Goal: Task Accomplishment & Management: Use online tool/utility

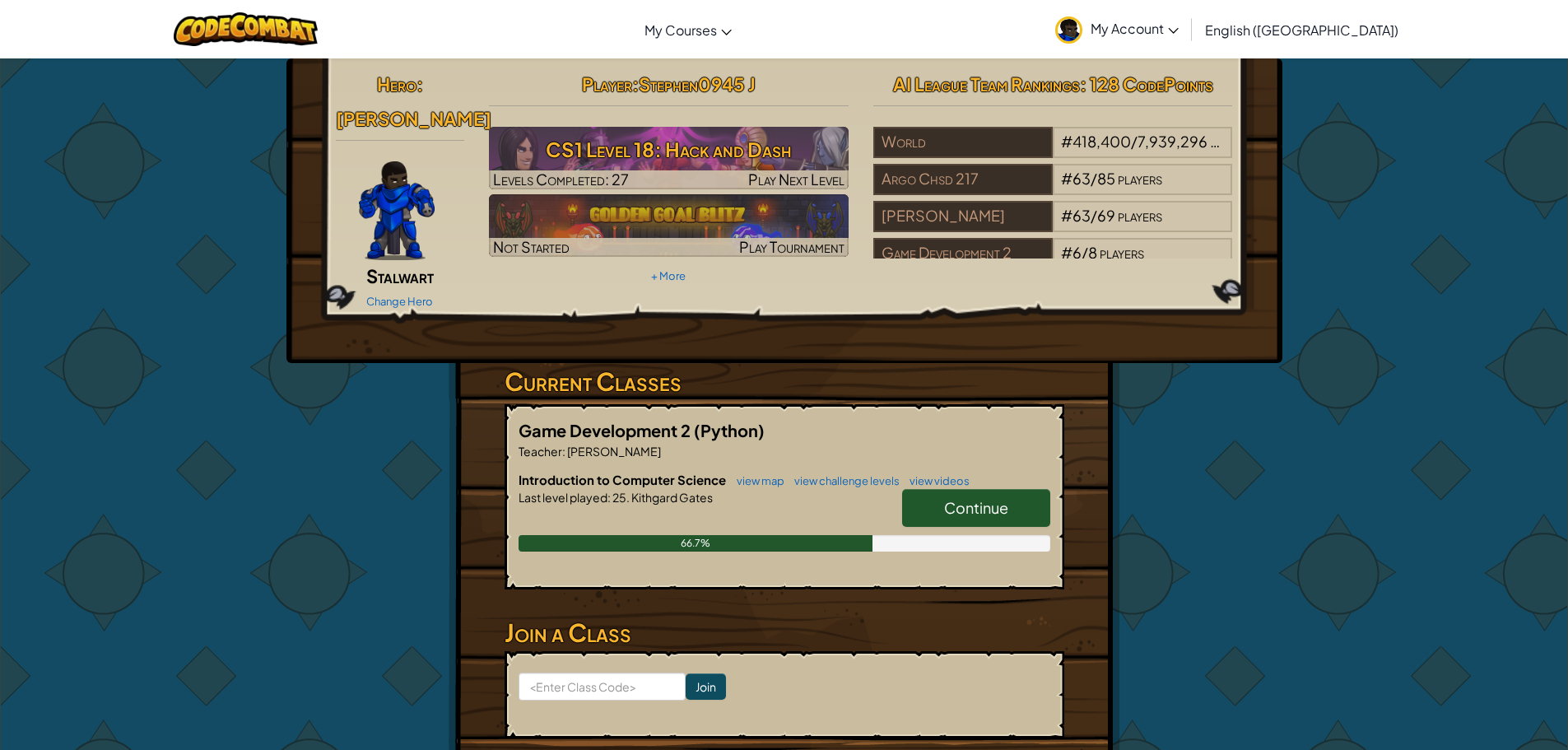
click at [928, 489] on link "Continue" at bounding box center [976, 508] width 148 height 38
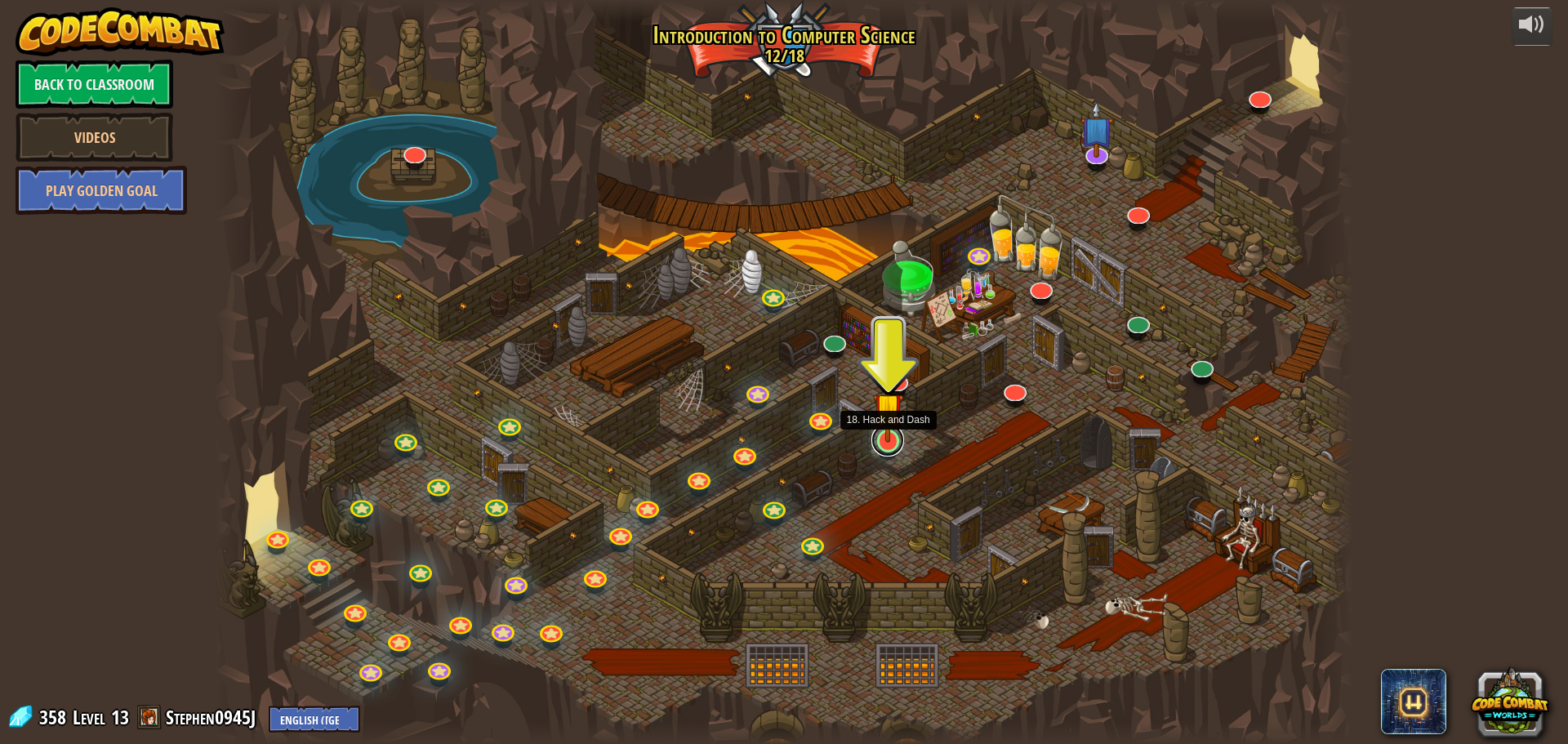
click at [877, 443] on link at bounding box center [888, 440] width 33 height 33
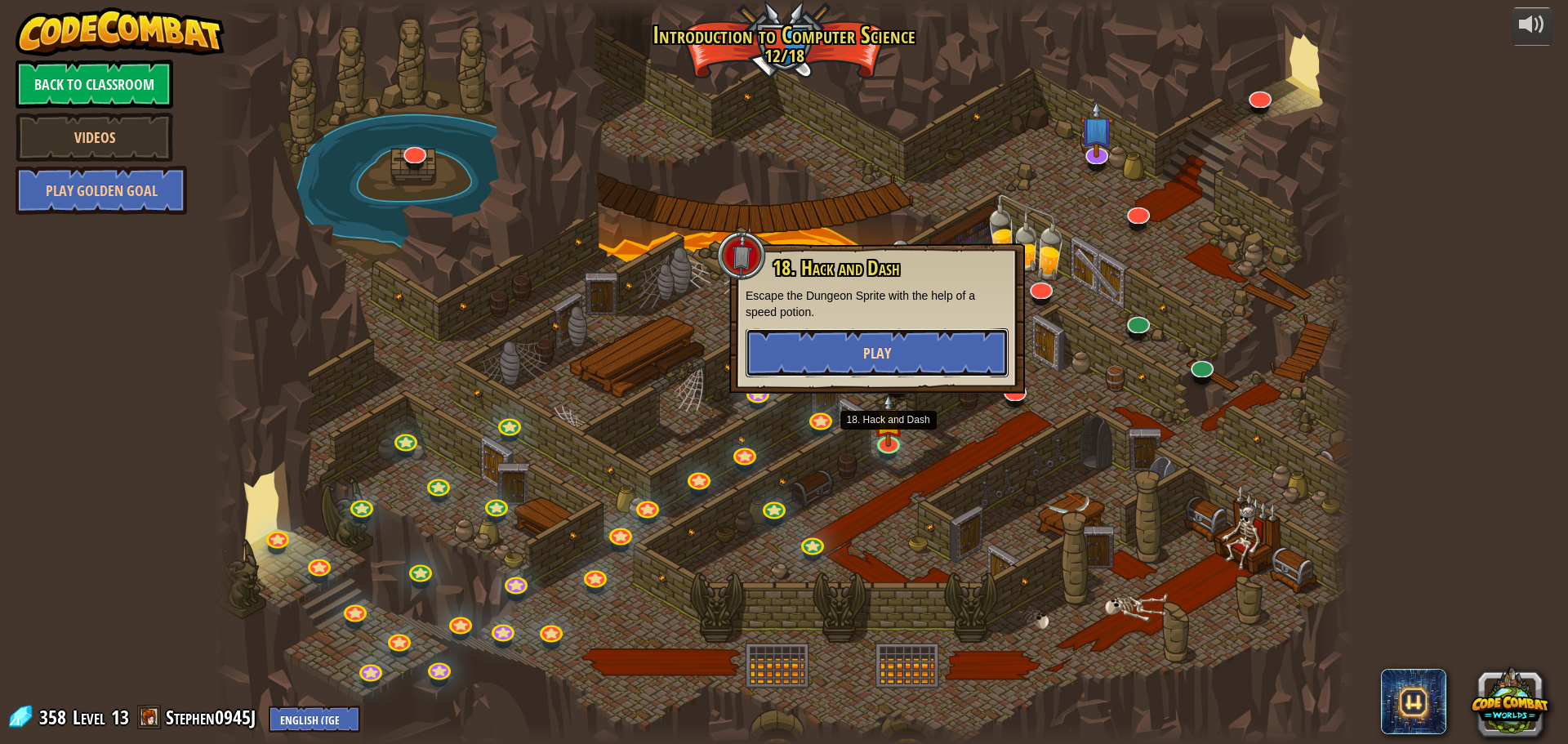
click at [859, 361] on button "Play" at bounding box center [877, 352] width 263 height 49
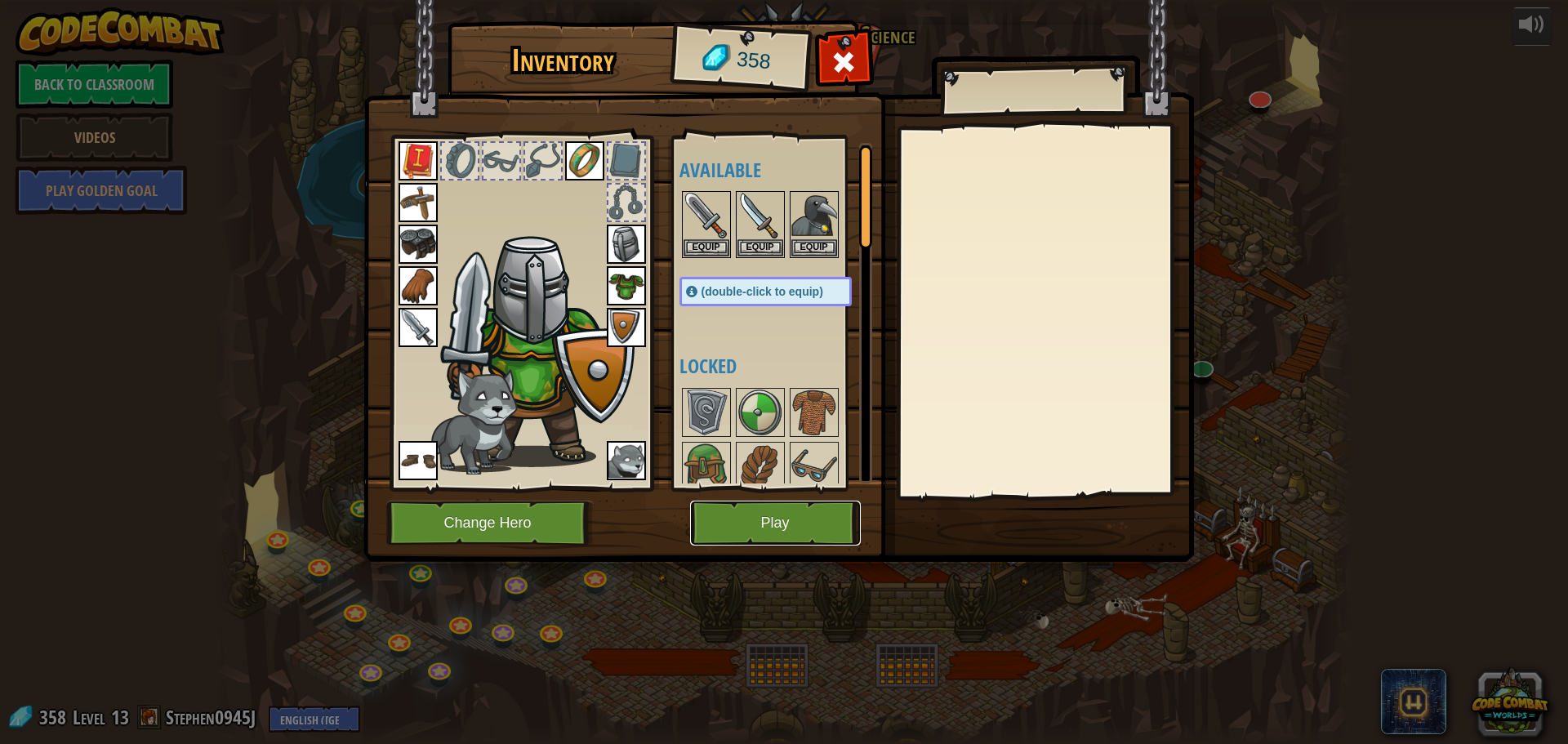
click at [784, 516] on button "Play" at bounding box center [775, 523] width 171 height 45
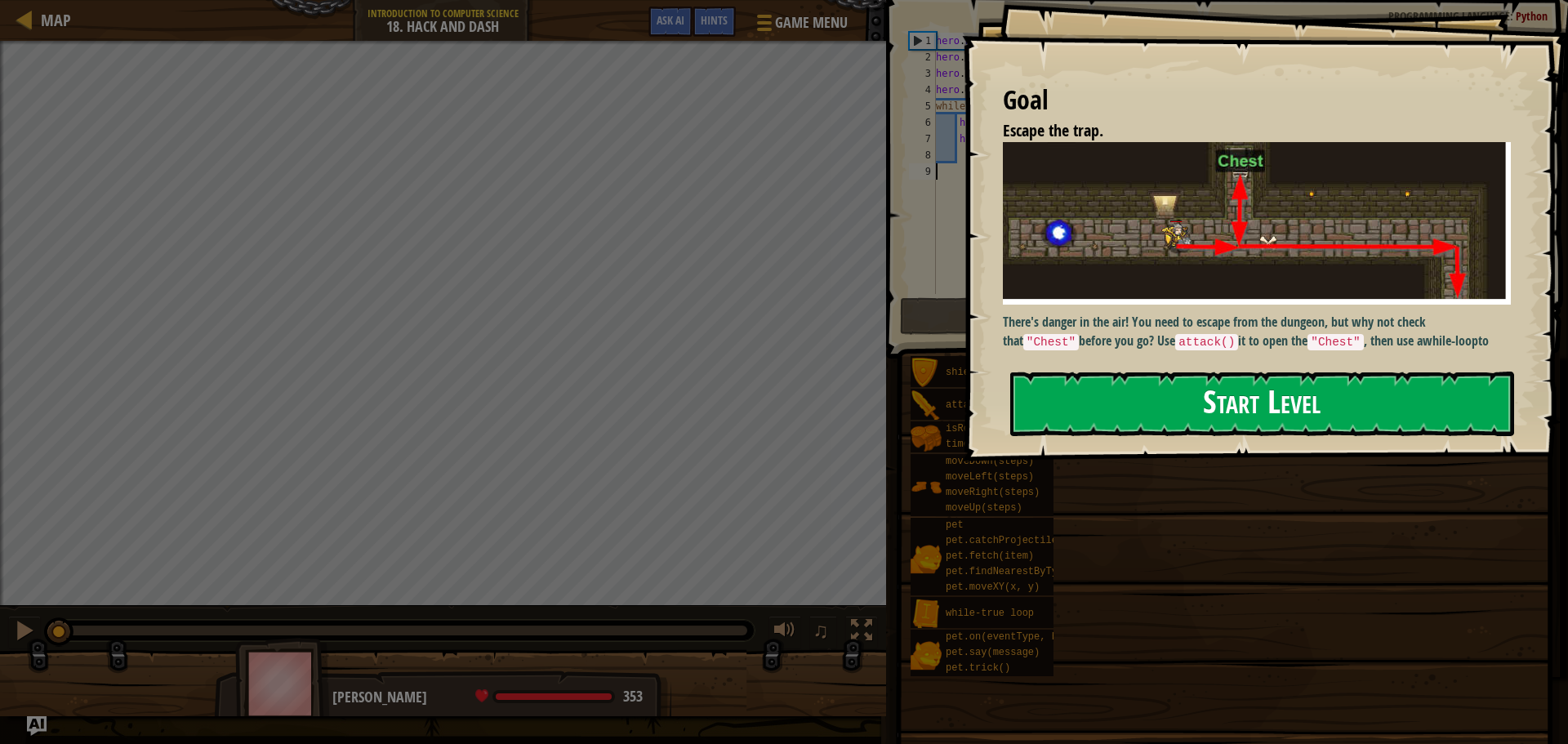
click at [1163, 401] on button "Start Level" at bounding box center [1262, 404] width 504 height 64
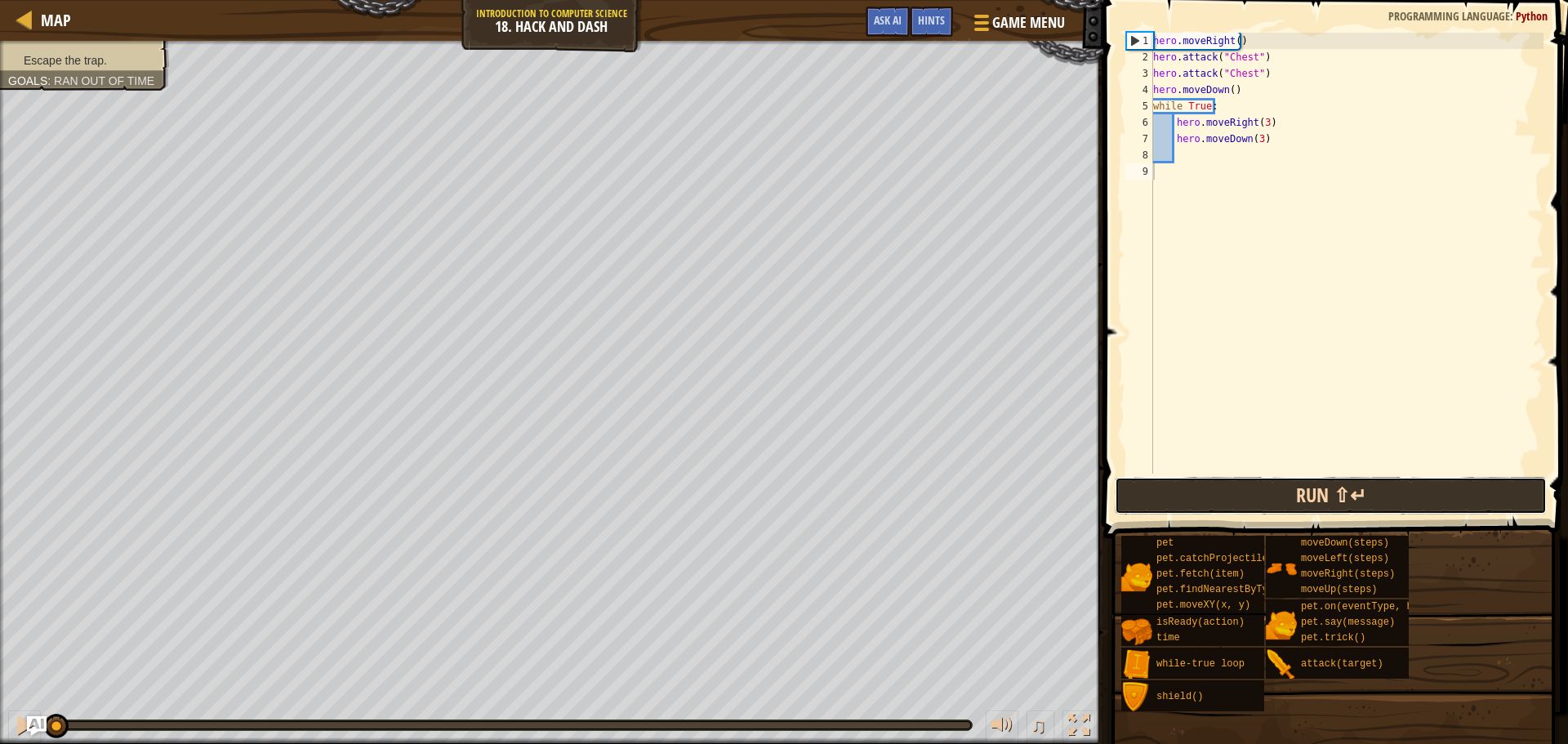
drag, startPoint x: 1277, startPoint y: 487, endPoint x: 1263, endPoint y: 492, distance: 14.9
click at [1263, 492] on button "Run ⇧↵" at bounding box center [1331, 496] width 432 height 38
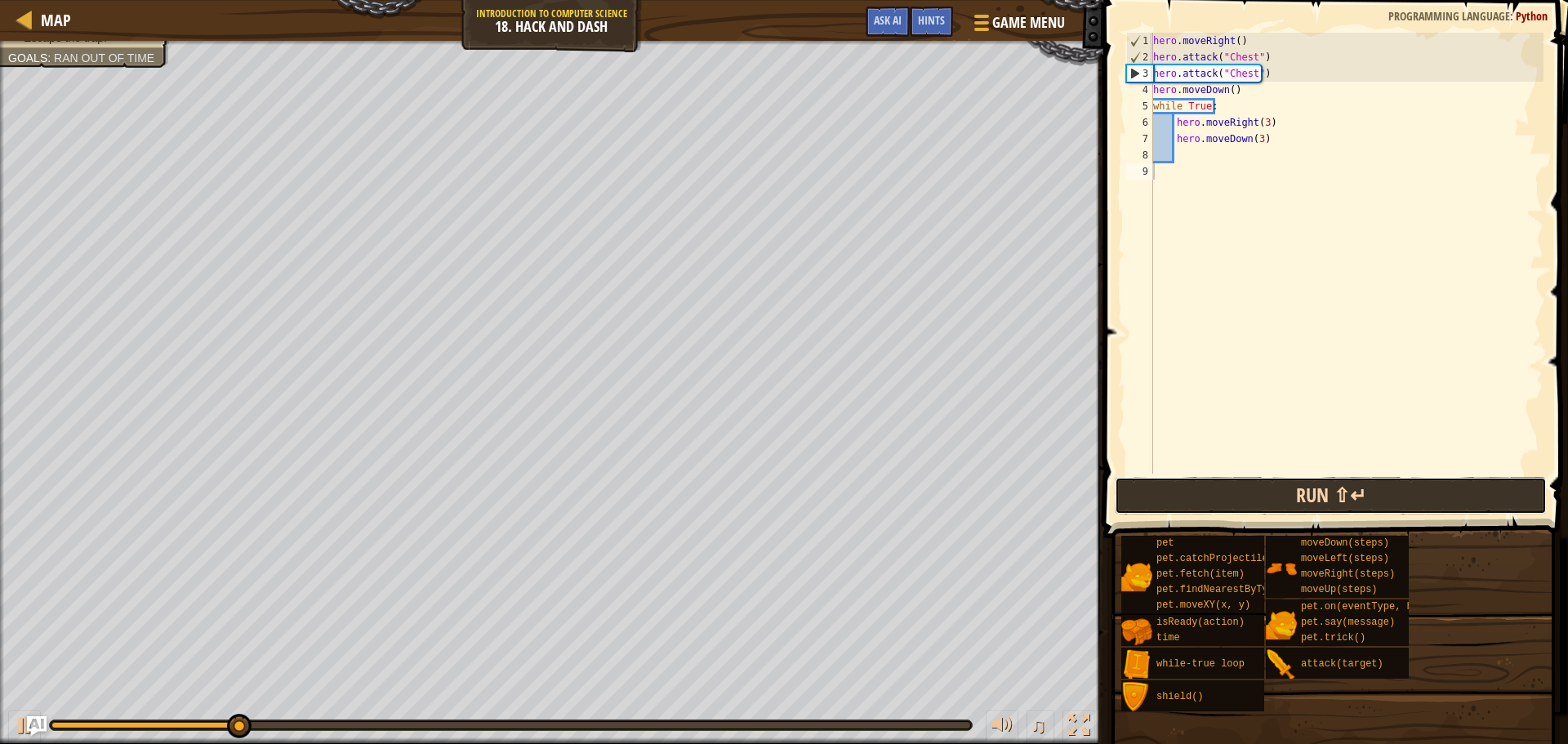
click at [1259, 507] on button "Run ⇧↵" at bounding box center [1331, 496] width 432 height 38
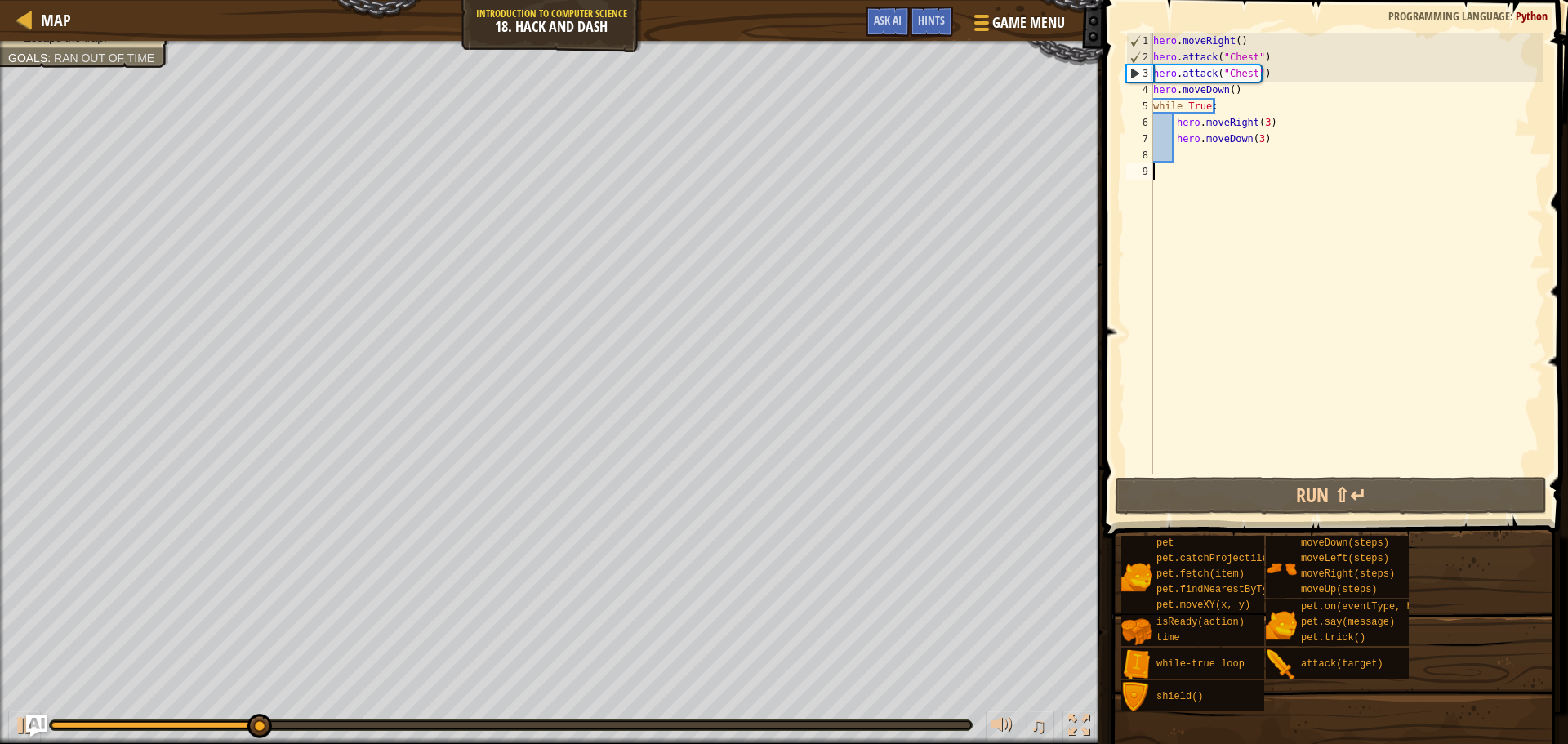
click at [33, 728] on img "Ask AI" at bounding box center [37, 726] width 21 height 21
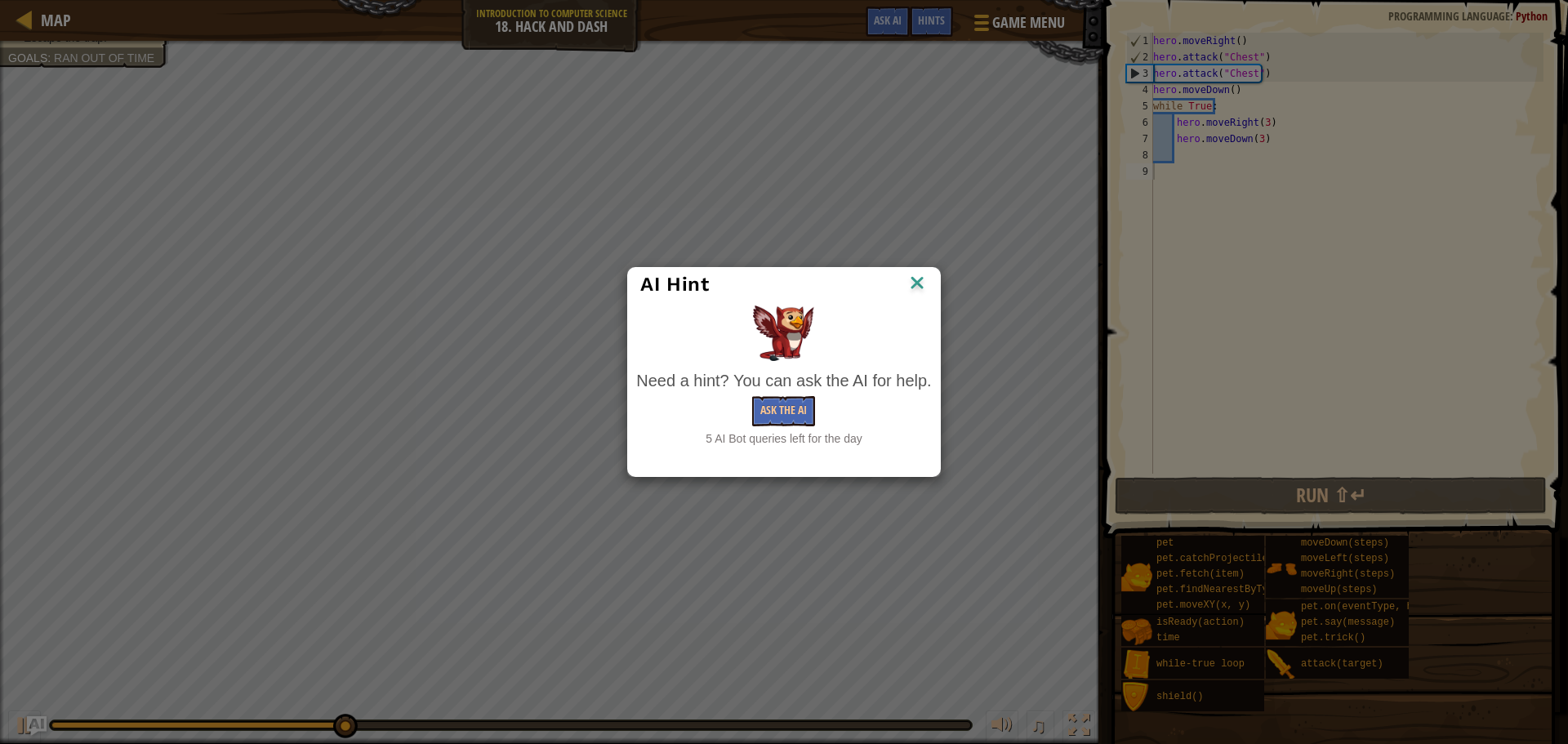
click at [916, 283] on img at bounding box center [917, 285] width 21 height 25
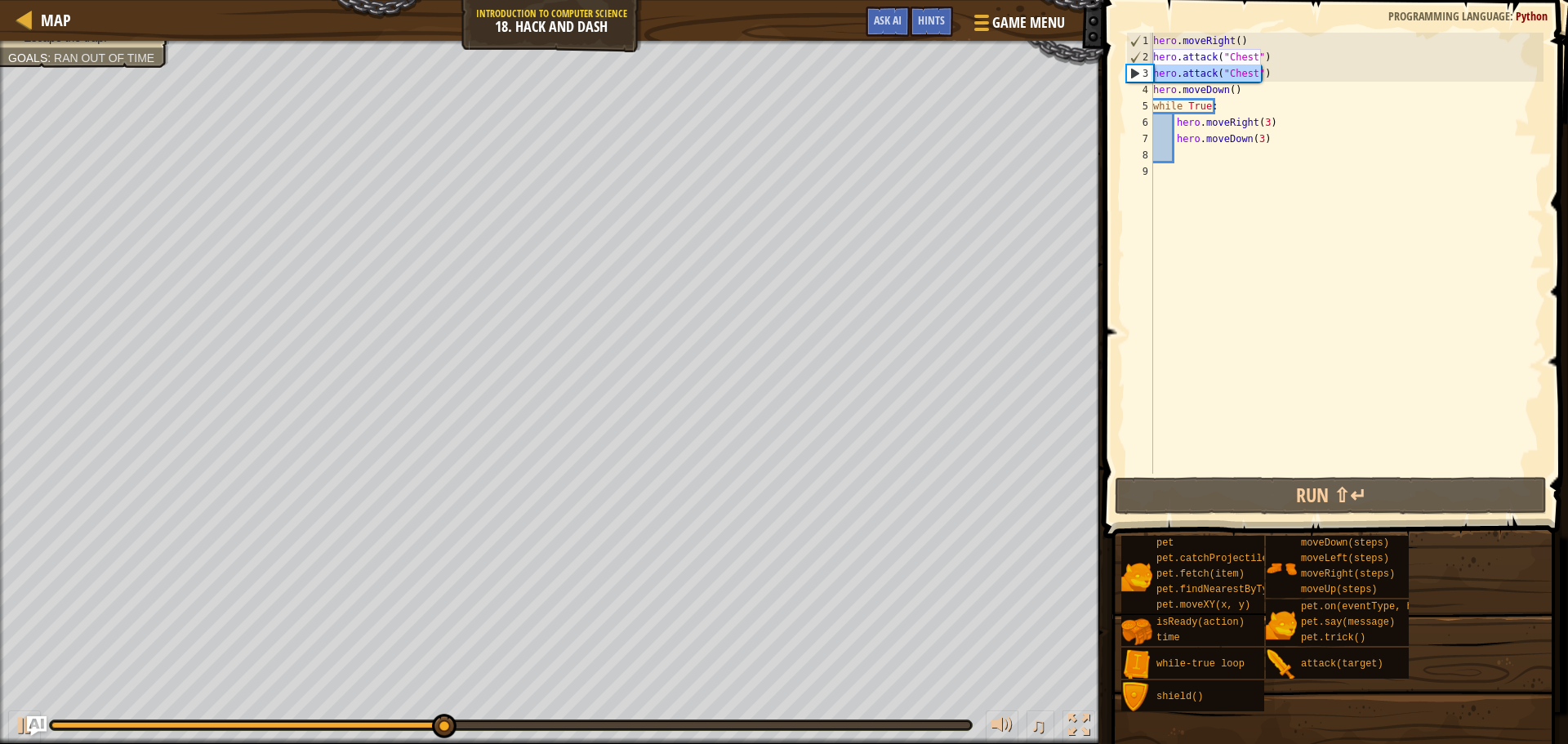
drag, startPoint x: 1265, startPoint y: 72, endPoint x: 1148, endPoint y: 70, distance: 117.0
click at [1148, 70] on div "1 2 3 4 5 6 7 8 9 hero . moveRight ( ) hero . attack ( "Chest" ) hero . attack …" at bounding box center [1333, 253] width 421 height 441
type textarea "hero.attack("Chest")"
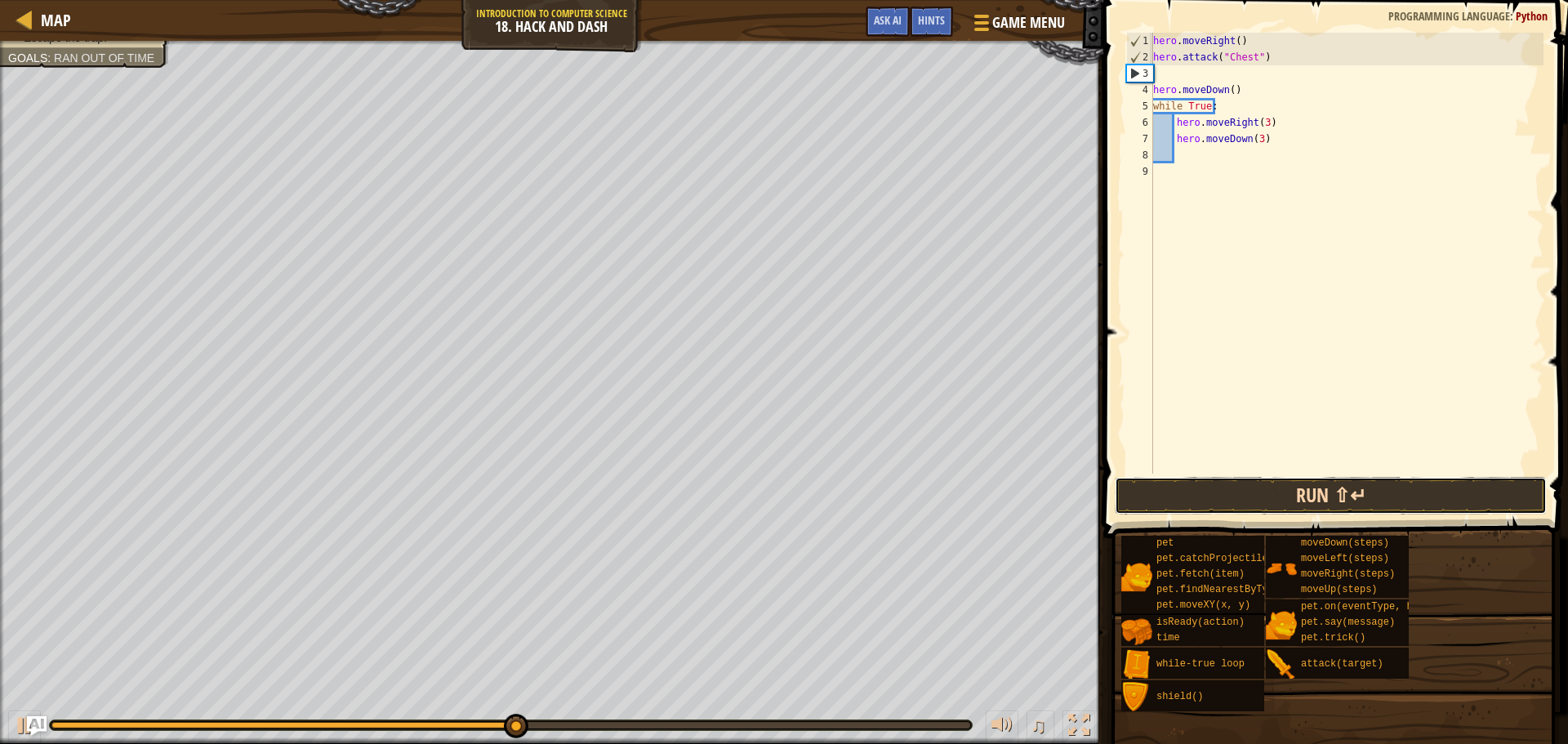
click at [1229, 500] on button "Run ⇧↵" at bounding box center [1331, 496] width 432 height 38
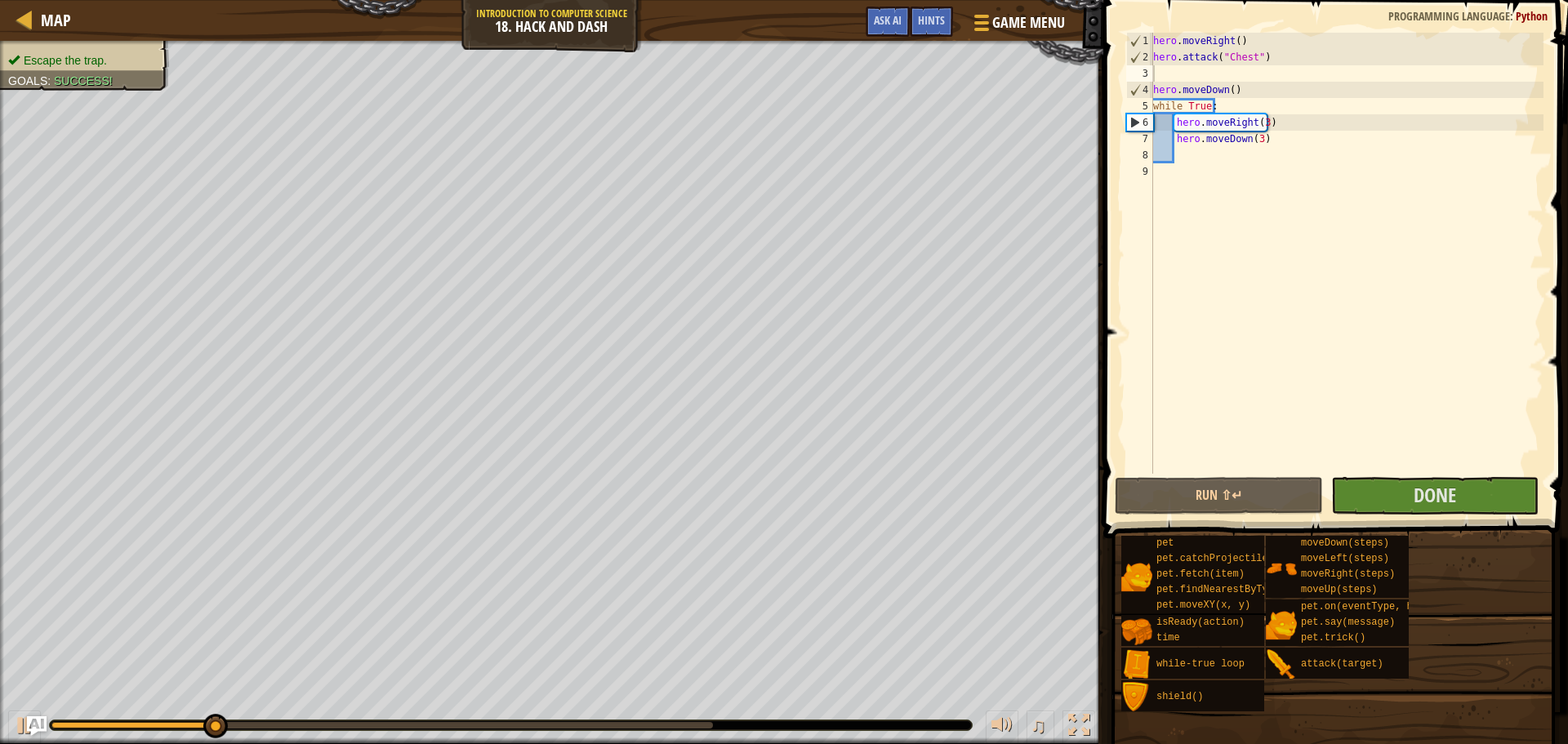
click at [167, 57] on div "Escape the trap. Goals : Success!" at bounding box center [75, 60] width 188 height 60
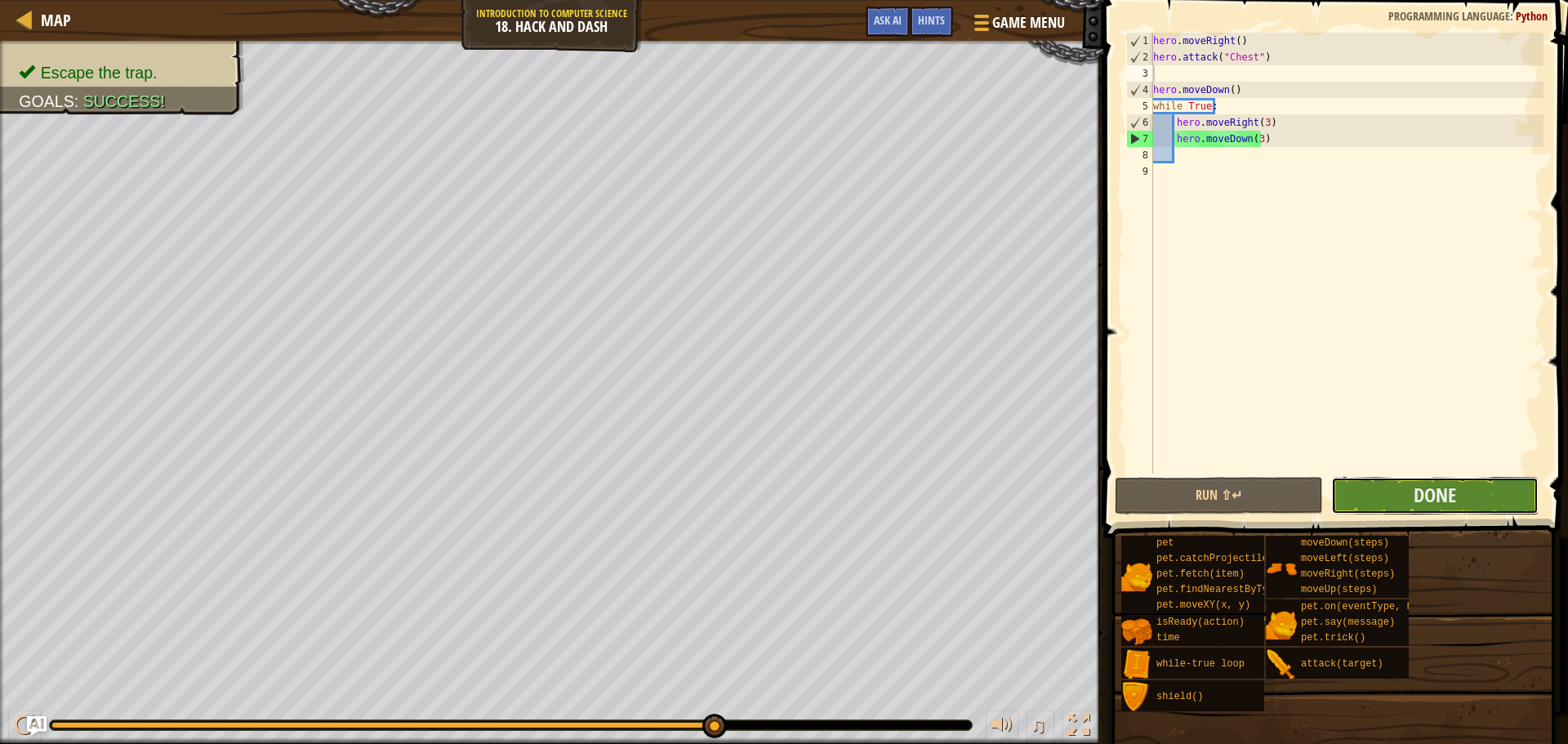
click at [1404, 497] on button "Done" at bounding box center [1435, 496] width 208 height 38
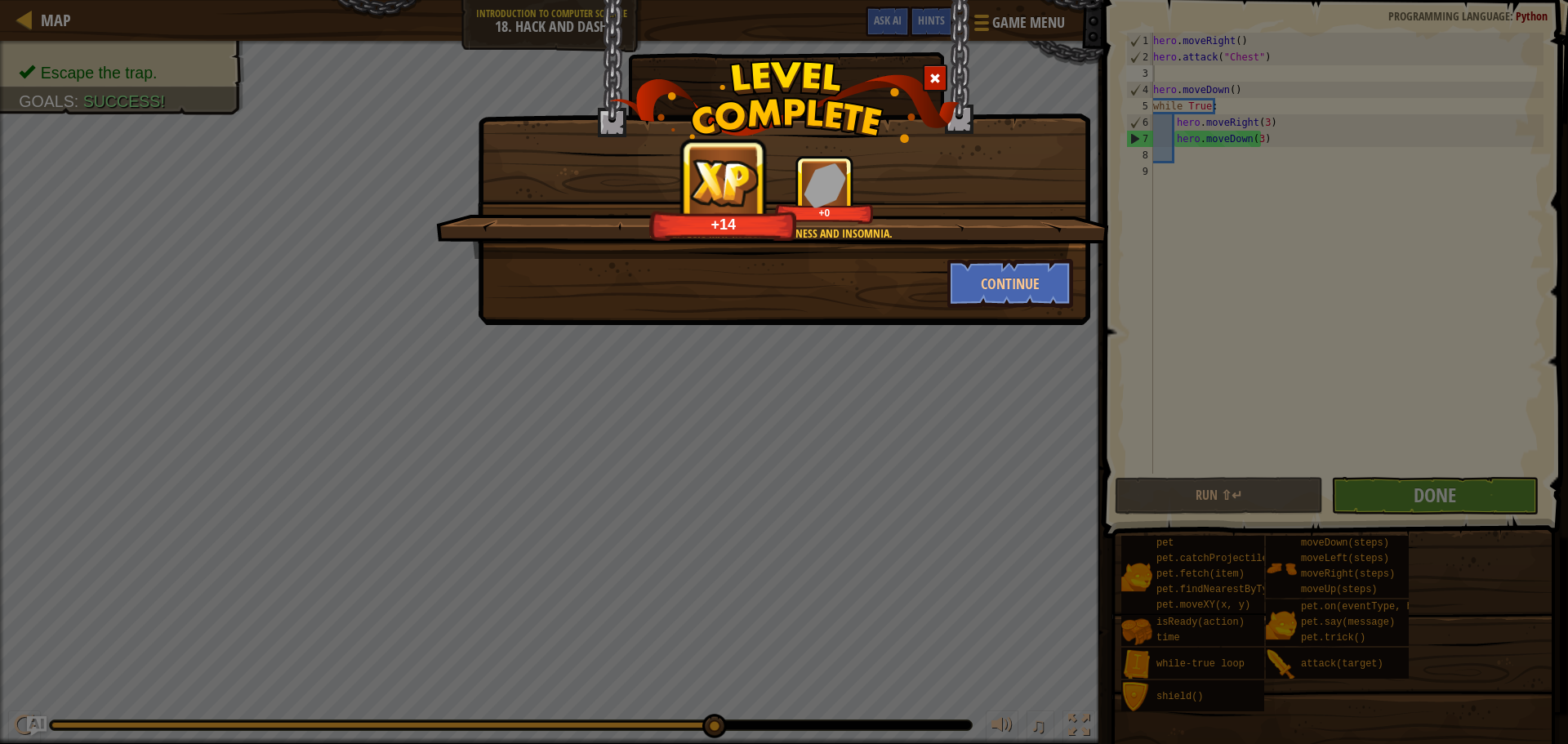
click at [1043, 252] on div "Side effects may include dizziness and insomnia. +14 +0" at bounding box center [773, 207] width 673 height 104
click at [1026, 294] on button "Continue" at bounding box center [1010, 283] width 126 height 49
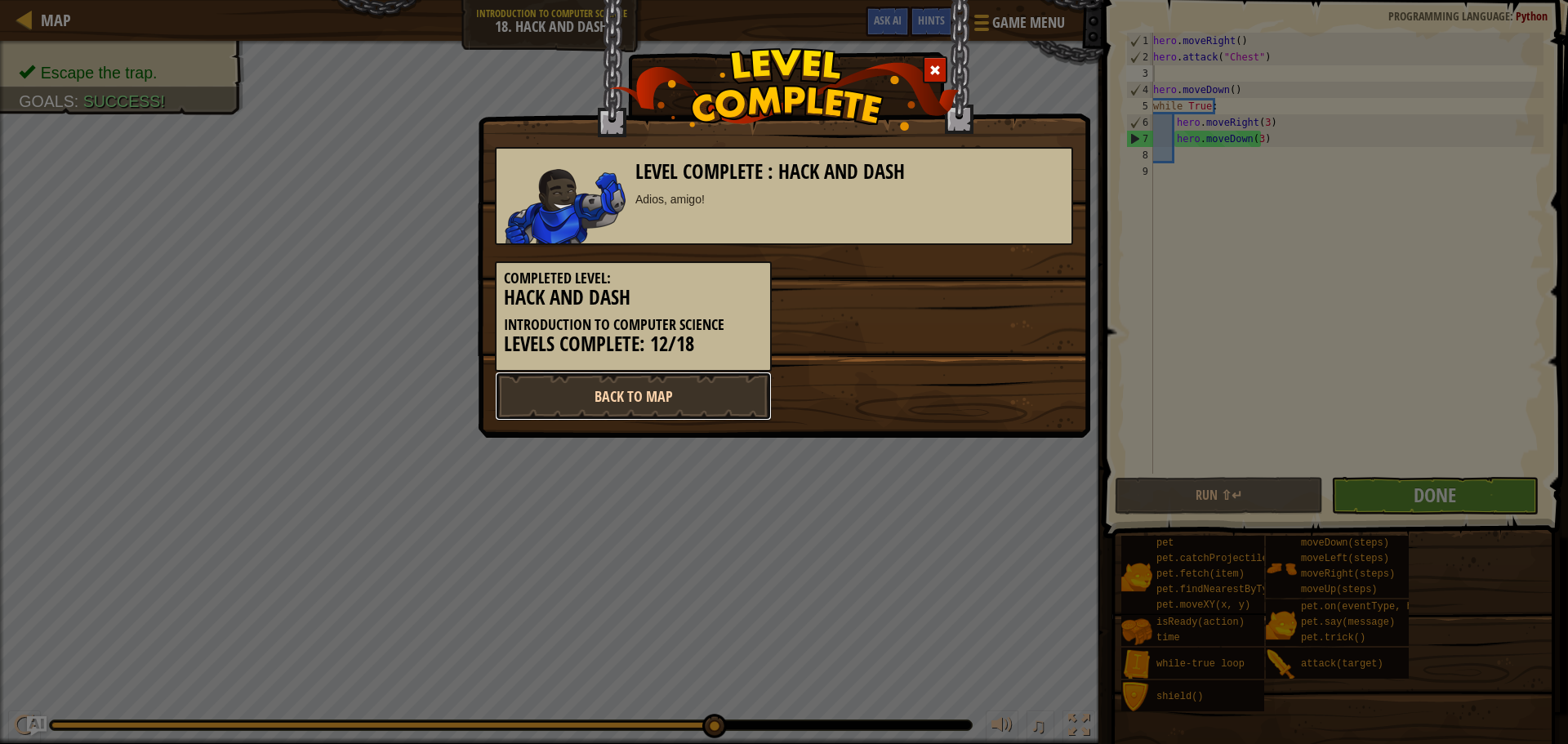
click at [694, 397] on link "Back to Map" at bounding box center [633, 396] width 277 height 49
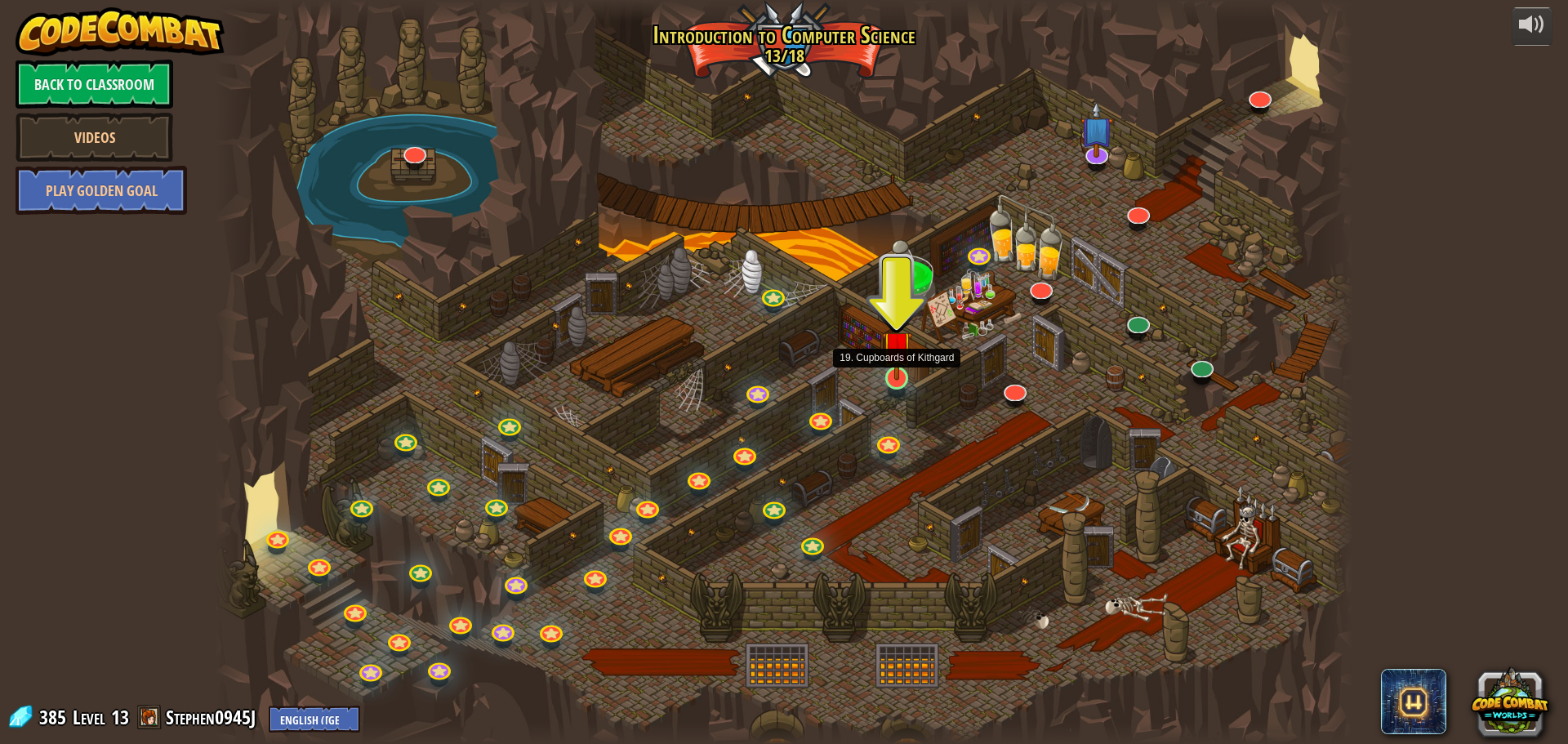
click at [905, 365] on img at bounding box center [897, 346] width 31 height 69
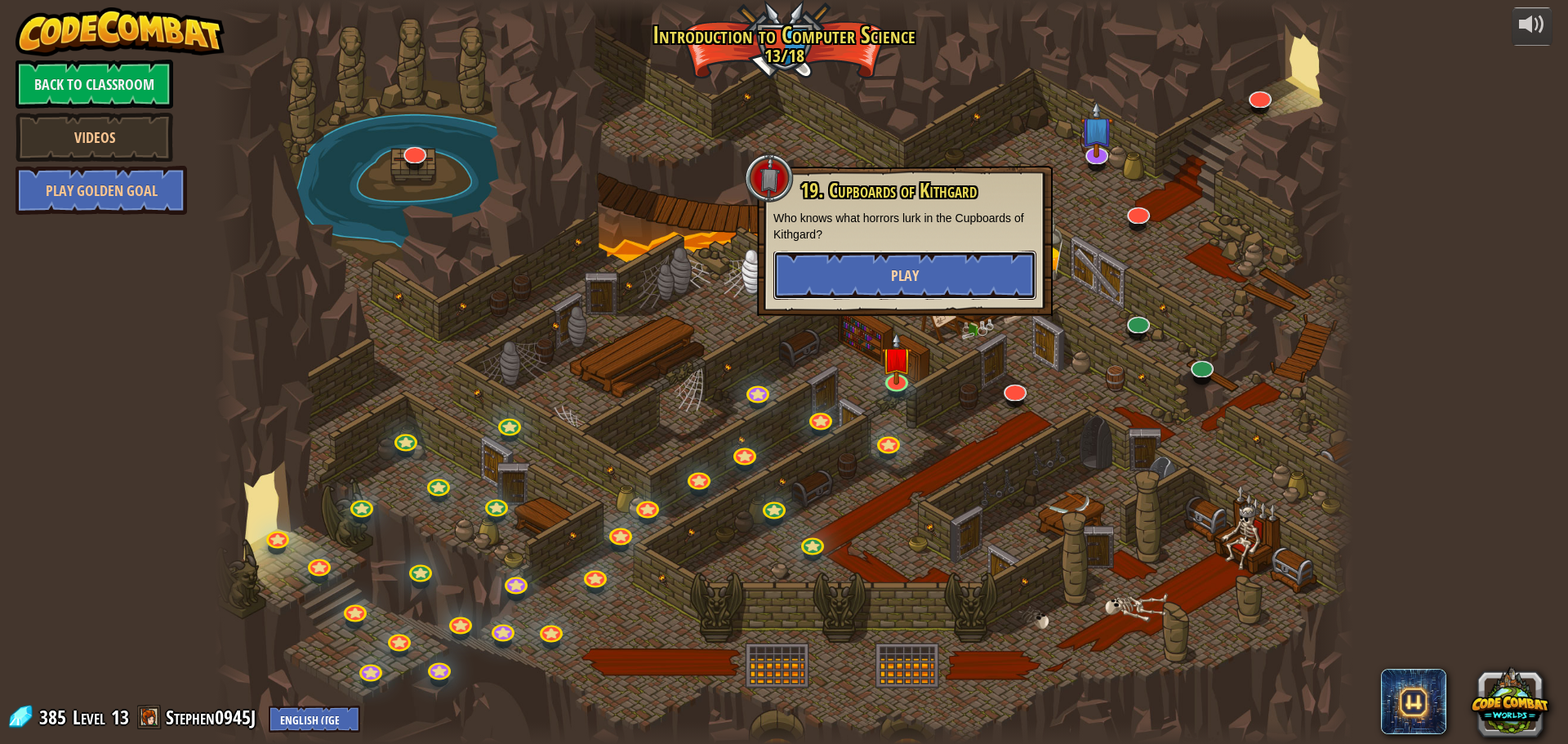
drag, startPoint x: 939, startPoint y: 253, endPoint x: 937, endPoint y: 263, distance: 10.2
click at [937, 263] on button "Play" at bounding box center [905, 275] width 263 height 49
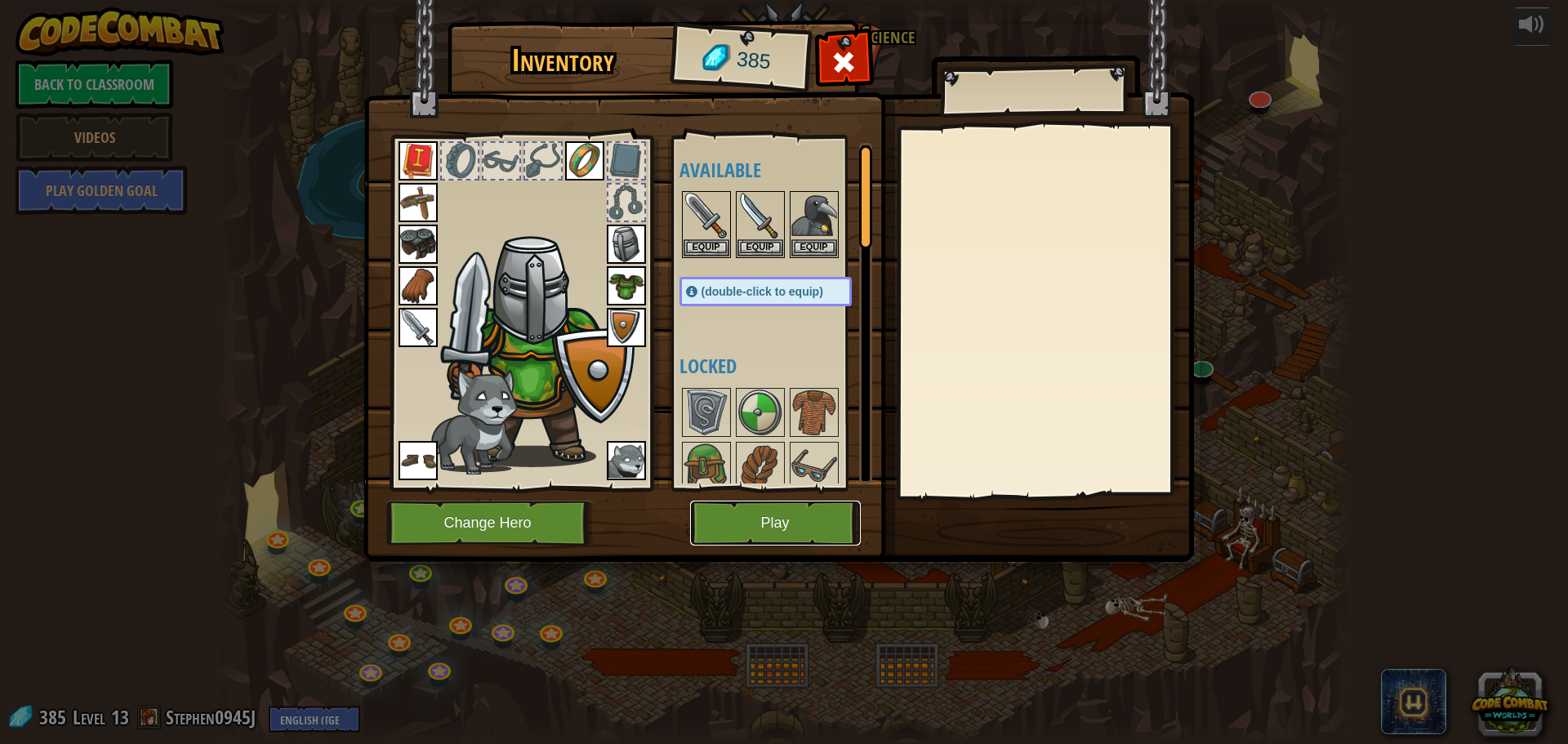
click at [813, 519] on button "Play" at bounding box center [775, 523] width 171 height 45
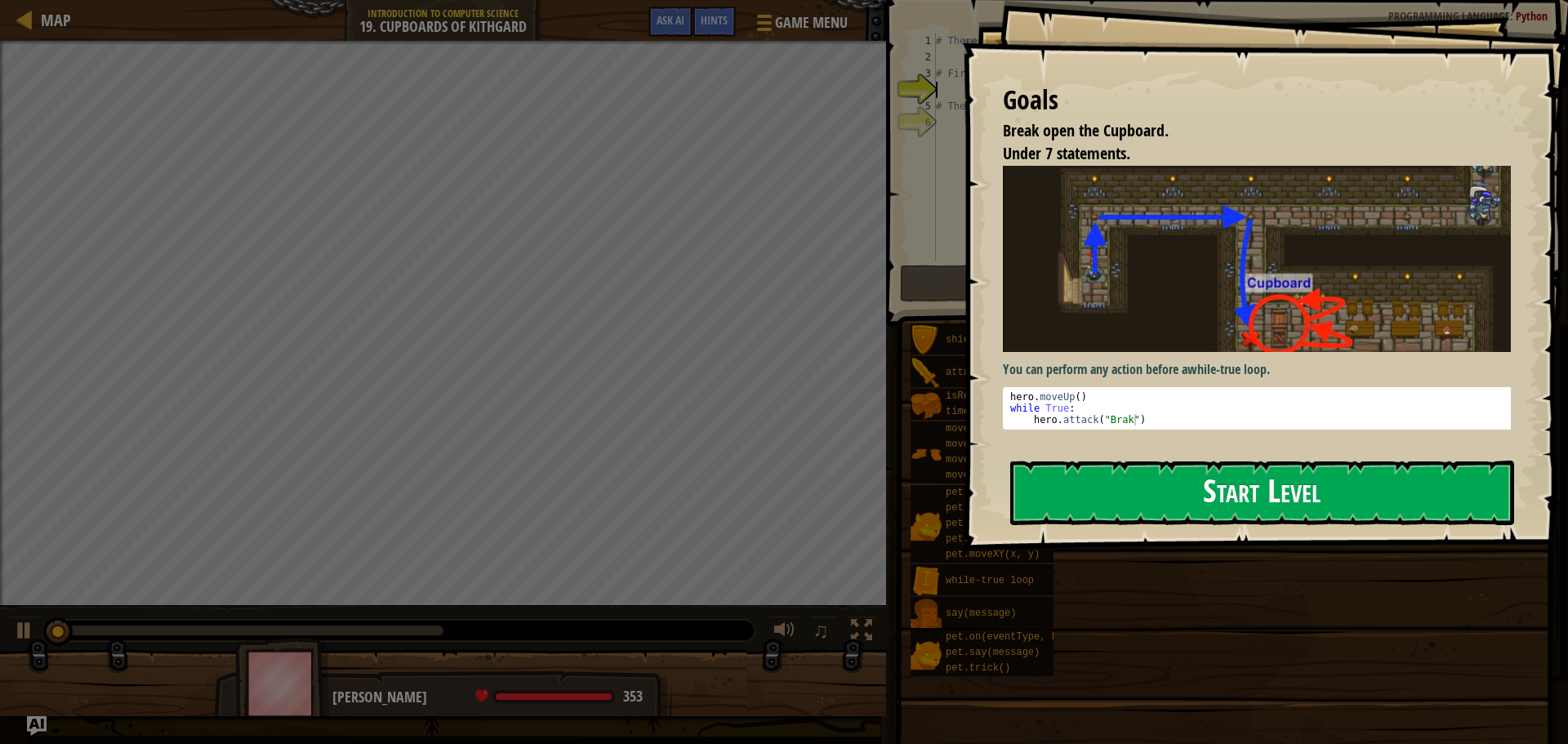
click at [1125, 464] on button "Start Level" at bounding box center [1262, 492] width 504 height 64
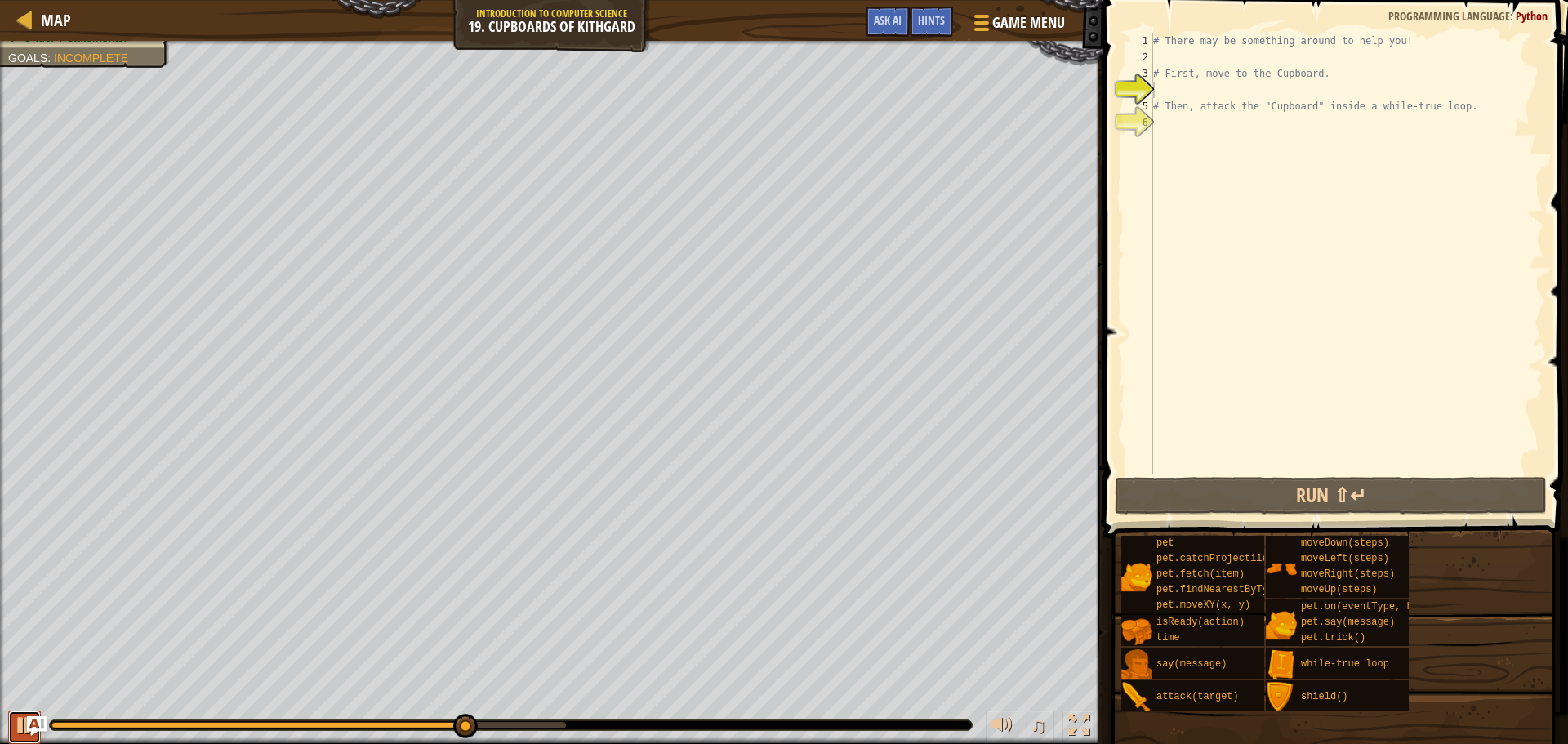
click at [22, 732] on div at bounding box center [25, 725] width 21 height 21
click at [1166, 50] on div "# There may be something around to help you! # First, move to the Cupboard. # T…" at bounding box center [1346, 270] width 393 height 473
type textarea "u"
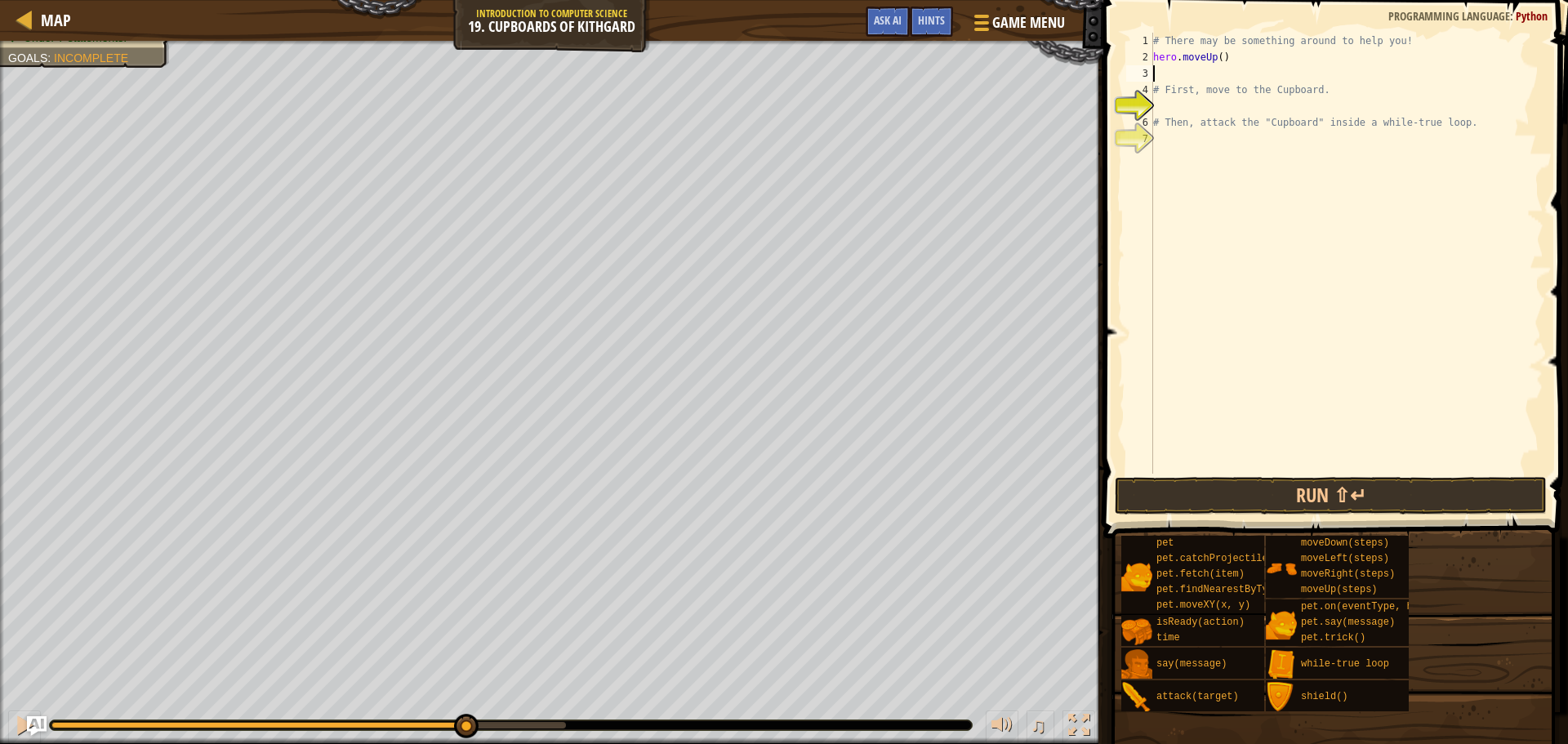
type textarea "ri"
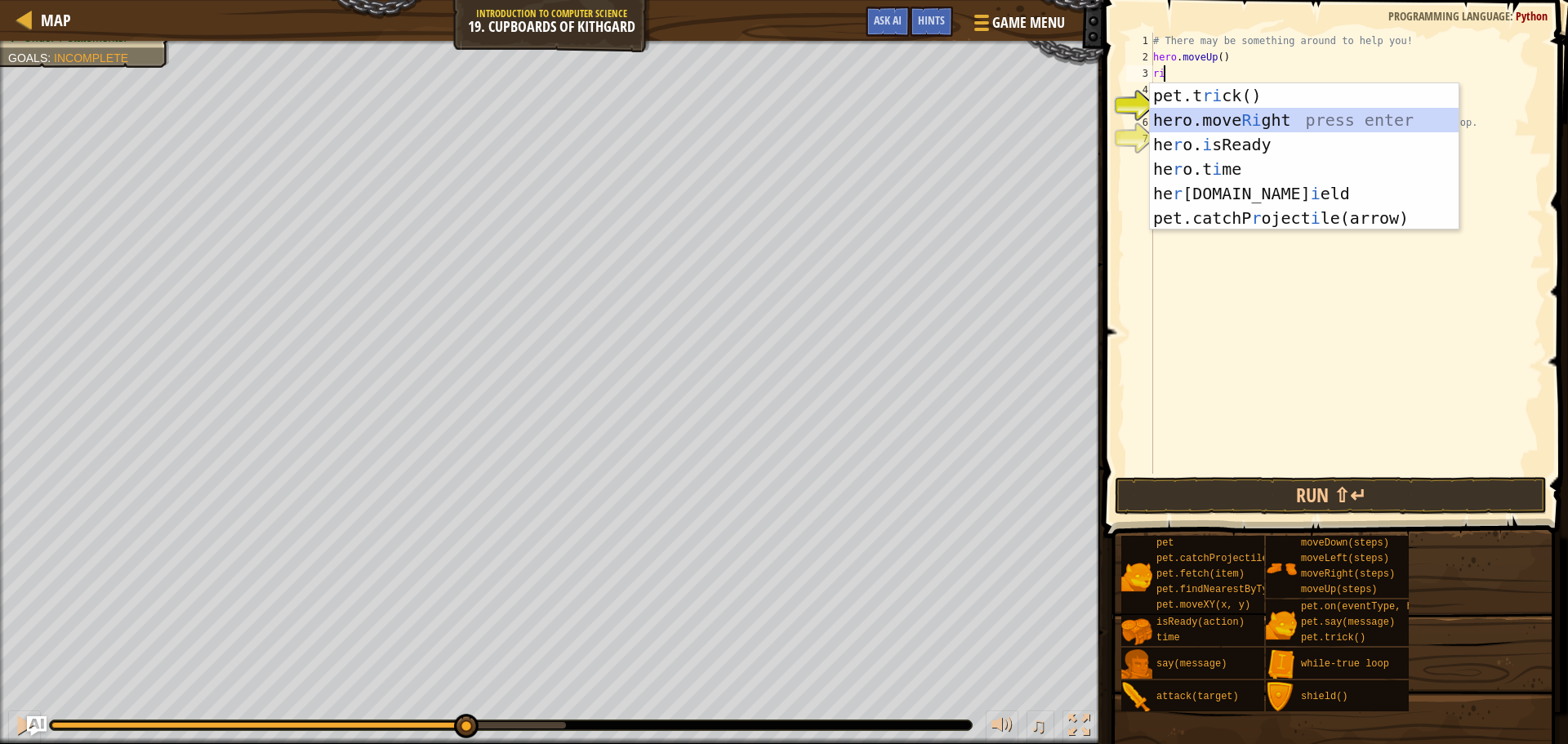
click at [1184, 124] on div "pet.t ri ck() press enter hero.move Ri ght press enter he r o. i sReady press e…" at bounding box center [1304, 181] width 308 height 196
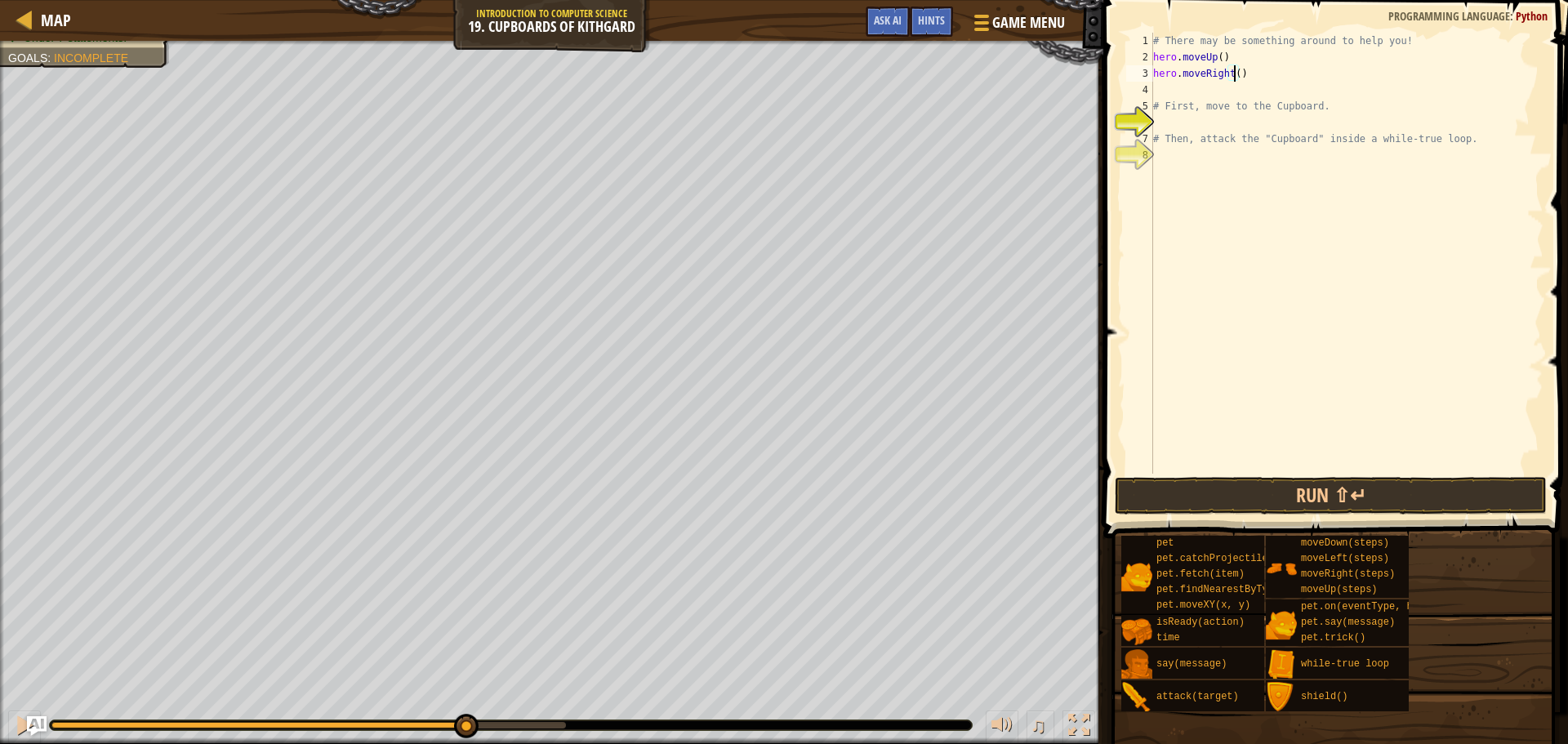
click at [1235, 73] on div "# There may be something around to help you! hero . moveUp ( ) hero . moveRight…" at bounding box center [1346, 270] width 393 height 473
type textarea "hero.moveRight(2)"
click at [1222, 88] on div "# There may be something around to help you! hero . moveUp ( ) hero . moveRight…" at bounding box center [1346, 270] width 393 height 473
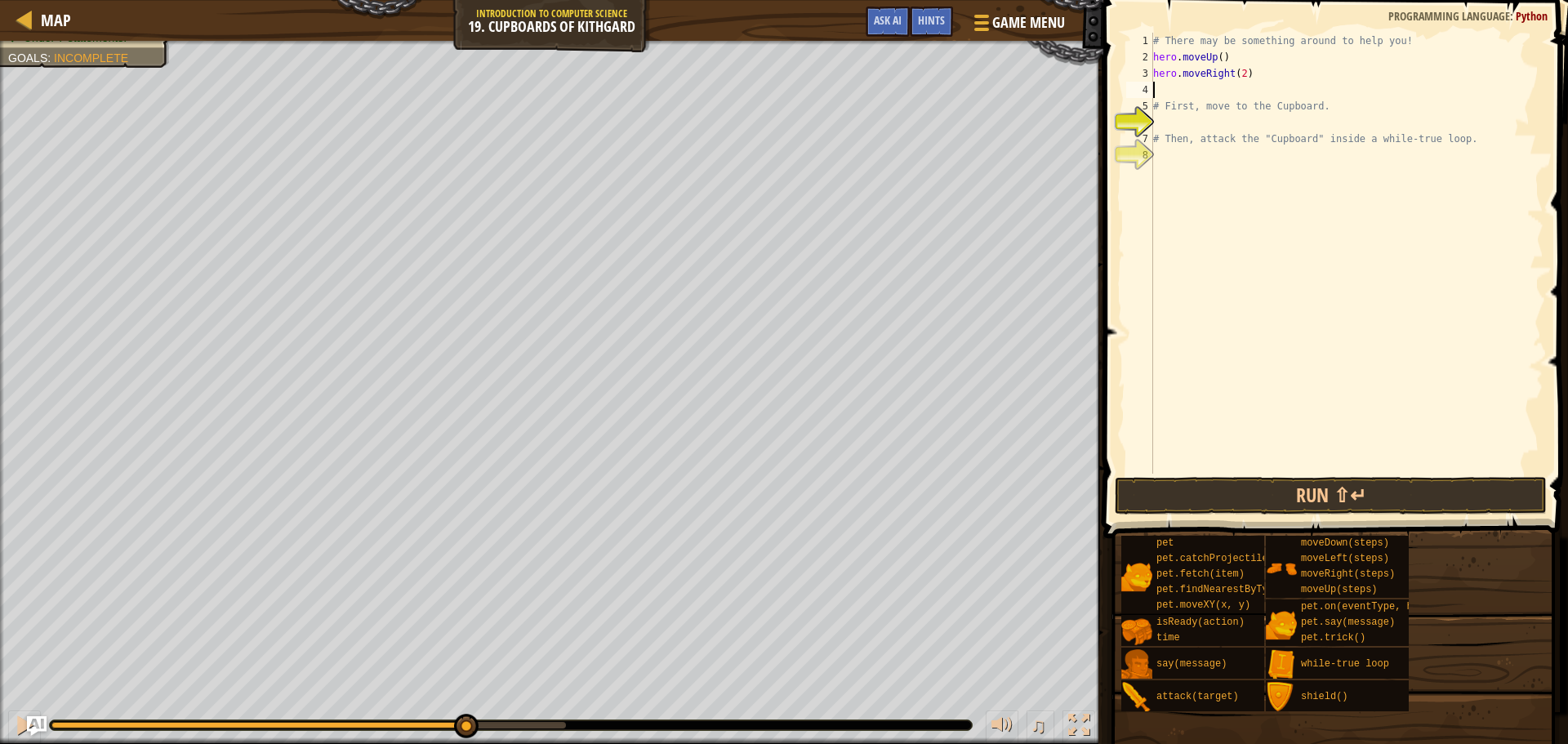
type textarea "do"
click at [1229, 91] on div "# There may be something around to help you! hero . moveUp ( ) hero . moveRight…" at bounding box center [1346, 270] width 393 height 473
type textarea "hero.moveDown(2)"
click at [1193, 100] on div "# There may be something around to help you! hero . moveUp ( ) hero . moveRight…" at bounding box center [1346, 270] width 393 height 473
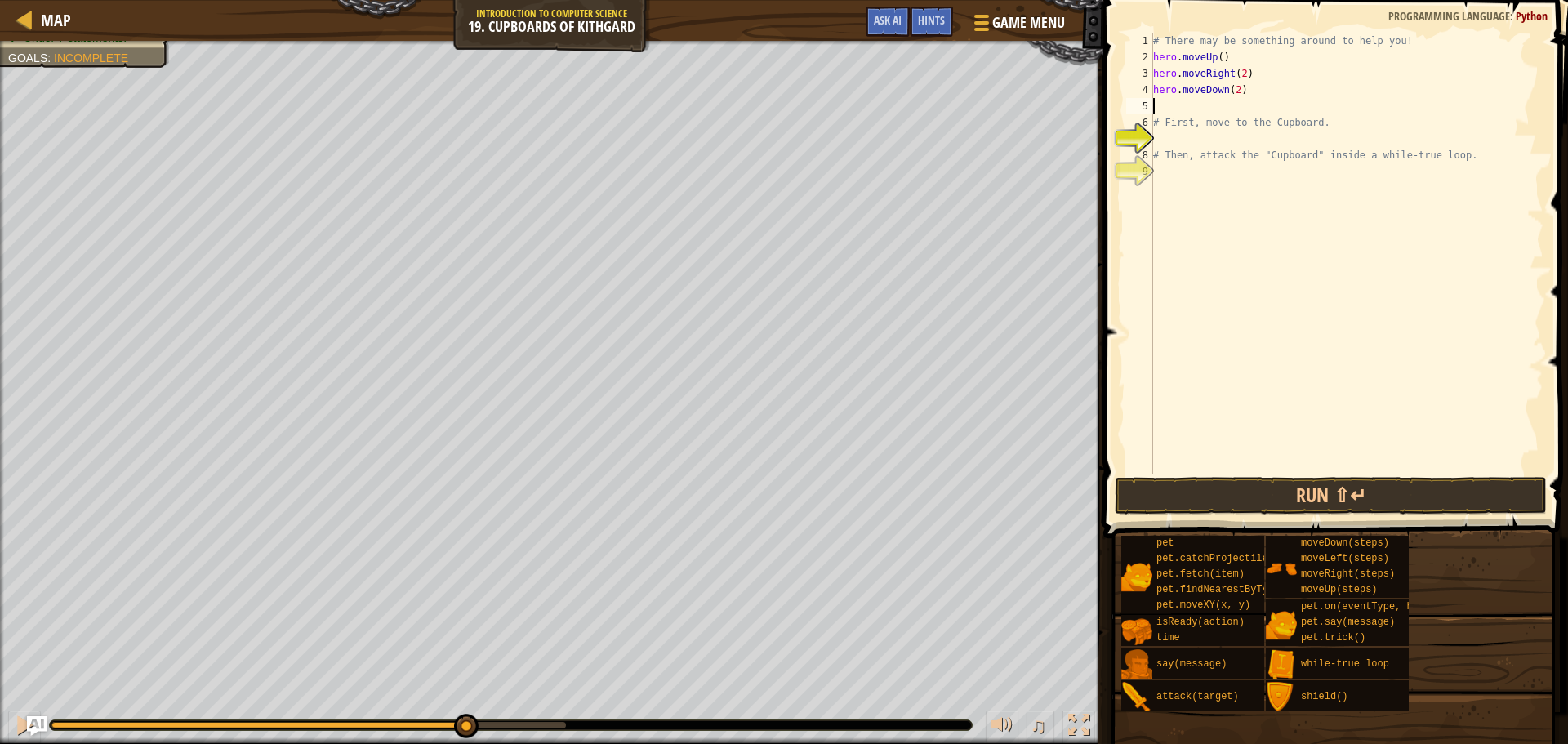
scroll to position [7, 0]
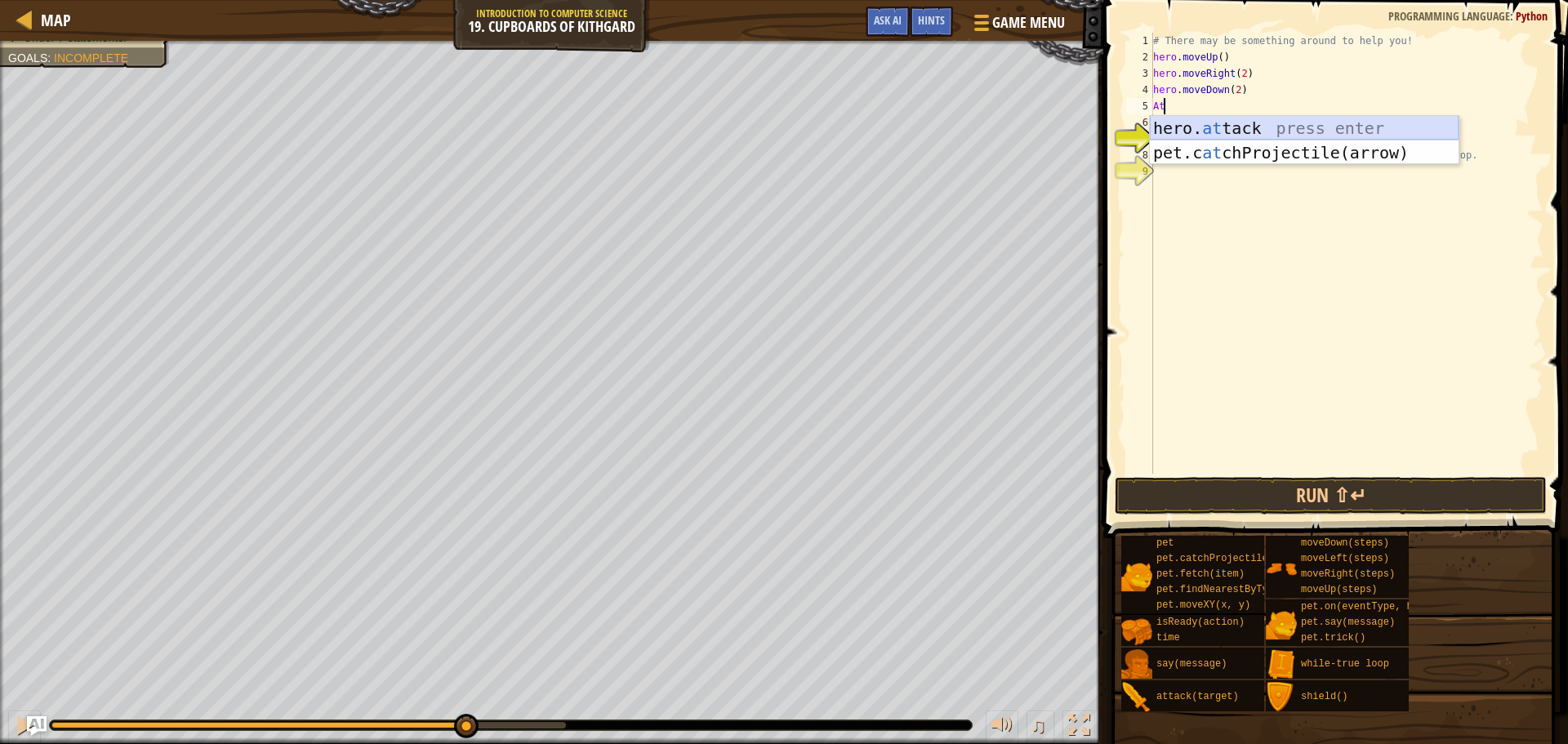
click at [1198, 124] on div "hero. at tack press enter pet.c at chProjectile(arrow) press enter" at bounding box center [1304, 165] width 308 height 98
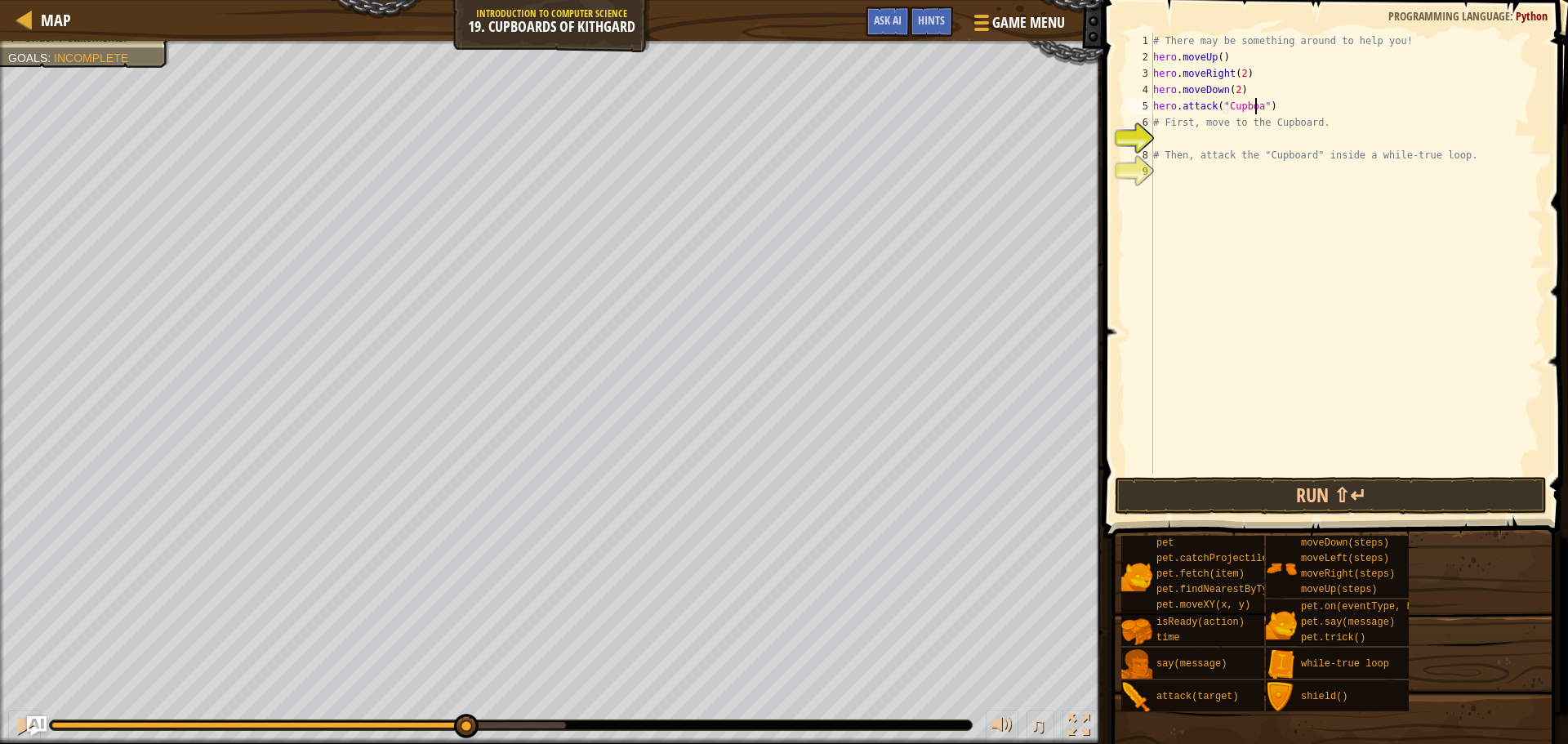
scroll to position [7, 9]
type textarea "hero.attack("Cupboard")"
click at [1198, 493] on button "Run ⇧↵" at bounding box center [1331, 496] width 432 height 38
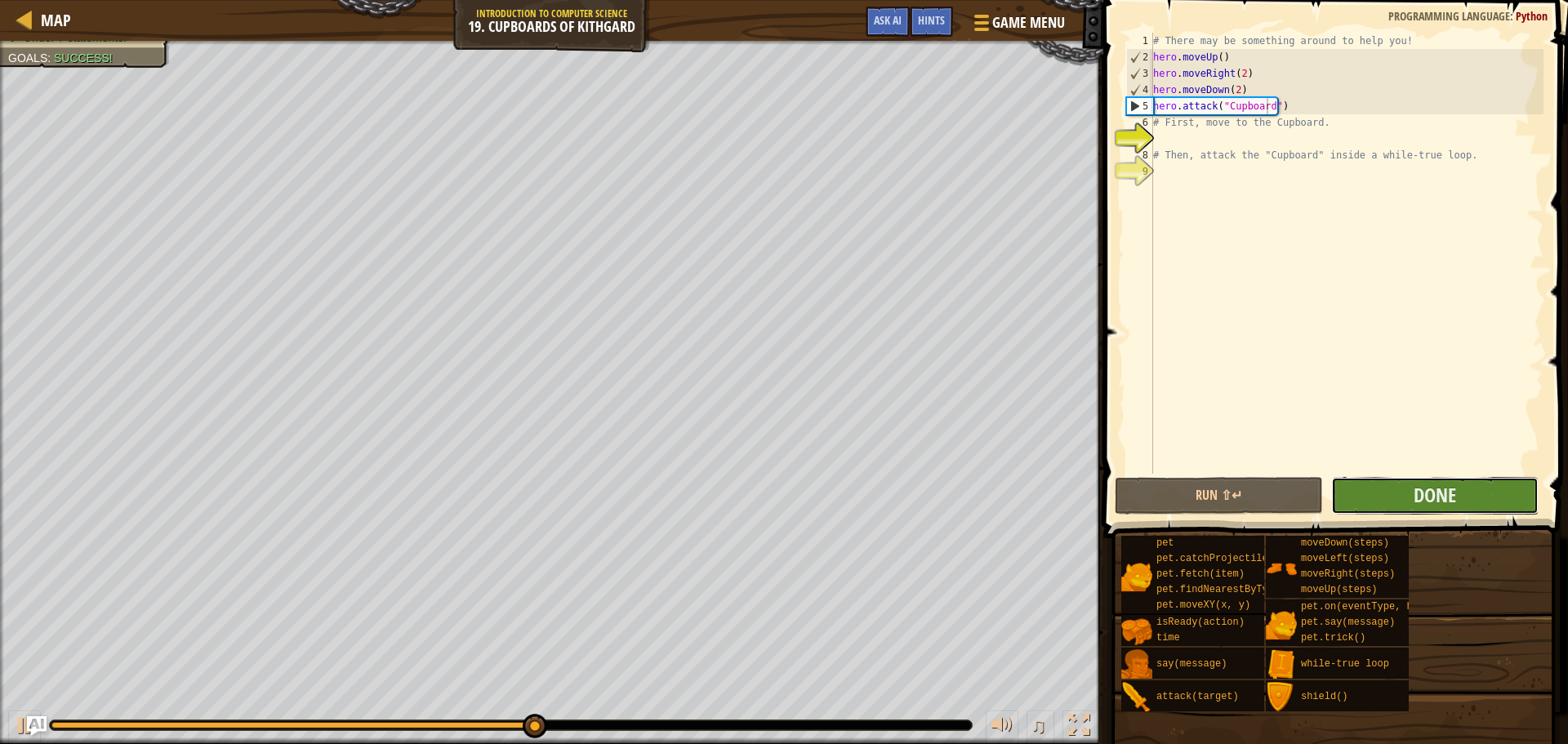
click at [1394, 494] on button "Done" at bounding box center [1435, 496] width 208 height 38
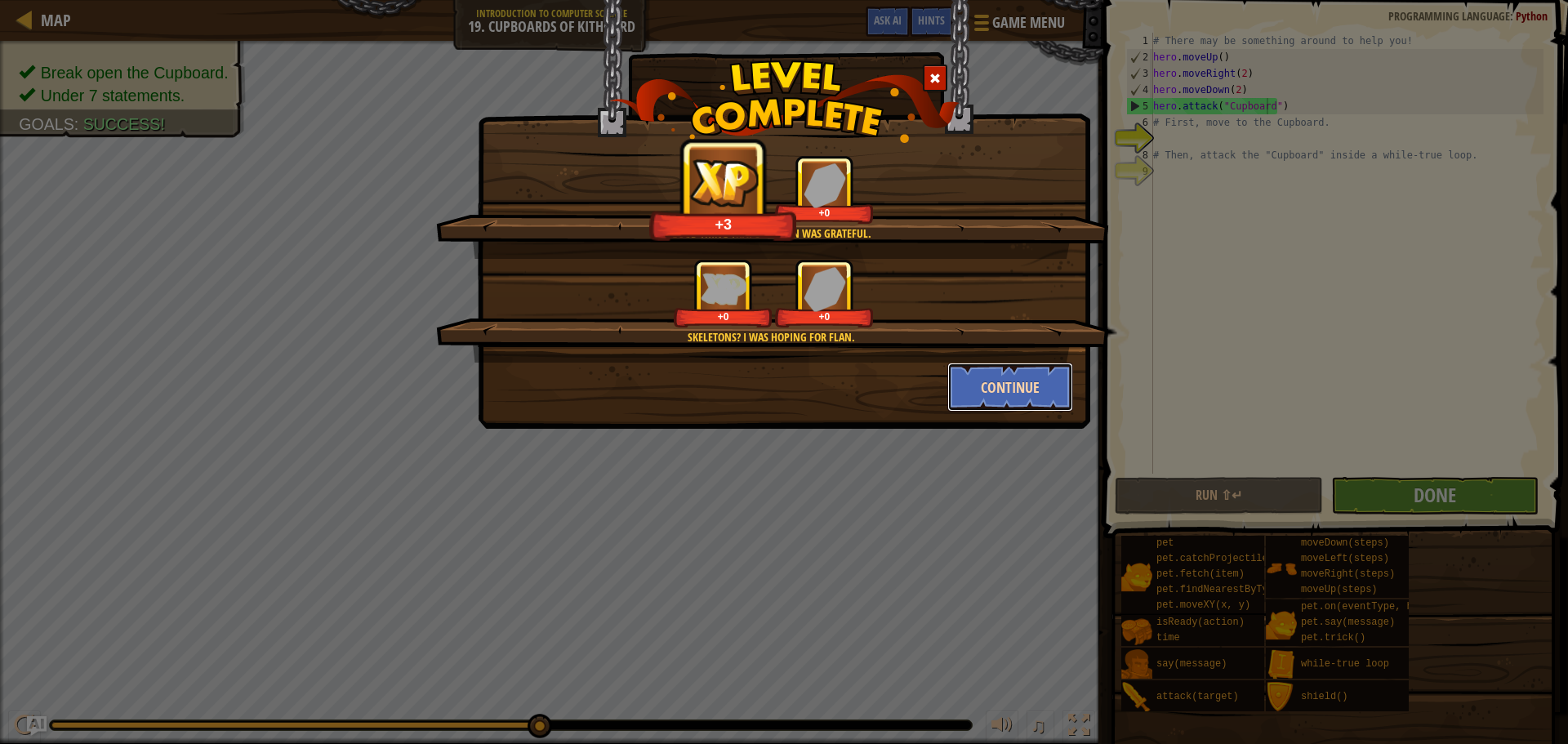
click at [1006, 407] on button "Continue" at bounding box center [1010, 387] width 126 height 49
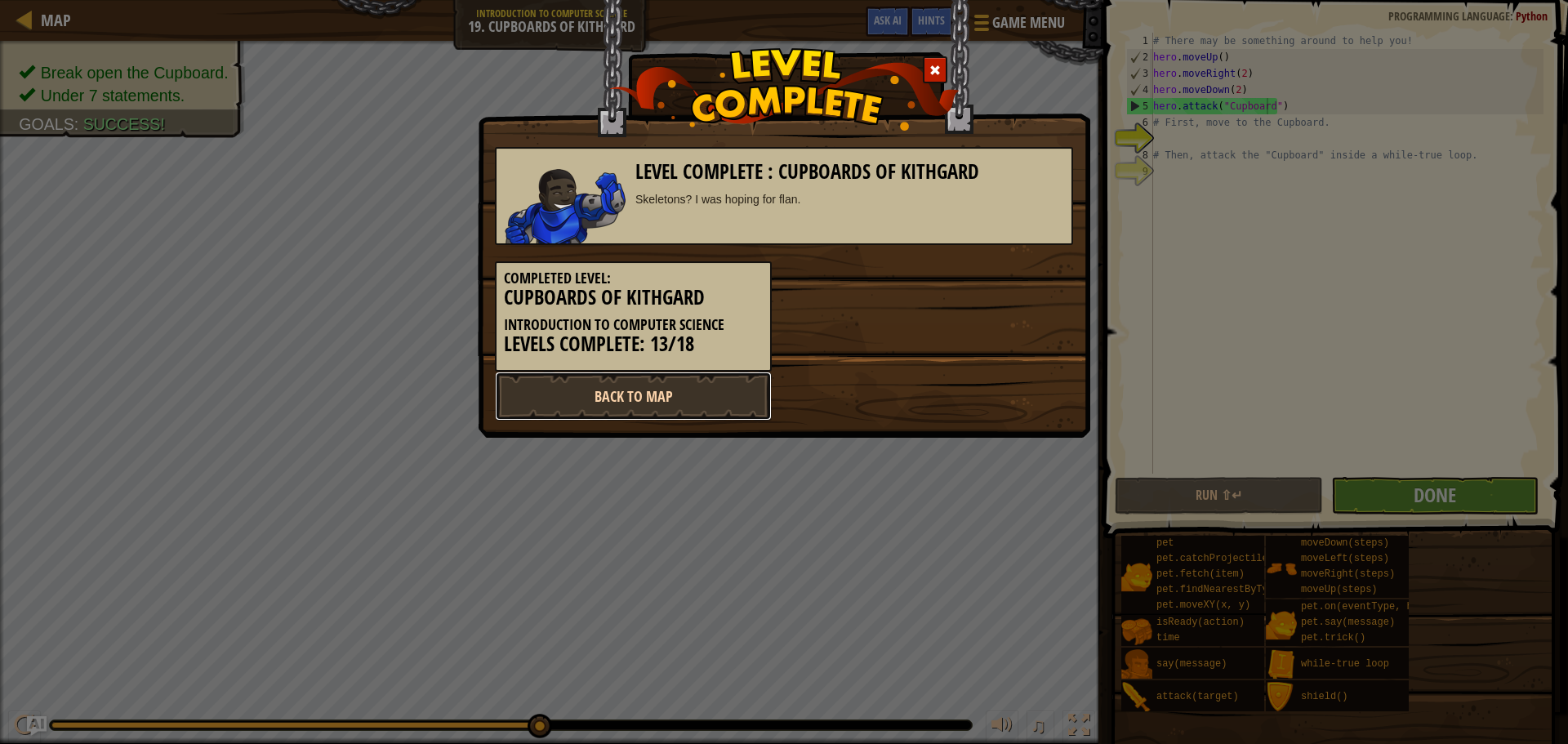
click at [706, 383] on link "Back to Map" at bounding box center [633, 396] width 277 height 49
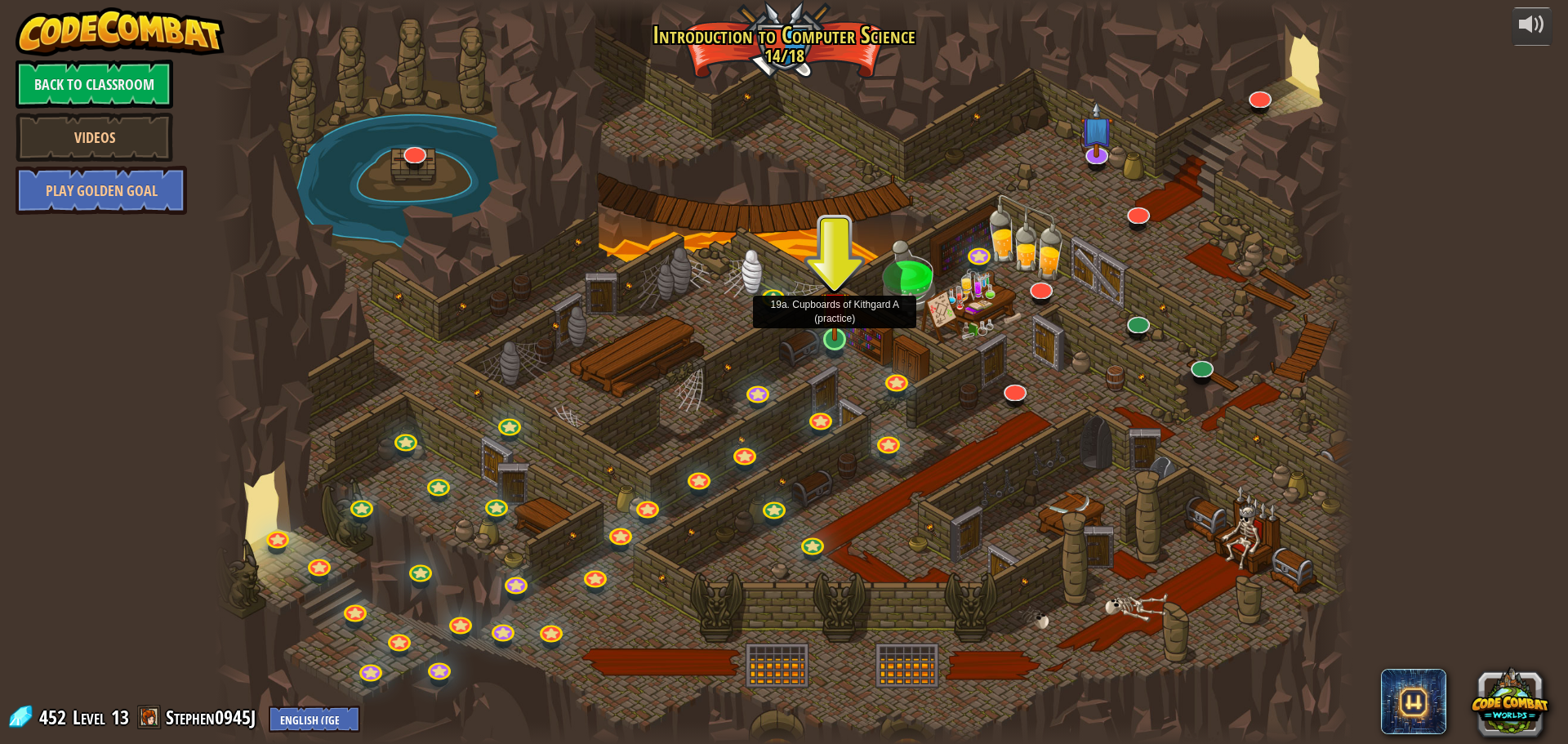
click at [837, 322] on img at bounding box center [835, 307] width 31 height 69
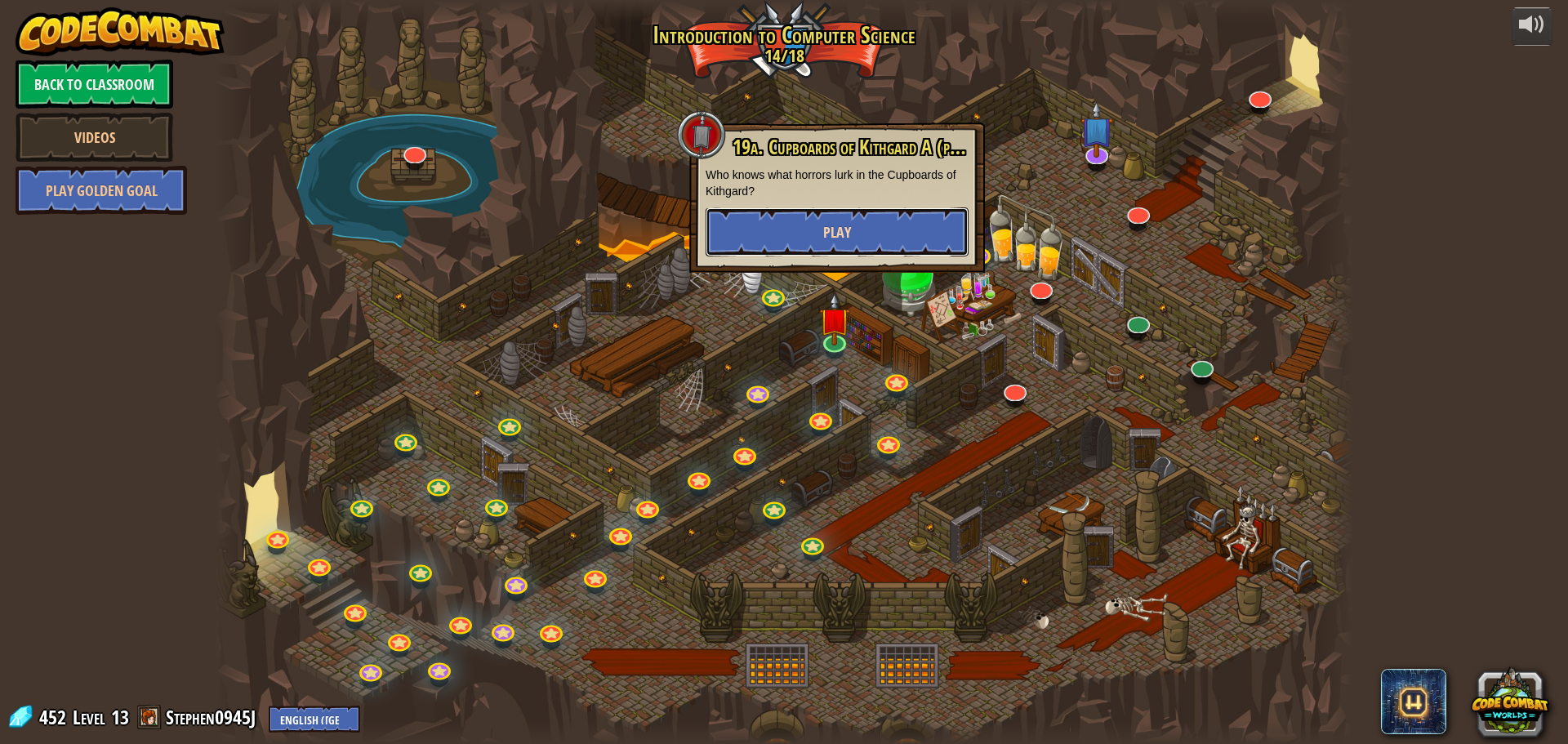
click at [837, 236] on span "Play" at bounding box center [837, 232] width 28 height 21
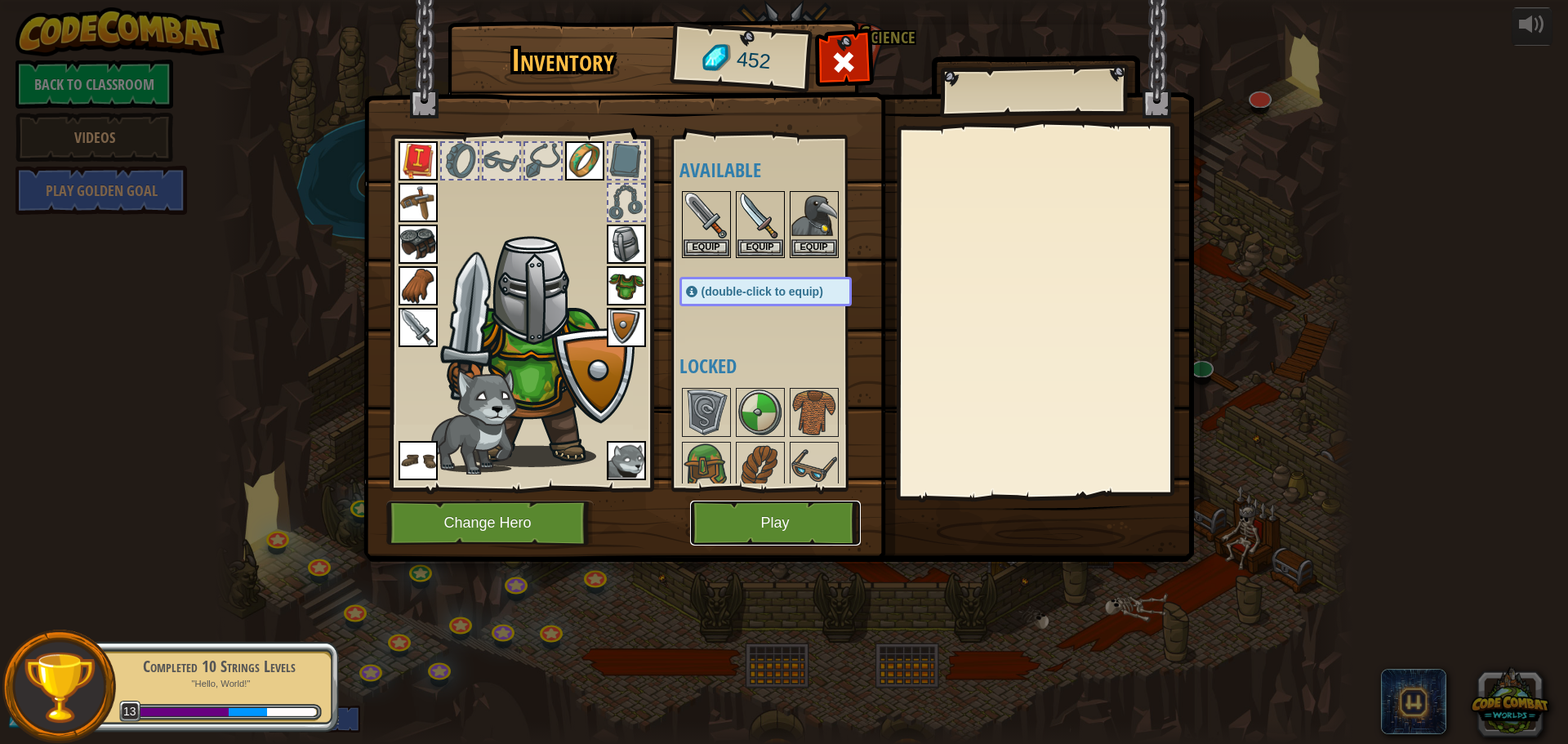
click at [821, 521] on button "Play" at bounding box center [775, 523] width 171 height 45
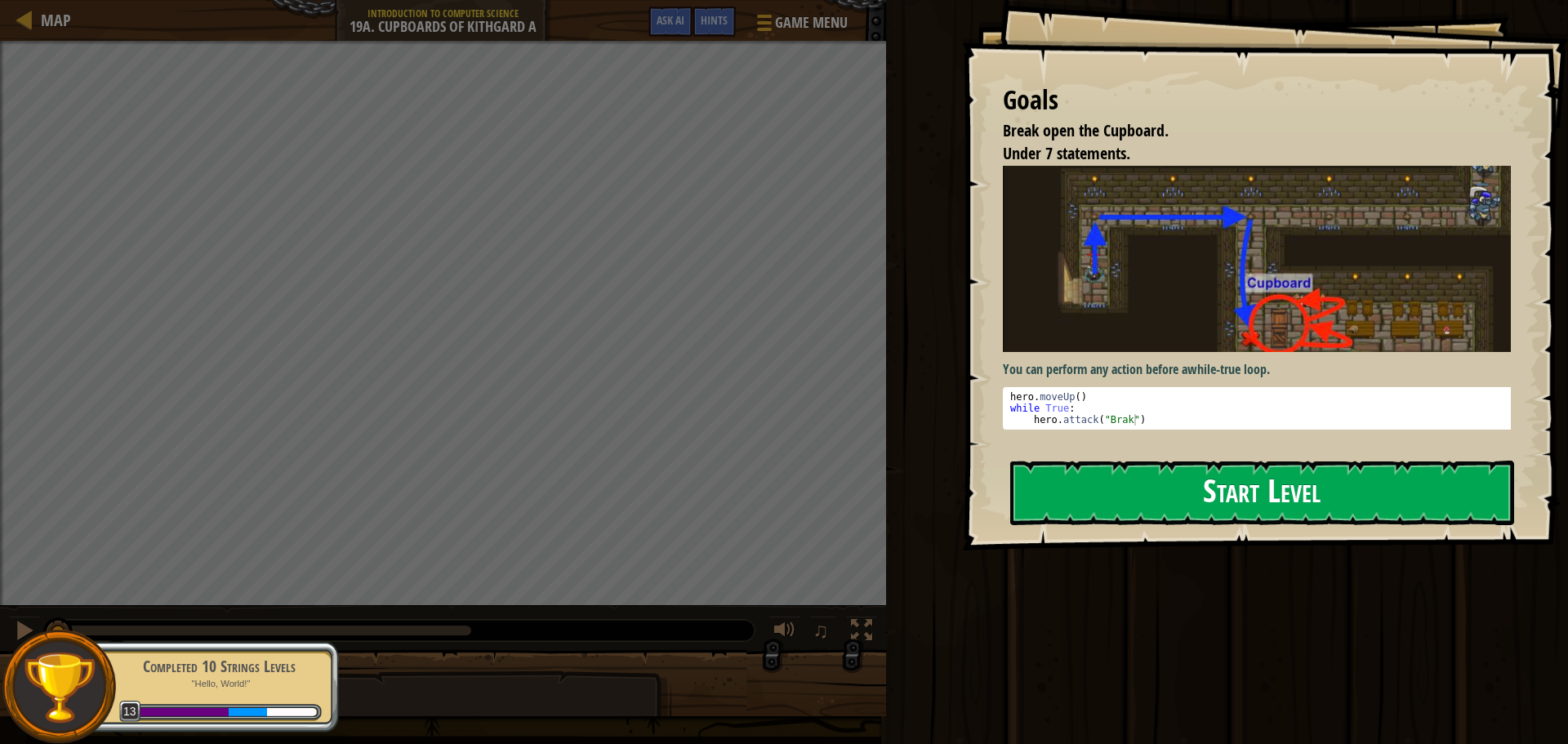
click at [1259, 496] on button "Start Level" at bounding box center [1262, 492] width 504 height 64
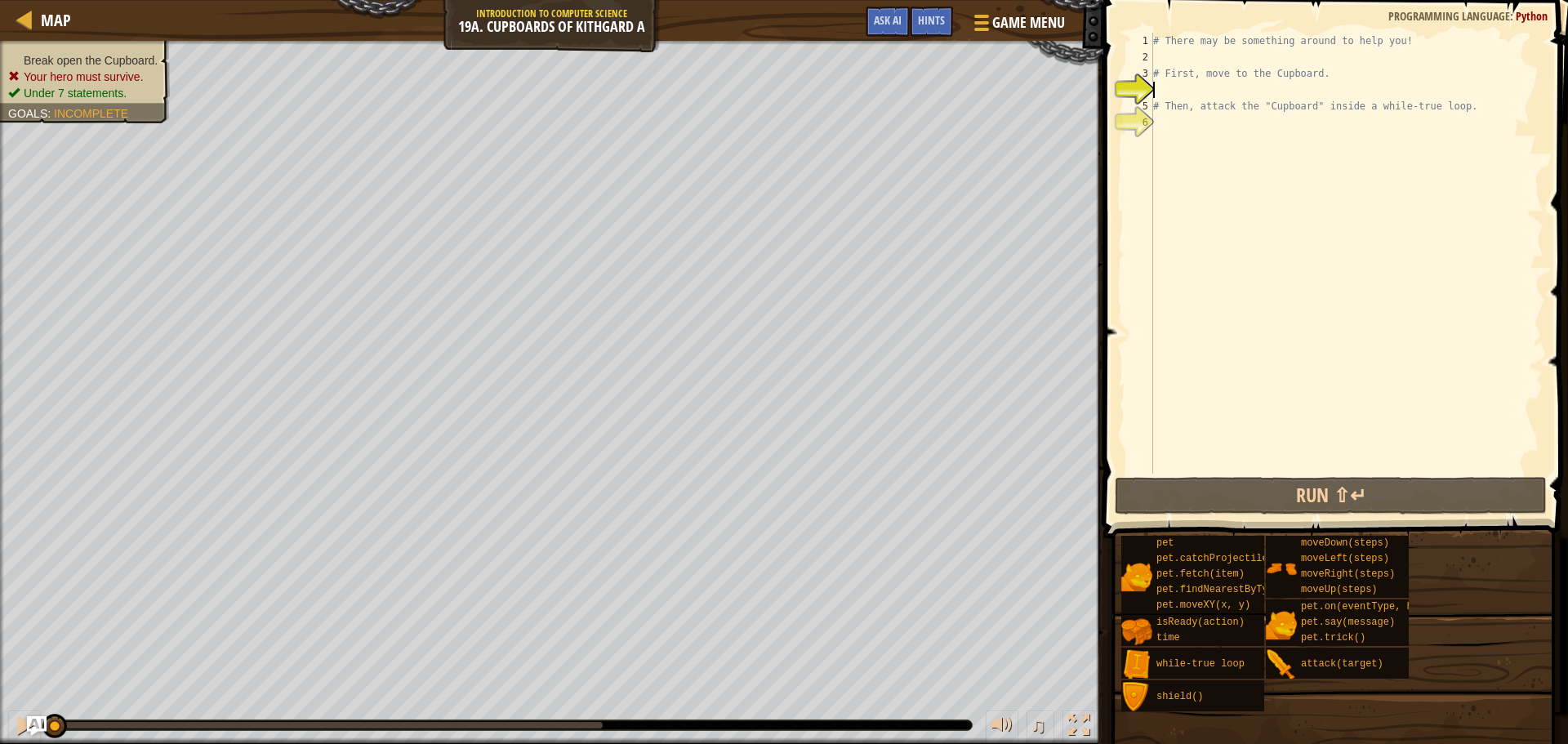
click at [1187, 63] on div "# There may be something around to help you! # First, move to the Cupboard. # T…" at bounding box center [1346, 270] width 393 height 473
type textarea "do"
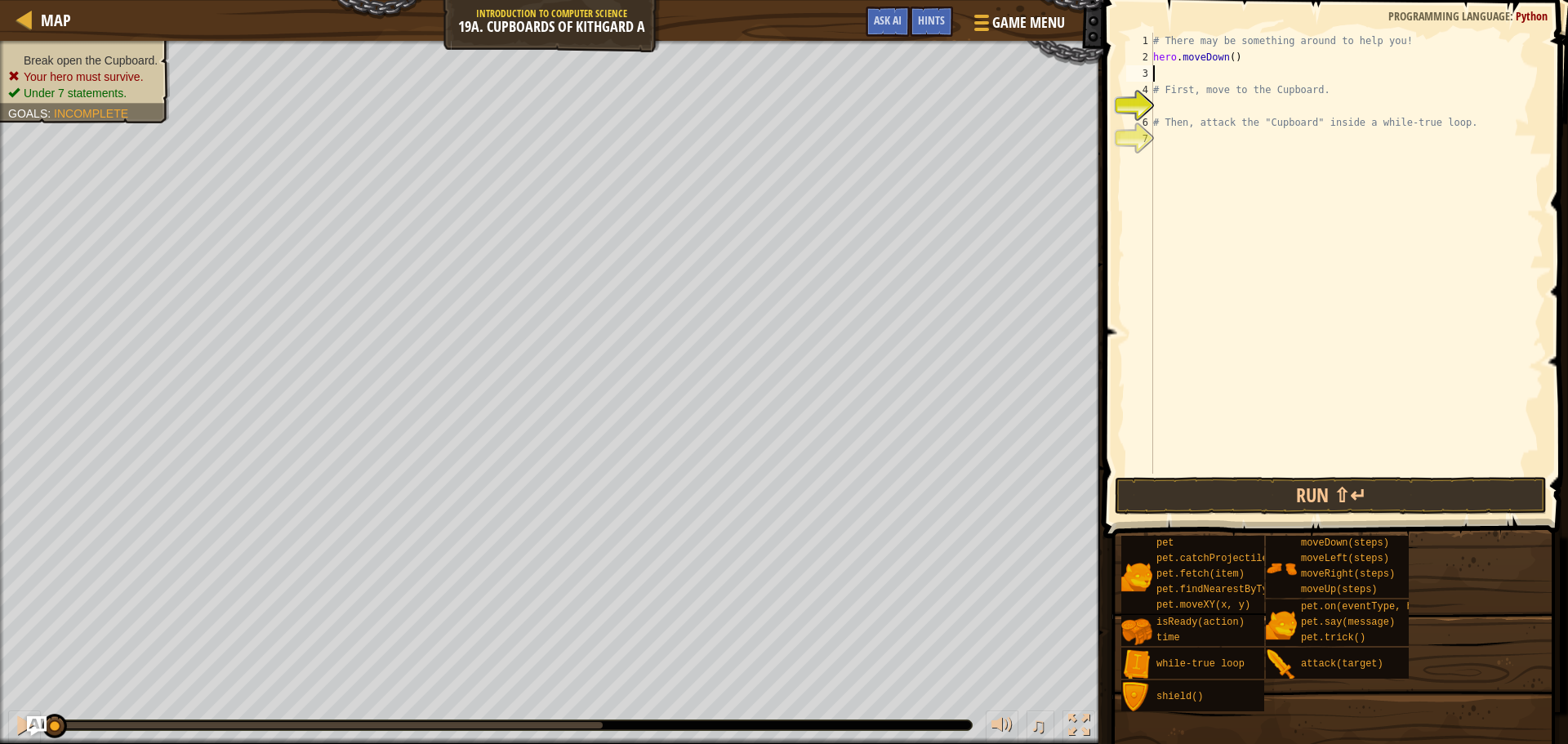
type textarea "le"
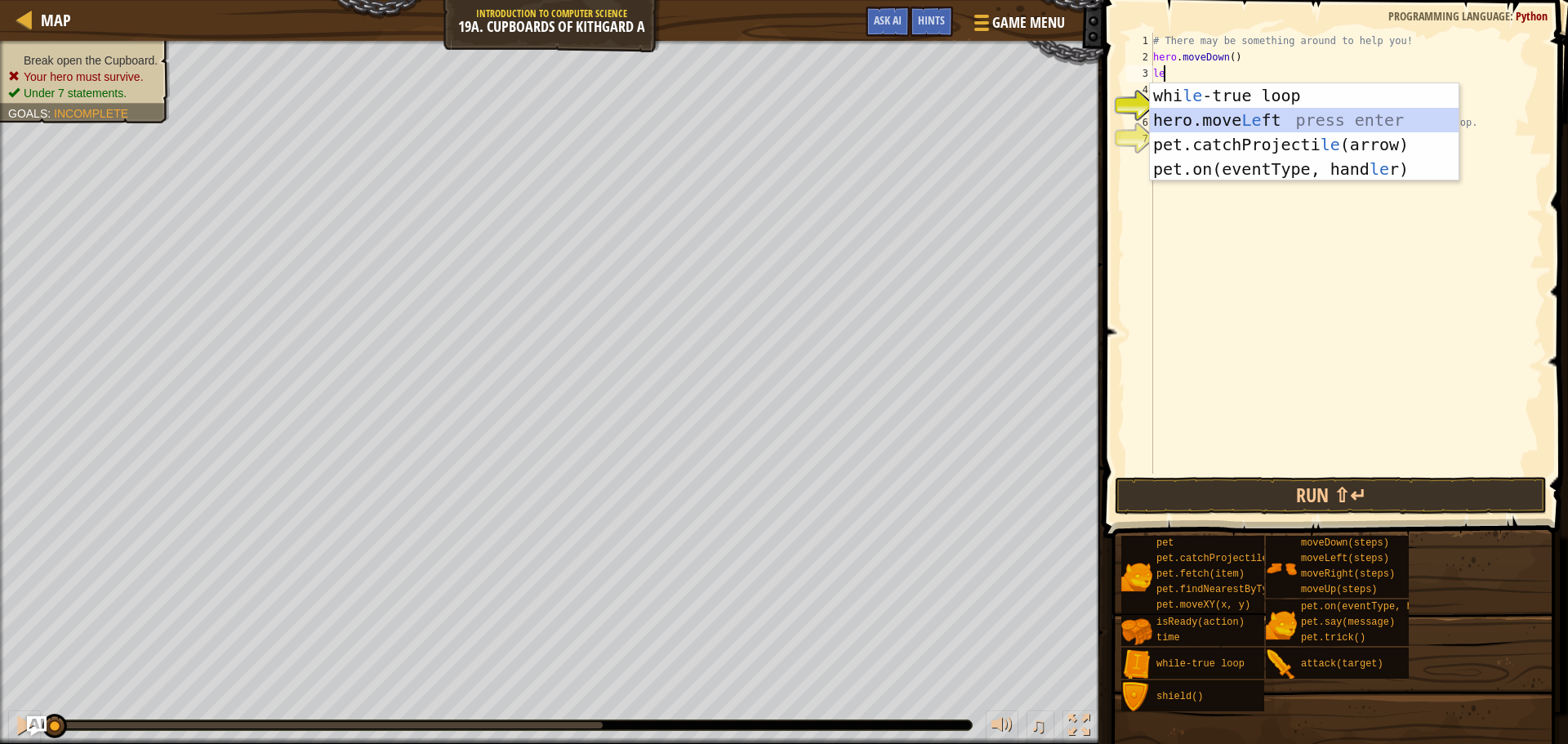
click at [1315, 129] on div "whi le -true loop press enter hero.move Le ft press enter pet.catchProjecti le …" at bounding box center [1304, 157] width 308 height 147
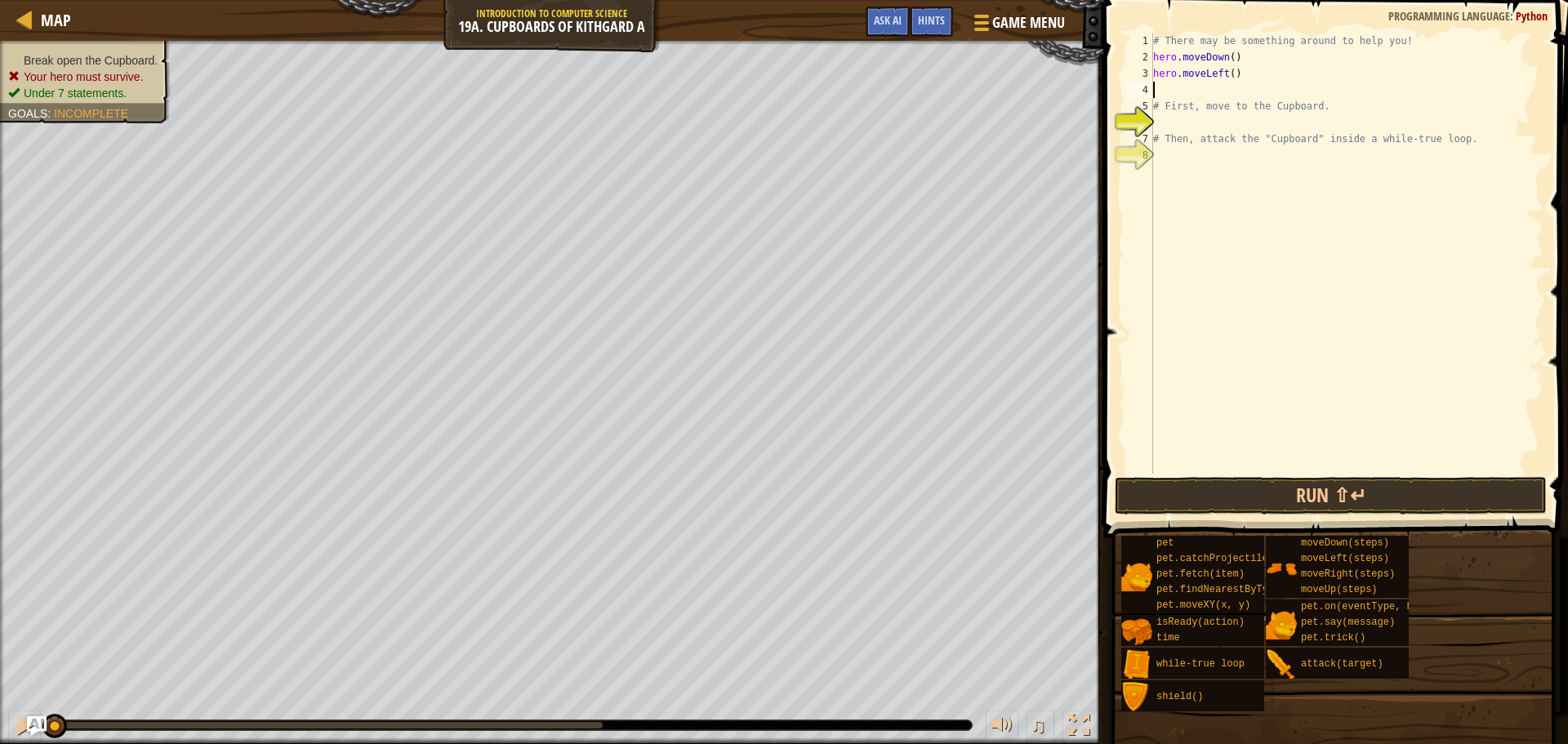
click at [1227, 73] on div "# There may be something around to help you! hero . moveDown ( ) hero . moveLef…" at bounding box center [1346, 270] width 393 height 473
type textarea "hero.moveLeft(2)"
click at [1172, 92] on div "# There may be something around to help you! hero . moveDown ( ) hero . moveLef…" at bounding box center [1346, 270] width 393 height 473
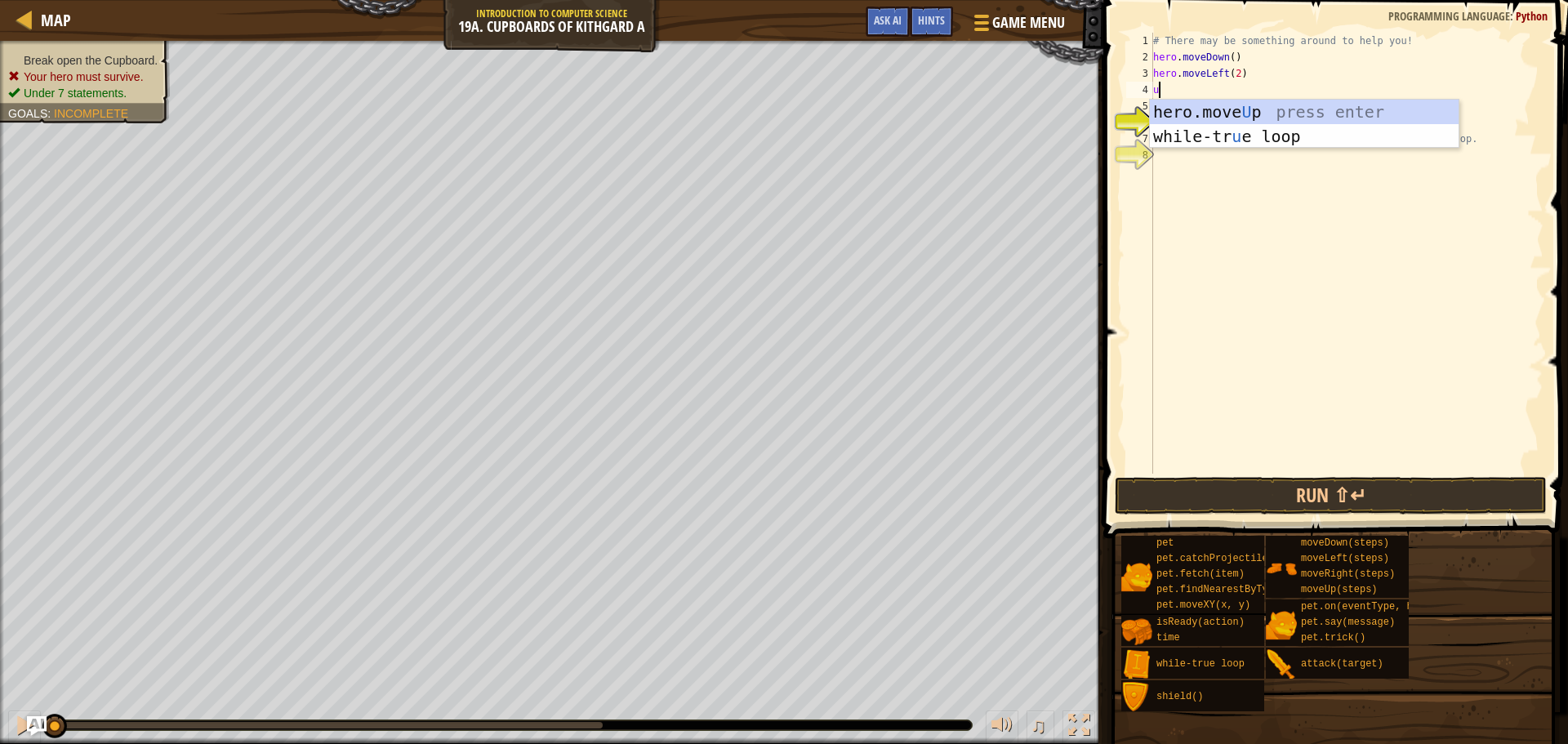
type textarea "up"
click at [1222, 110] on div "hero.move Up press enter while-tr u e loo p press enter" at bounding box center [1304, 148] width 308 height 98
click at [1217, 91] on div "# There may be something around to help you! hero . moveDown ( ) hero . moveLef…" at bounding box center [1346, 270] width 393 height 473
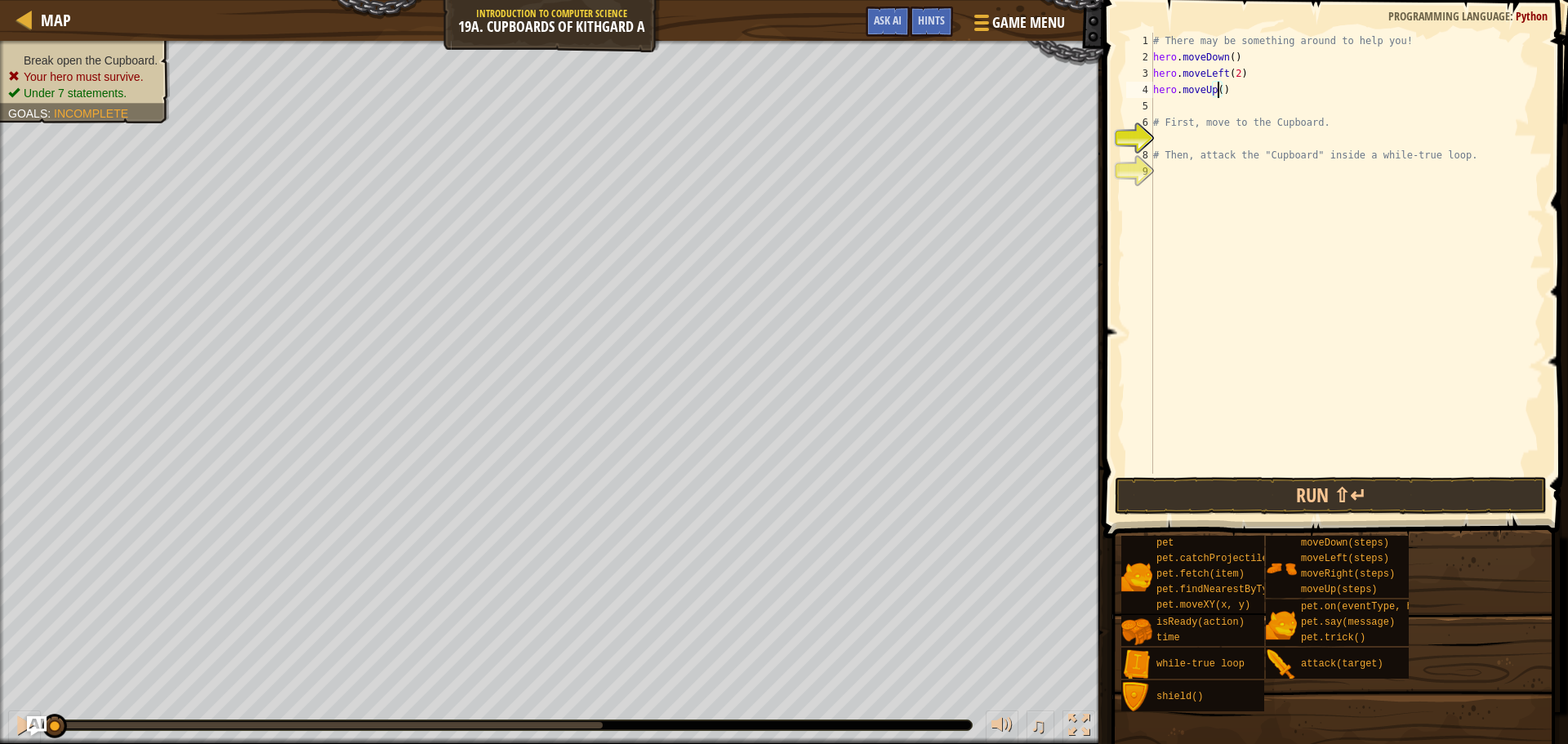
type textarea "hero.moveUp(2)"
click at [1184, 108] on div "# There may be something around to help you! hero . moveDown ( ) hero . moveLef…" at bounding box center [1346, 270] width 393 height 473
type textarea "hero.attack("Cupboard")"
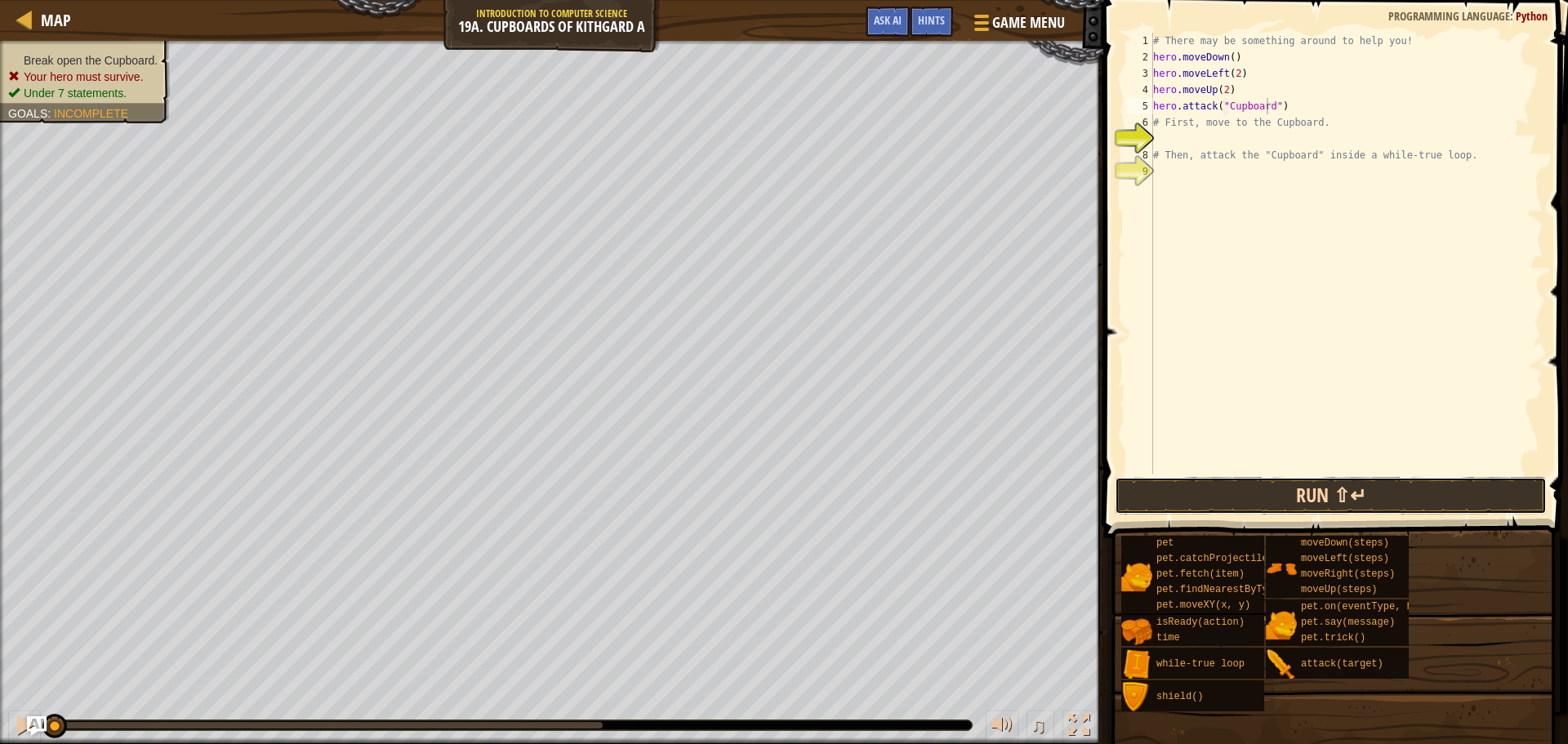
click at [1427, 486] on button "Run ⇧↵" at bounding box center [1331, 496] width 432 height 38
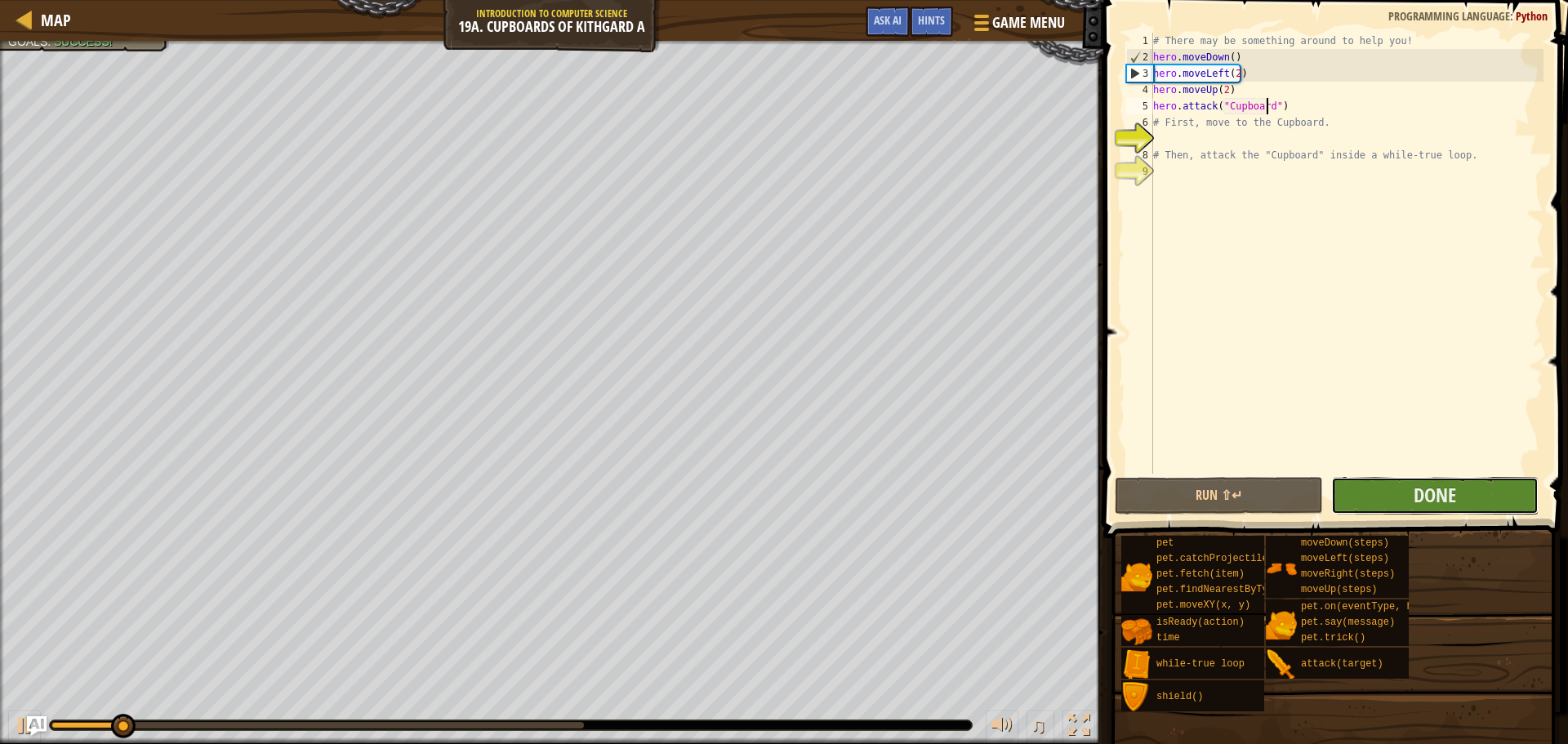
click at [1479, 510] on button "Done" at bounding box center [1435, 496] width 208 height 38
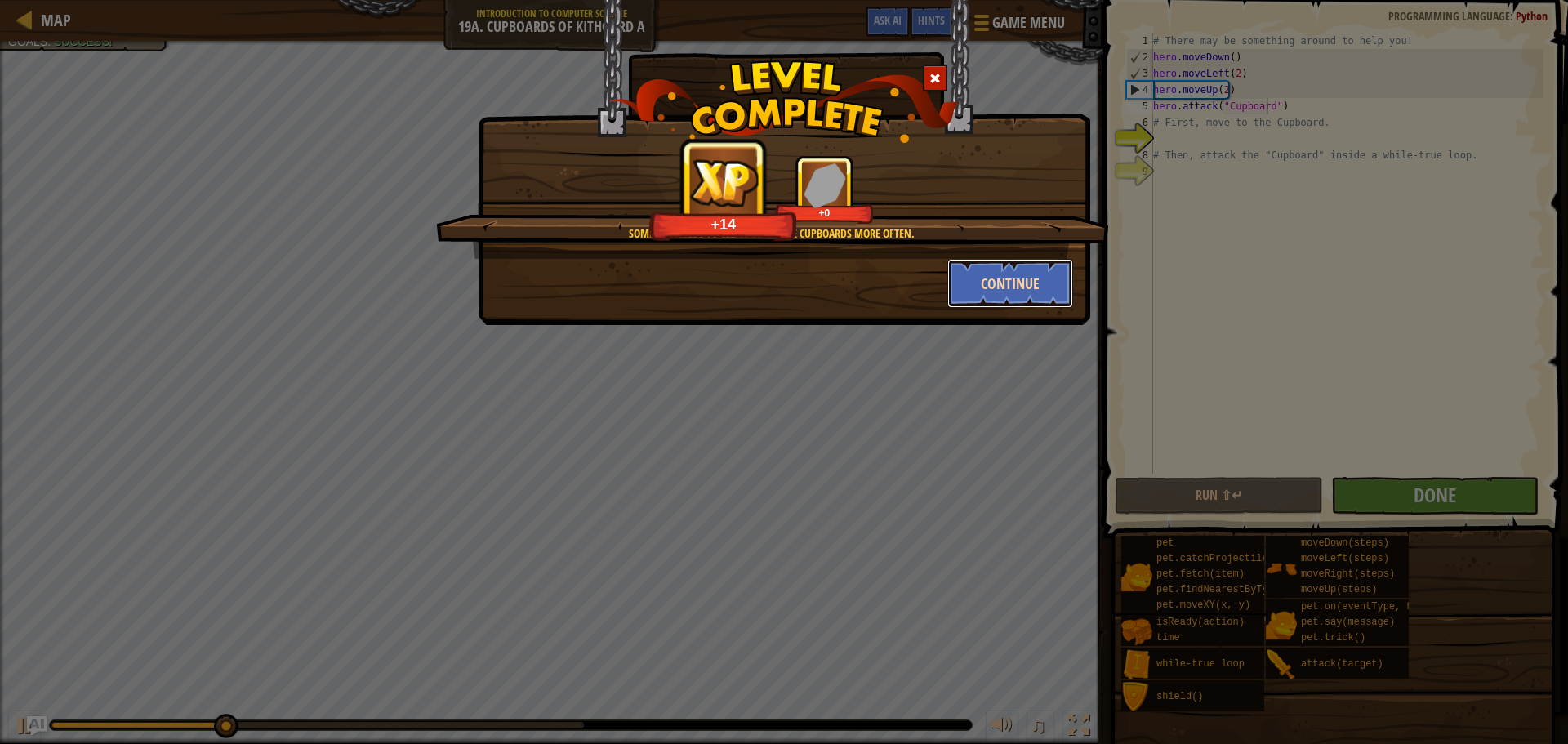
click at [1003, 270] on button "Continue" at bounding box center [1010, 283] width 126 height 49
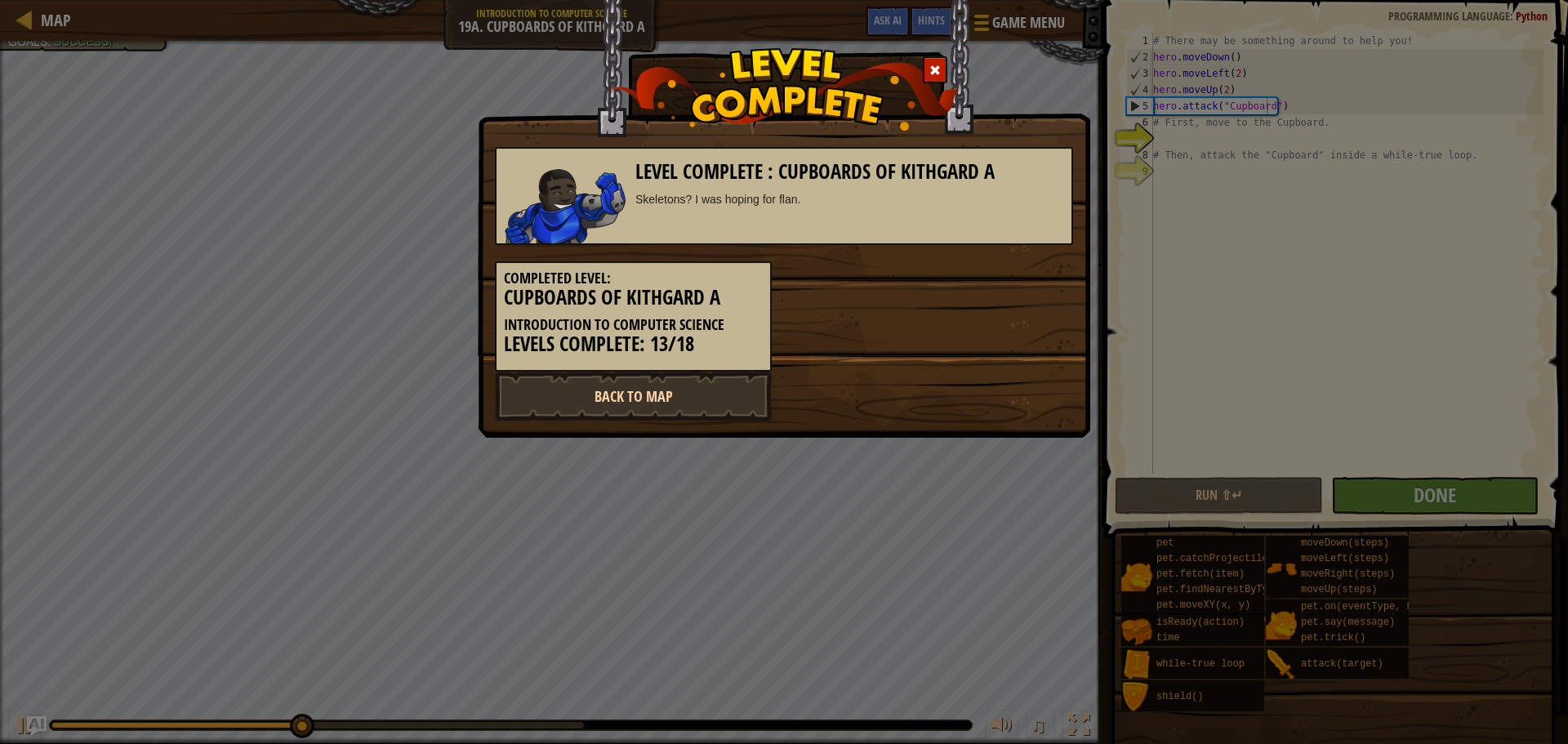
drag, startPoint x: 760, startPoint y: 370, endPoint x: 758, endPoint y: 387, distance: 17.1
click at [758, 386] on div "Level Complete : Cupboards of Kithgard A Skeletons? I was hoping for flan. Comp…" at bounding box center [784, 275] width 578 height 290
click at [720, 380] on link "Back to Map" at bounding box center [633, 396] width 277 height 49
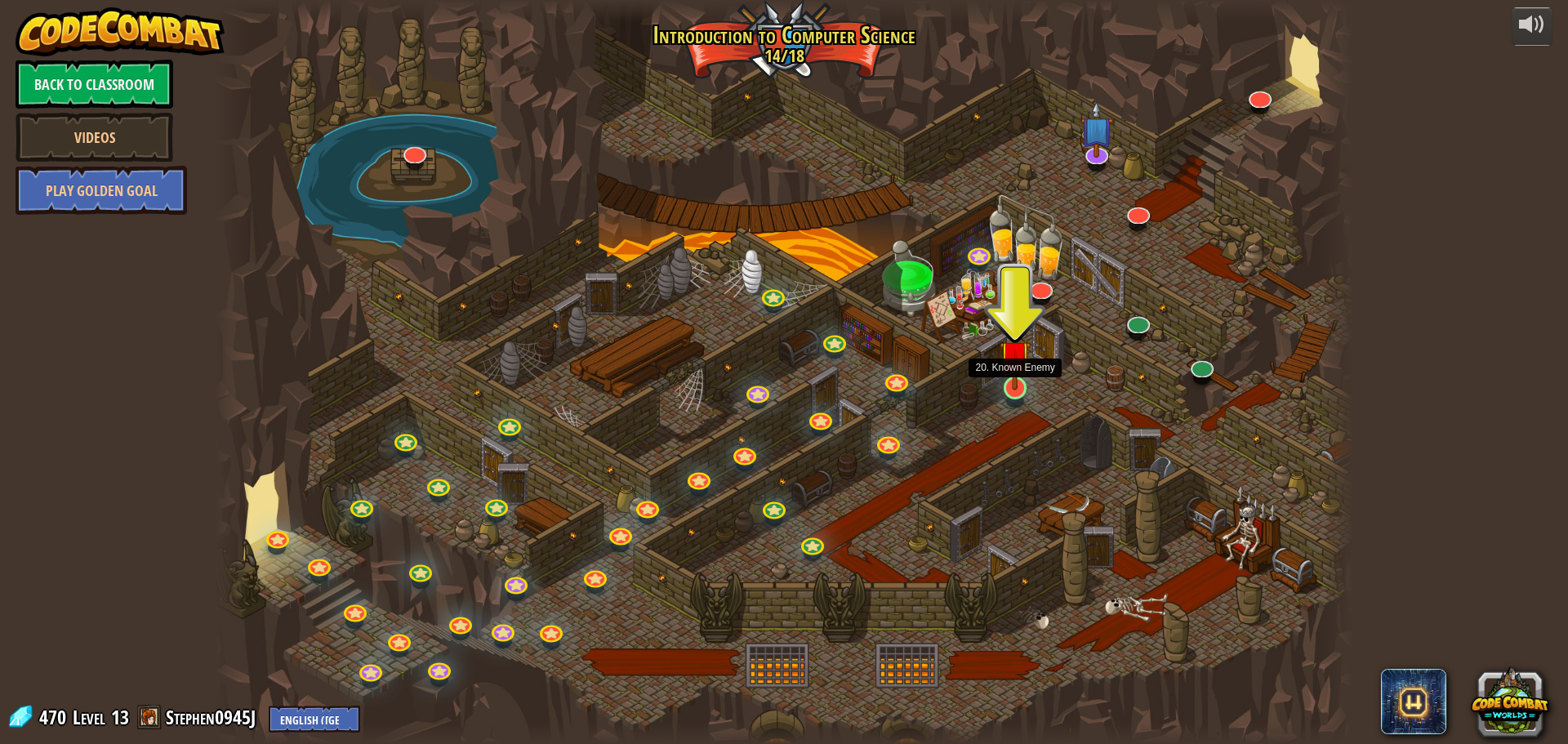
click at [1002, 372] on img at bounding box center [1015, 356] width 31 height 69
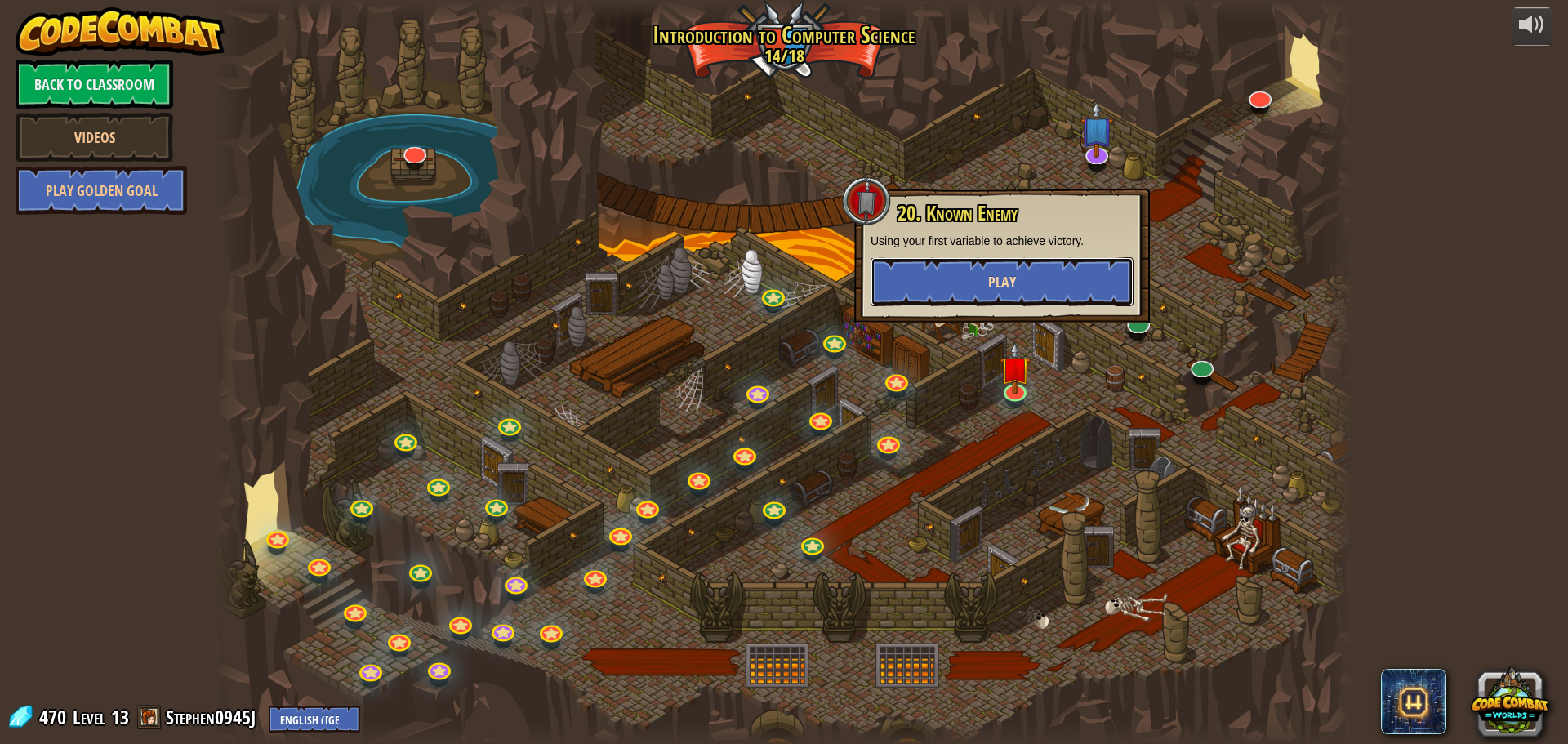
click at [972, 260] on button "Play" at bounding box center [1002, 281] width 263 height 49
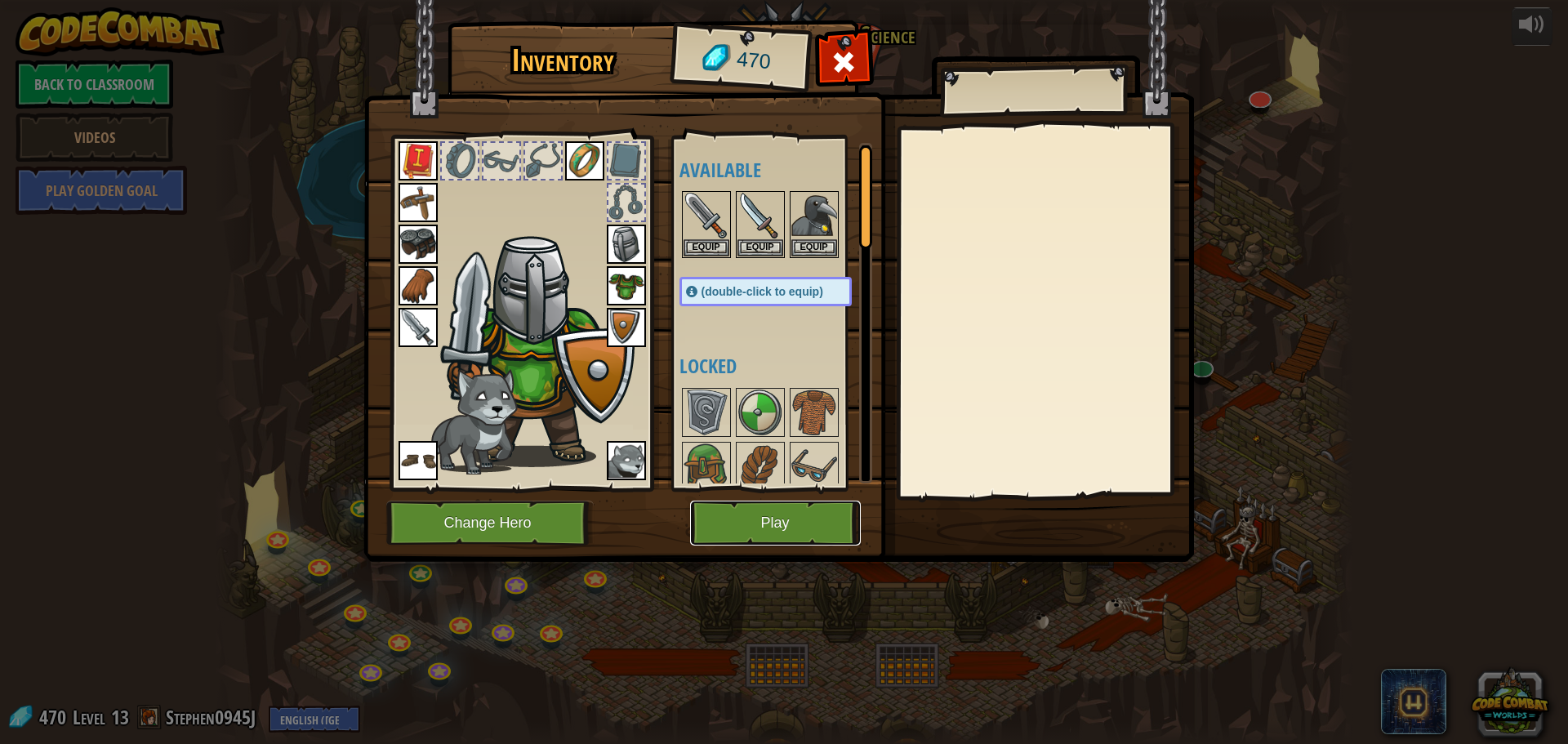
click at [826, 504] on button "Play" at bounding box center [775, 523] width 171 height 45
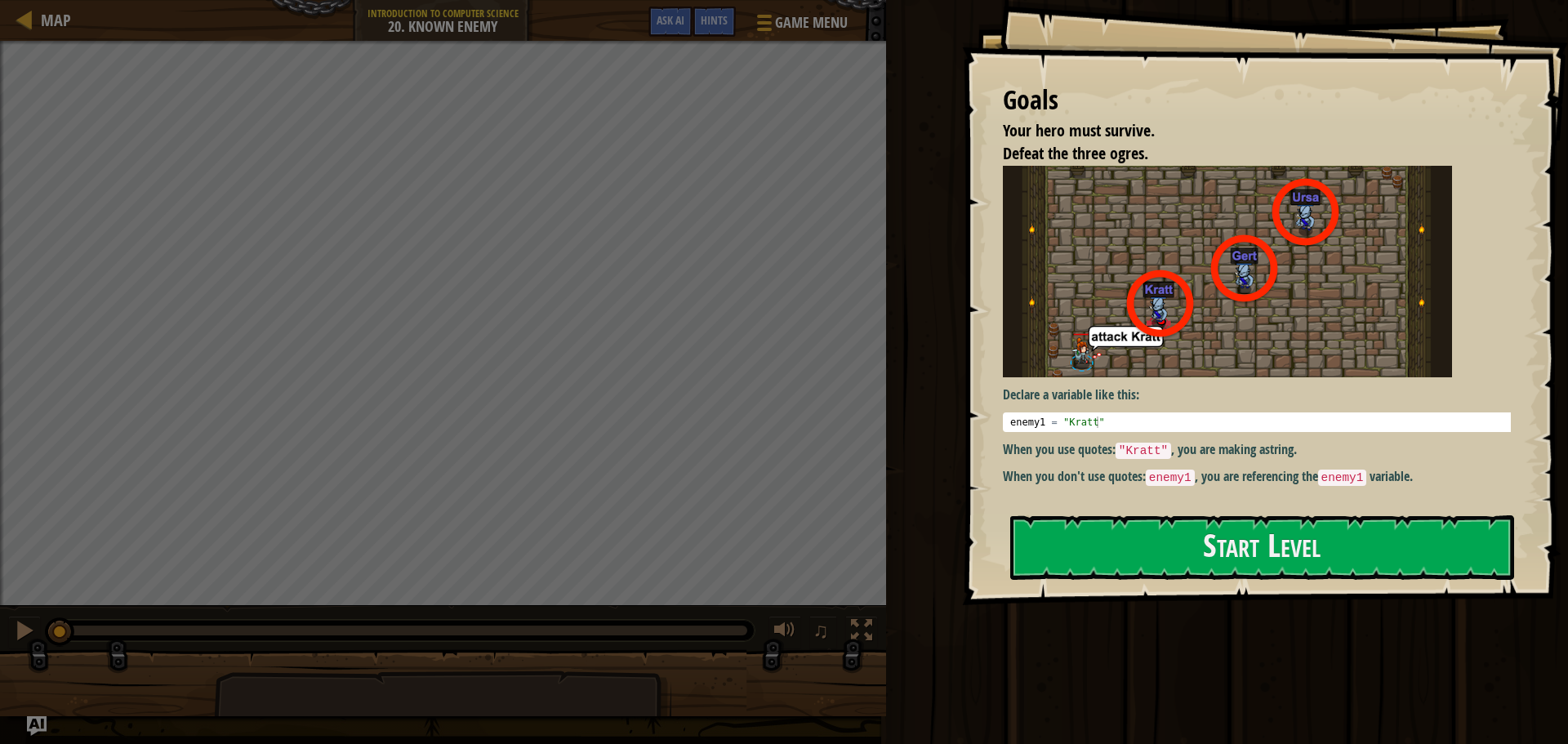
click at [1148, 499] on div "Declare a variable like this: 1 enemy1 = "[PERSON_NAME]" הההההההההההההההההההההה…" at bounding box center [1263, 332] width 520 height 333
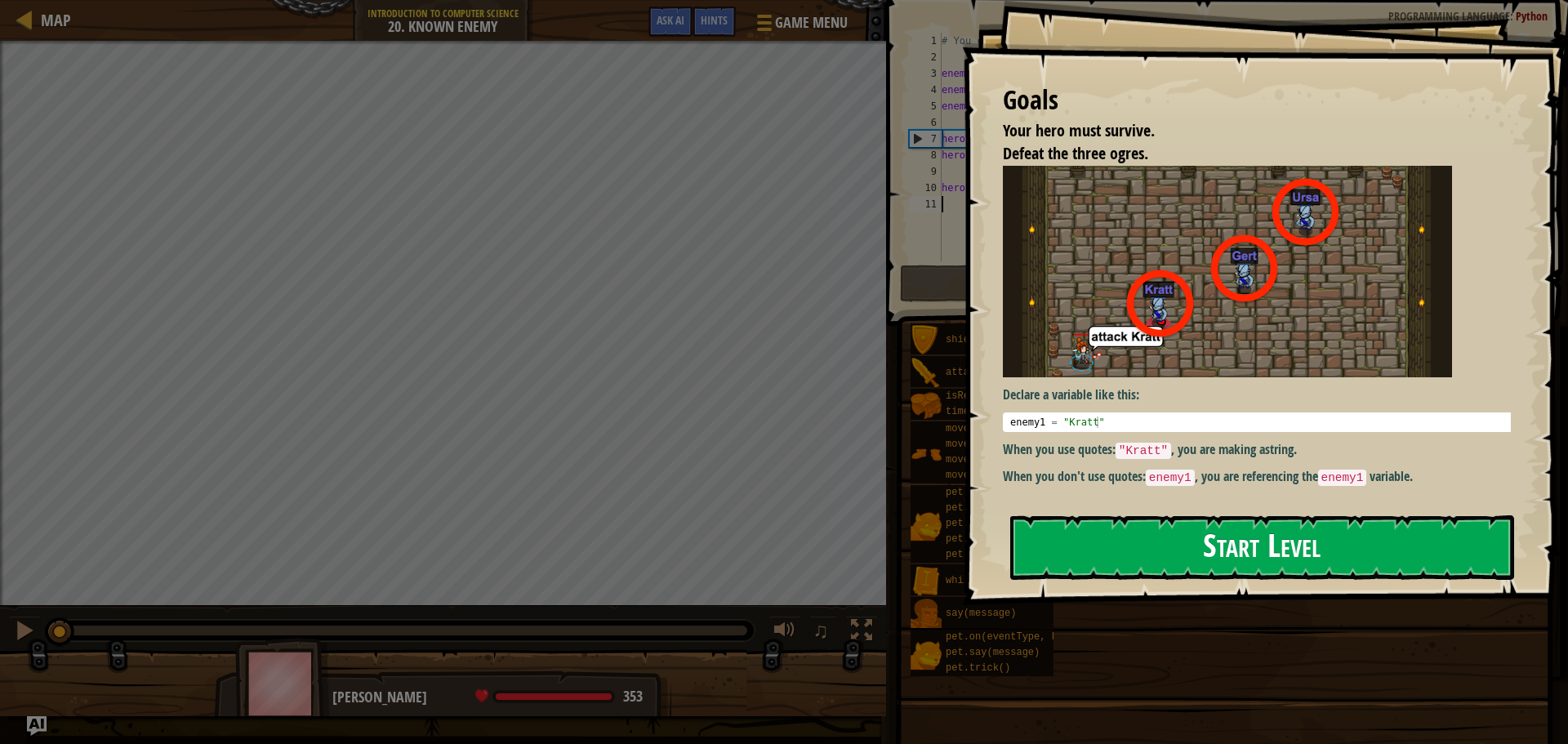
click at [1108, 533] on button "Start Level" at bounding box center [1262, 548] width 504 height 64
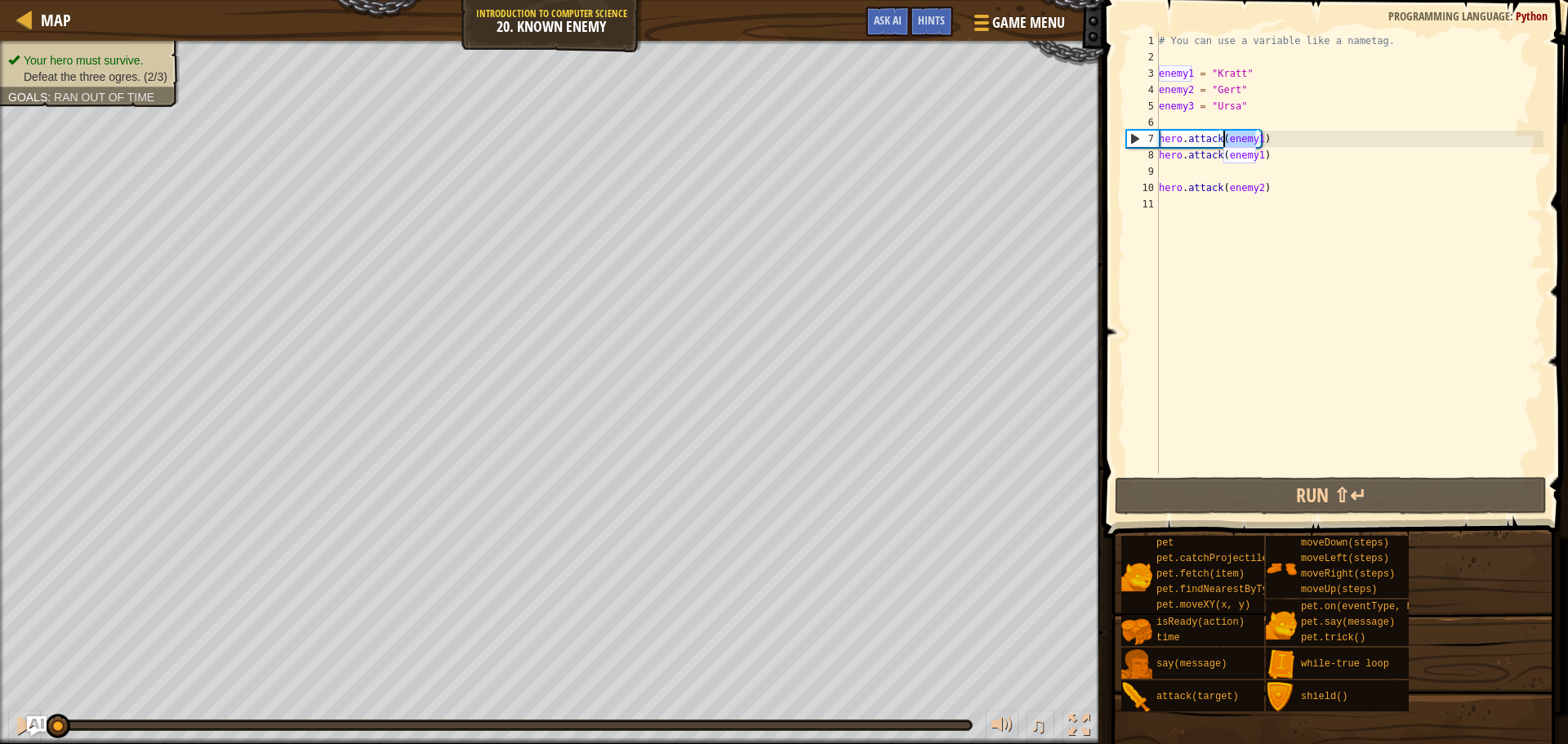
drag, startPoint x: 1258, startPoint y: 135, endPoint x: 1221, endPoint y: 137, distance: 37.1
click at [1221, 137] on div "# You can use a variable like a nametag. enemy1 = "[PERSON_NAME]" enemy2 = "[PE…" at bounding box center [1349, 270] width 388 height 473
type textarea "hero.attack(enemy1)"
drag, startPoint x: 1188, startPoint y: 209, endPoint x: 1180, endPoint y: 223, distance: 16.1
click at [1180, 223] on div "# You can use a variable like a nametag. enemy1 = "[PERSON_NAME]" enemy2 = "[PE…" at bounding box center [1349, 270] width 388 height 473
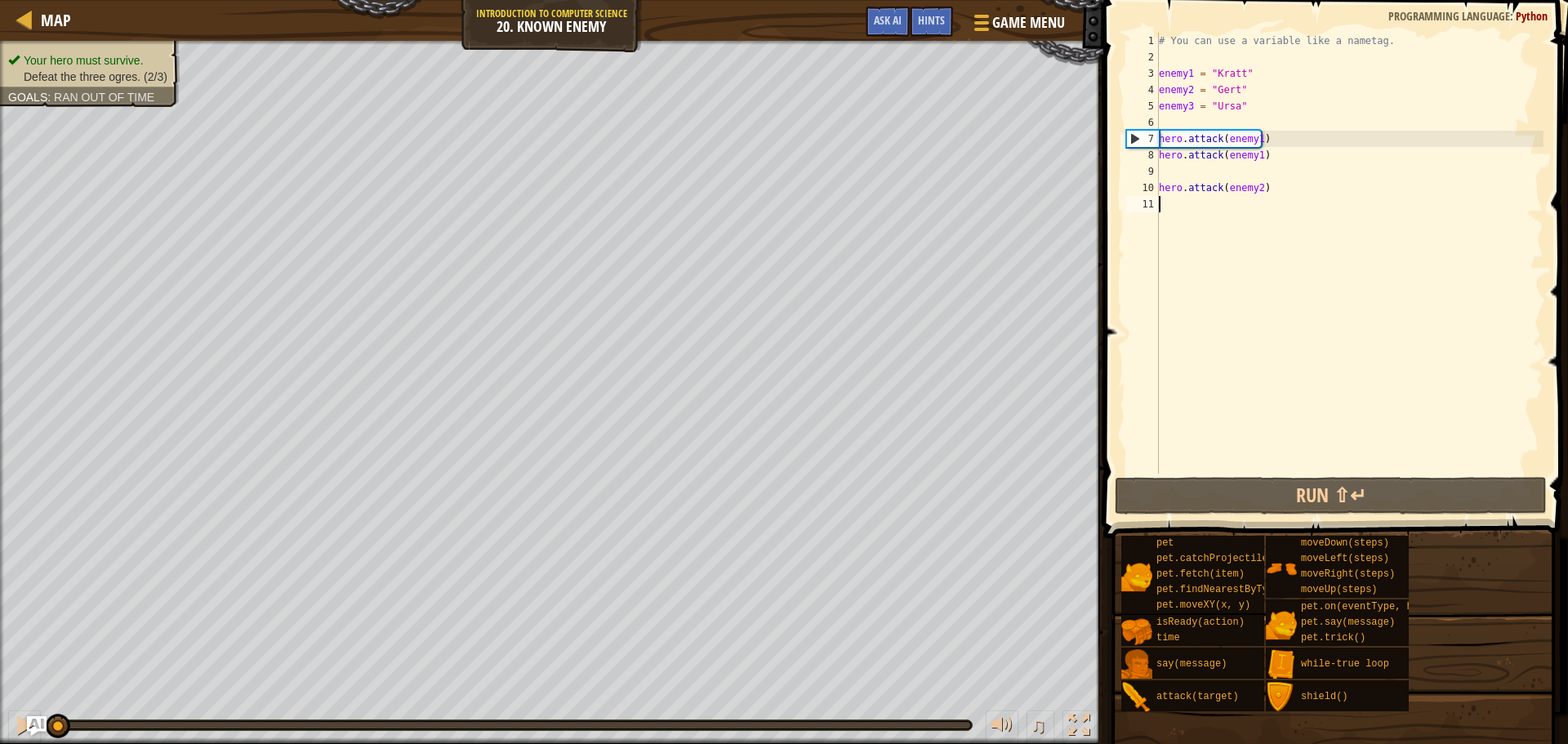
scroll to position [7, 0]
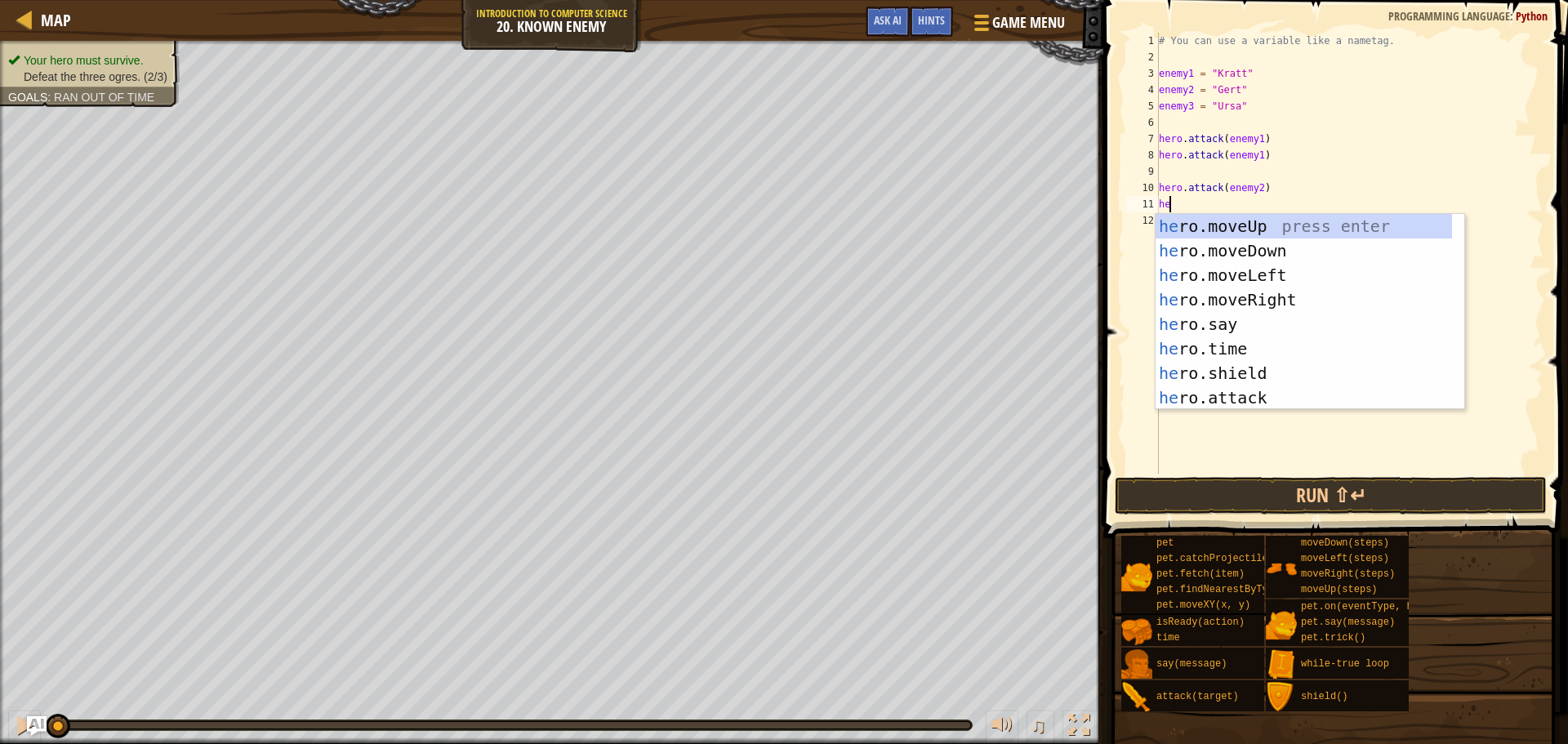
type textarea "h"
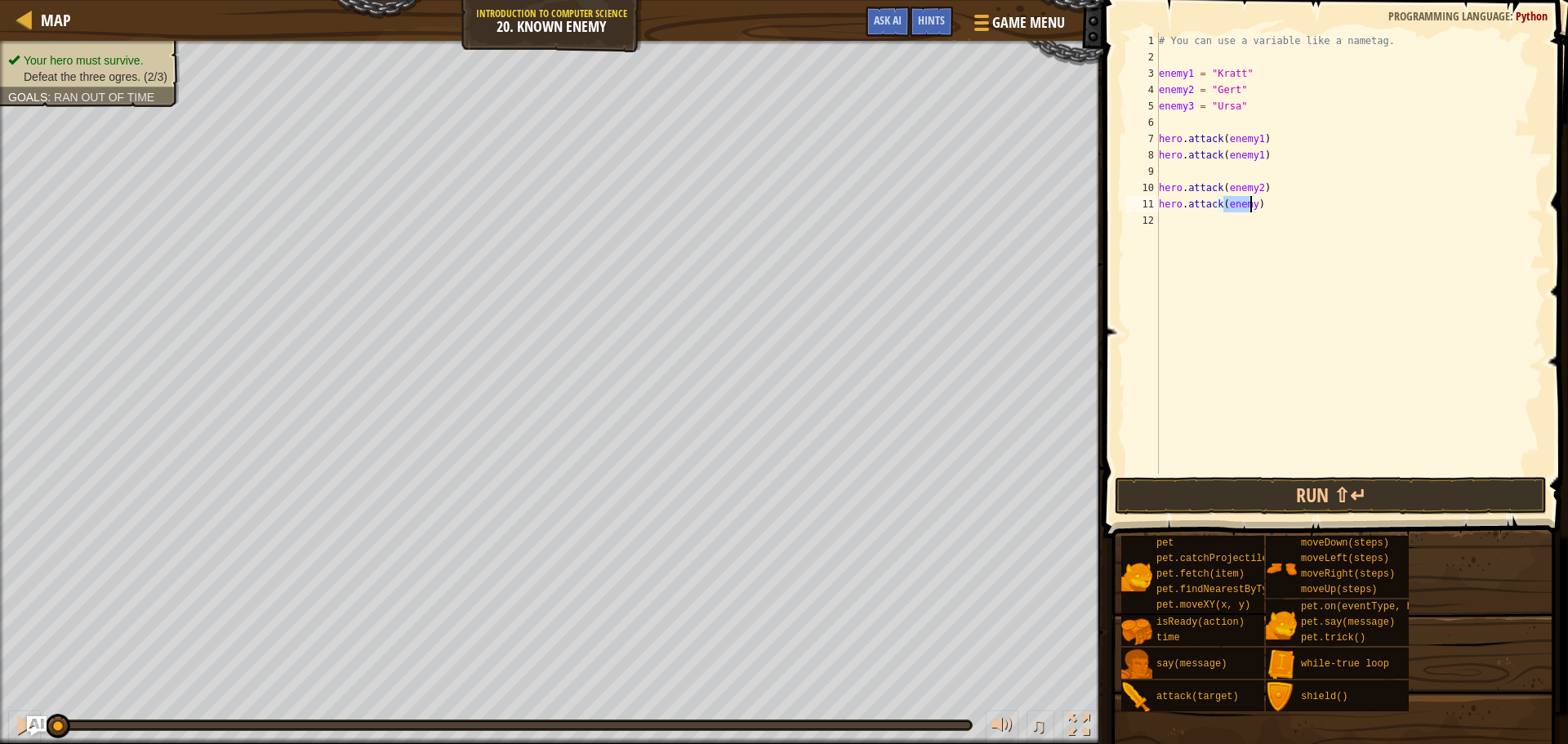
click at [1247, 183] on div "# You can use a variable like a nametag. enemy1 = "[PERSON_NAME]" enemy2 = "[PE…" at bounding box center [1349, 270] width 388 height 473
click at [1249, 204] on div "# You can use a variable like a nametag. enemy1 = "[PERSON_NAME]" enemy2 = "[PE…" at bounding box center [1349, 270] width 388 height 473
type textarea "hero.attack(enemy2)"
click at [1186, 221] on div "# You can use a variable like a nametag. enemy1 = "[PERSON_NAME]" enemy2 = "[PE…" at bounding box center [1349, 270] width 388 height 473
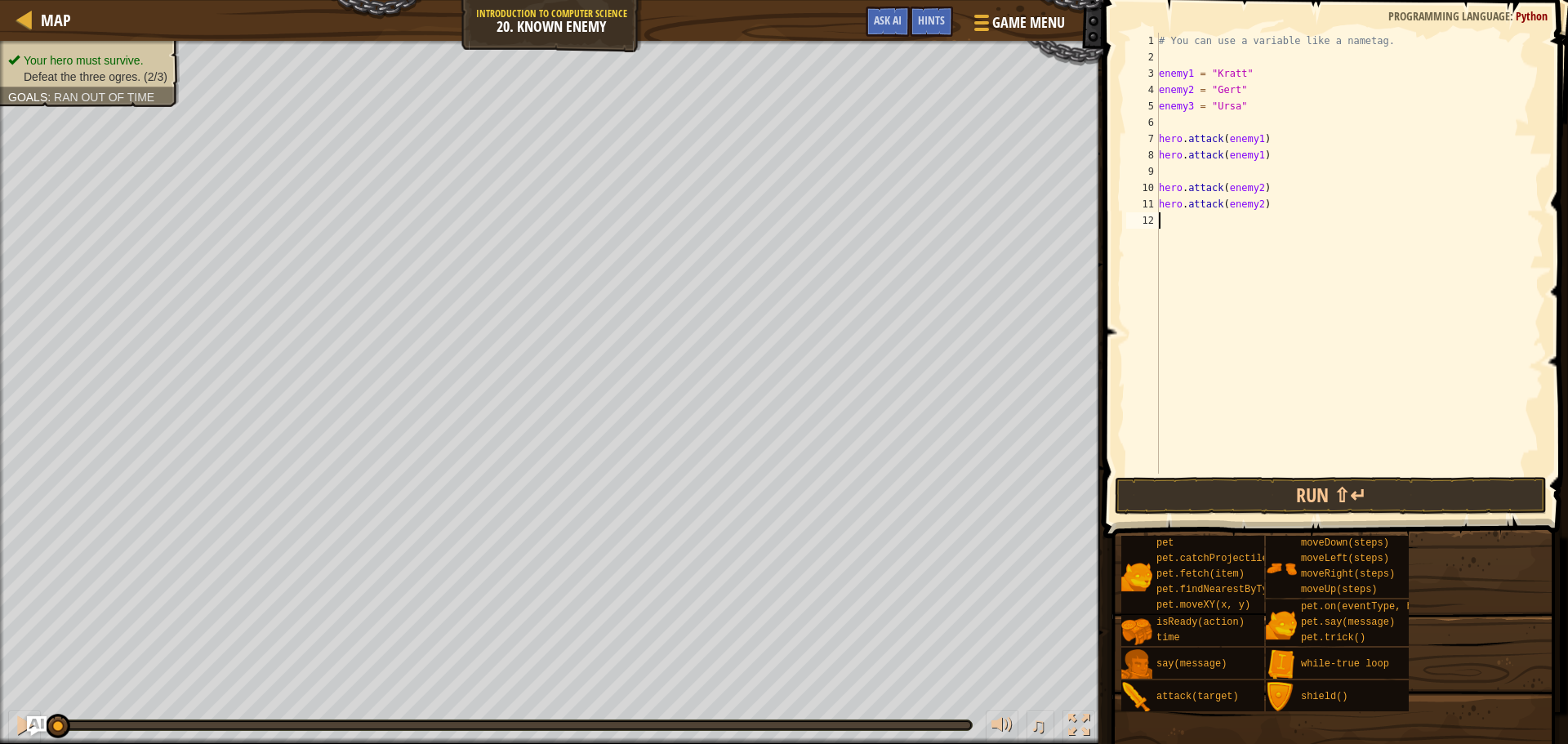
scroll to position [7, 0]
click at [1251, 218] on div "# You can use a variable like a nametag. enemy1 = "[PERSON_NAME]" enemy2 = "[PE…" at bounding box center [1349, 253] width 388 height 441
type textarea "hero.attack(enemy3)"
click at [1245, 238] on div "# You can use a variable like a nametag. enemy1 = "[PERSON_NAME]" enemy2 = "[PE…" at bounding box center [1349, 270] width 388 height 473
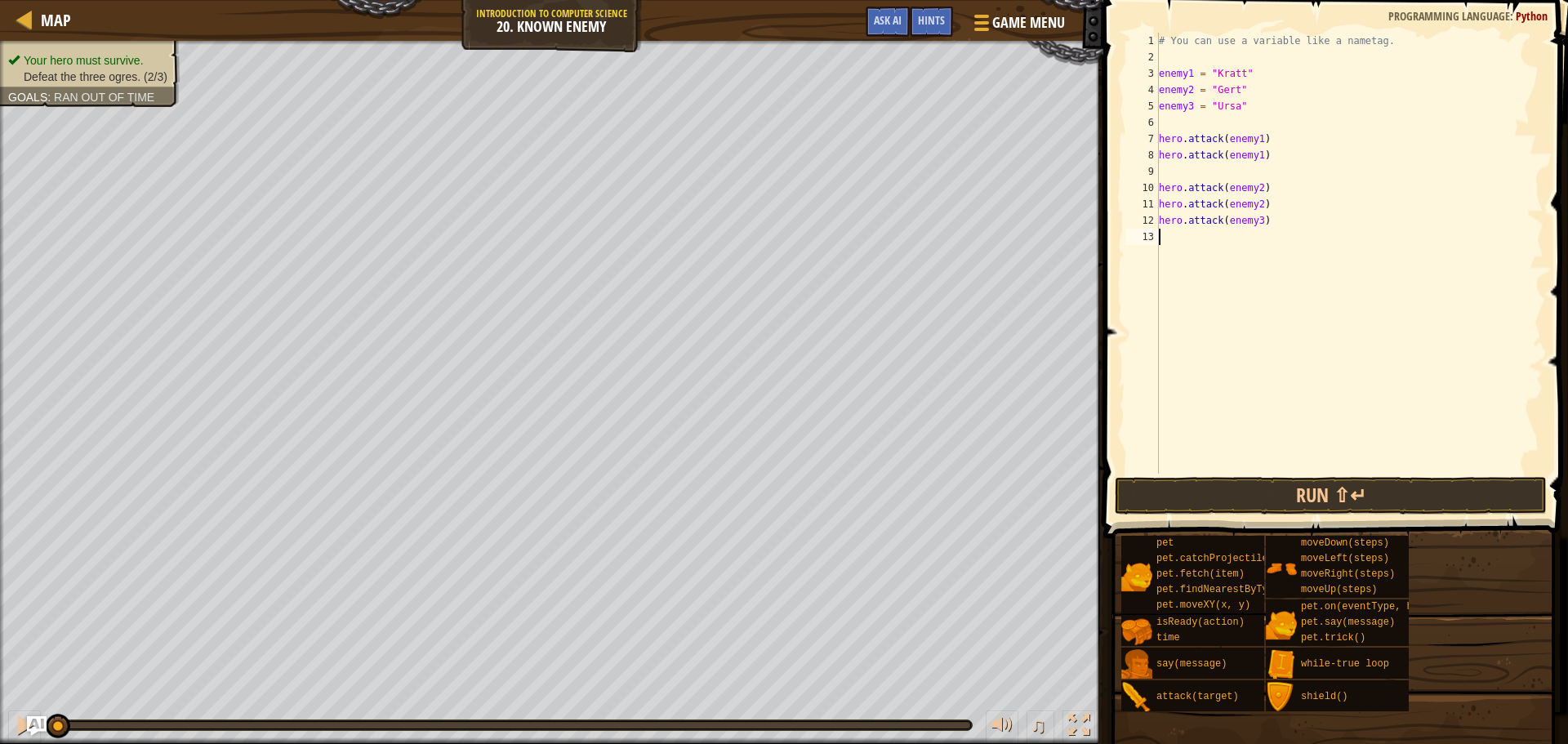
scroll to position [7, 0]
click at [1252, 236] on div "# You can use a variable like a nametag. enemy1 = "[PERSON_NAME]" enemy2 = "[PE…" at bounding box center [1349, 253] width 388 height 441
type textarea "hero.attack(enemy3)"
click at [1233, 483] on button "Run ⇧↵" at bounding box center [1331, 496] width 432 height 38
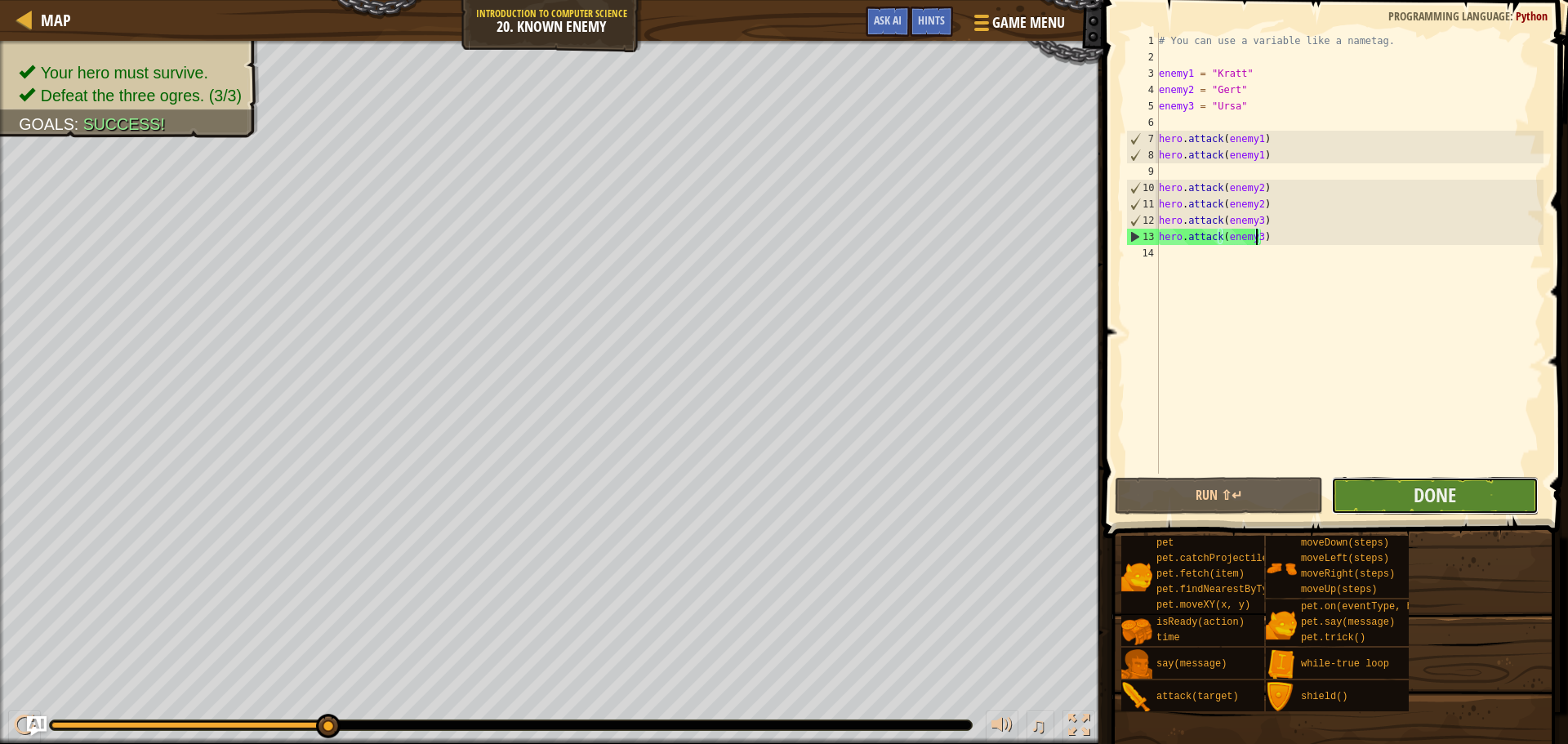
click at [1354, 501] on button "Done" at bounding box center [1435, 496] width 208 height 38
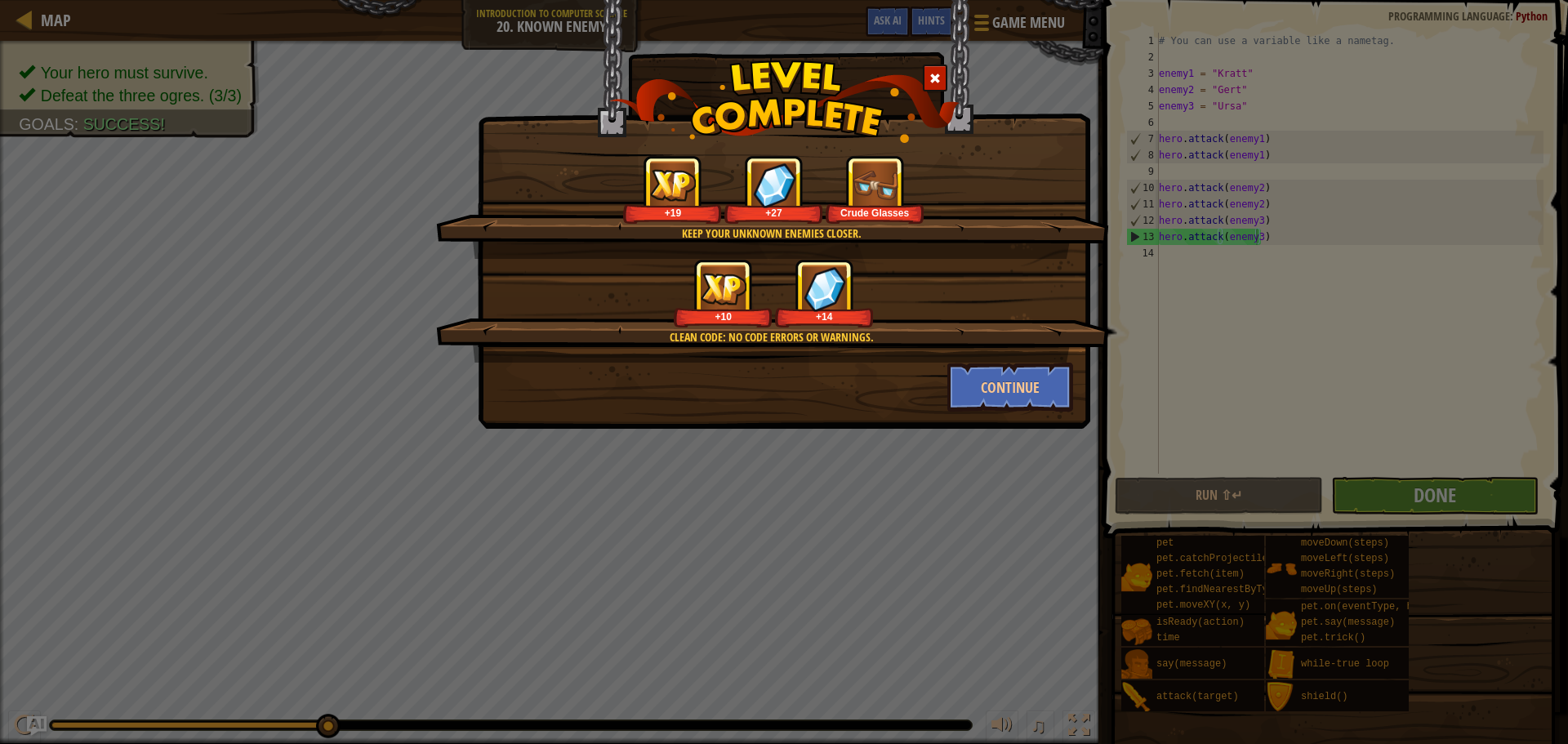
click at [1014, 416] on div "Keep your unknown enemies closer. +19 +27 Crude Glasses Clean code: no code err…" at bounding box center [784, 214] width 613 height 429
drag, startPoint x: 983, startPoint y: 396, endPoint x: 972, endPoint y: 398, distance: 11.2
click at [972, 398] on button "Continue" at bounding box center [1010, 387] width 126 height 49
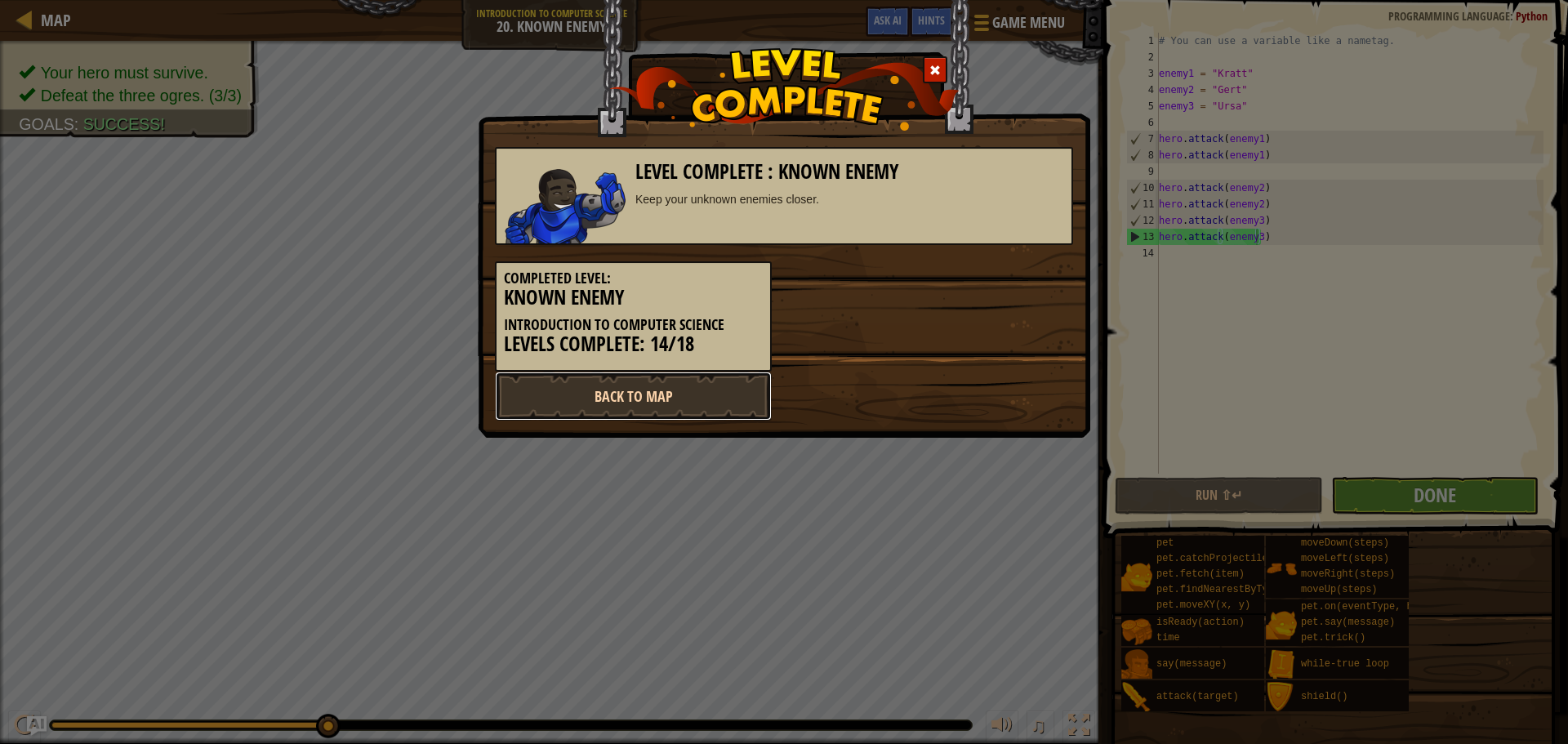
click at [543, 382] on link "Back to Map" at bounding box center [633, 396] width 277 height 49
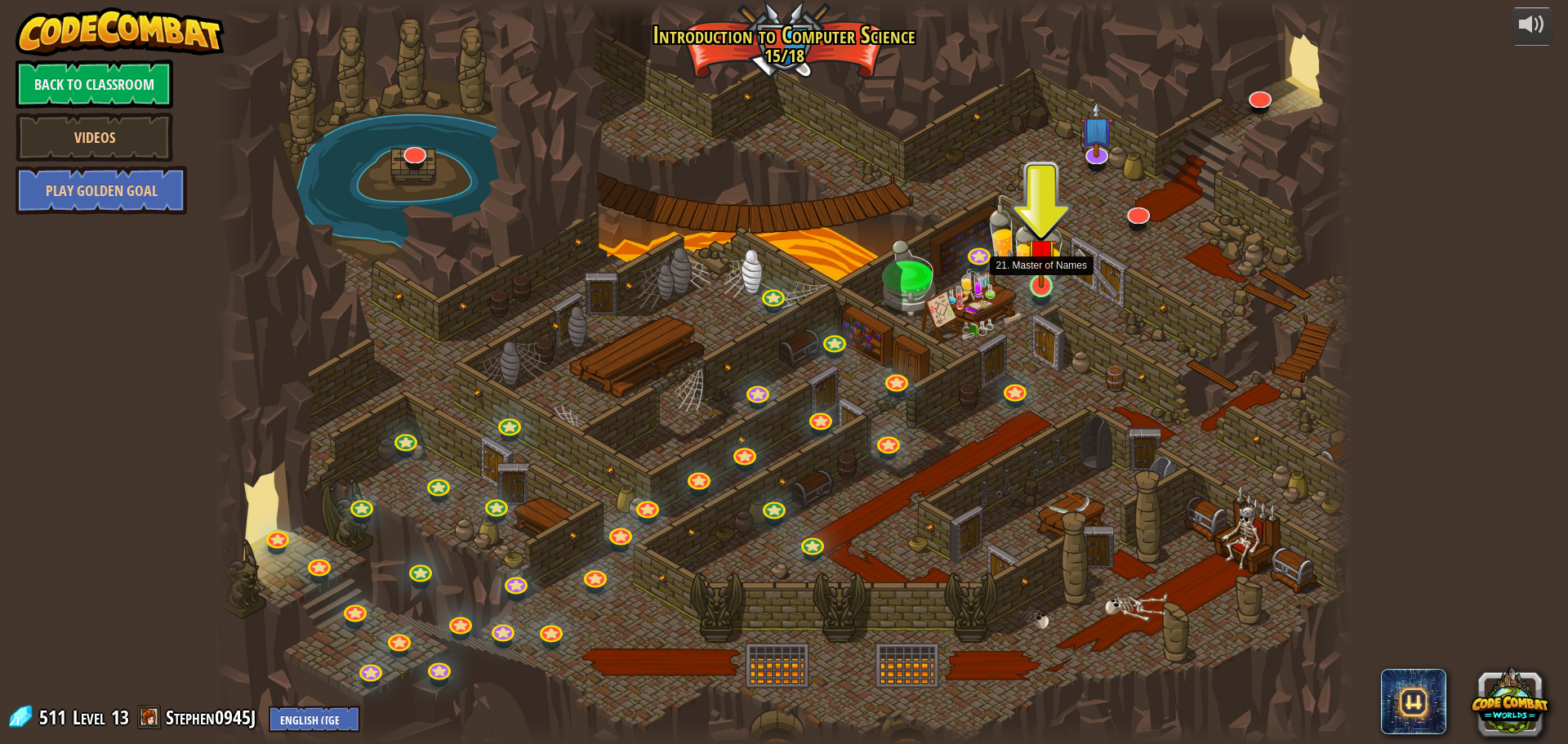
click at [1032, 269] on img at bounding box center [1042, 253] width 31 height 69
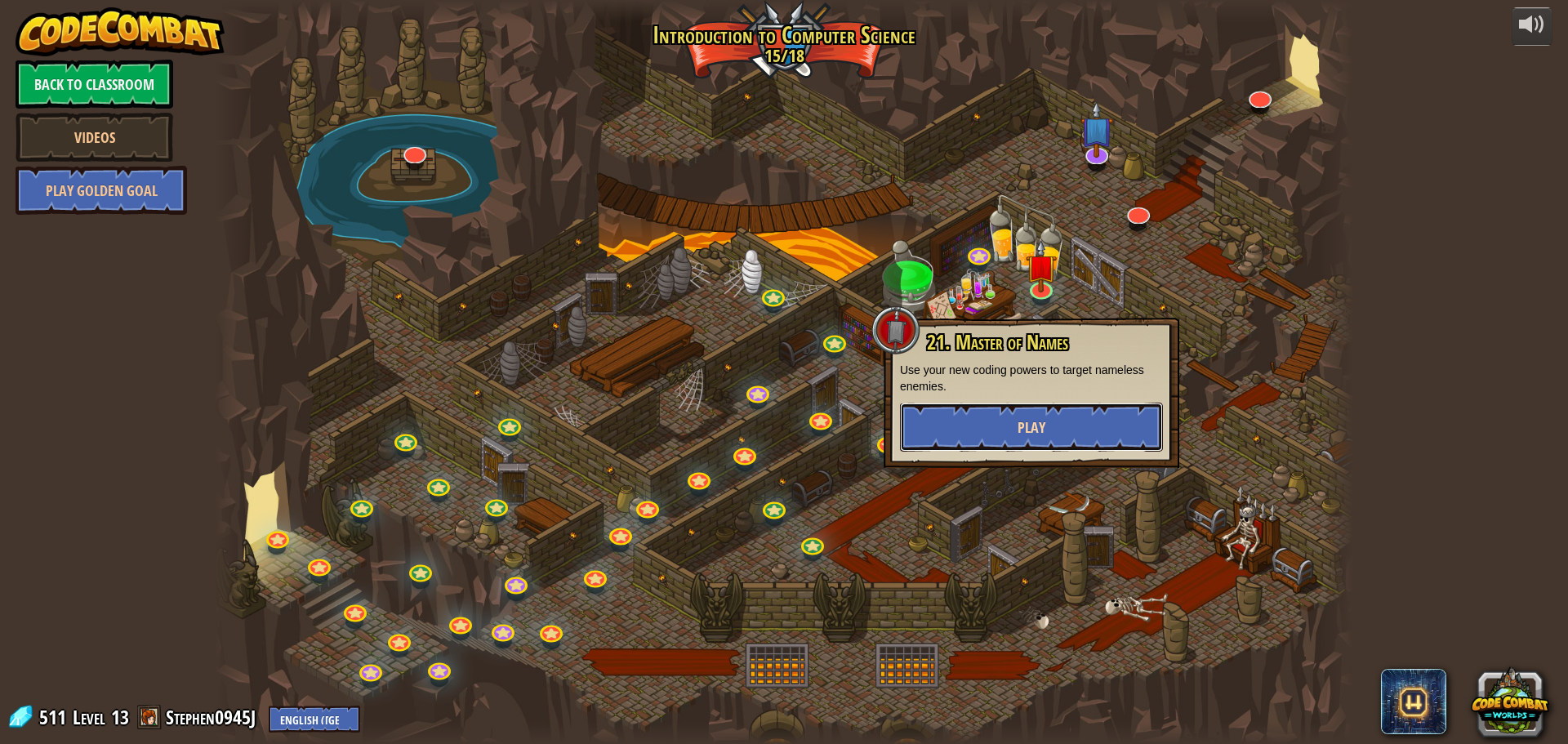
click at [1001, 403] on button "Play" at bounding box center [1031, 426] width 263 height 49
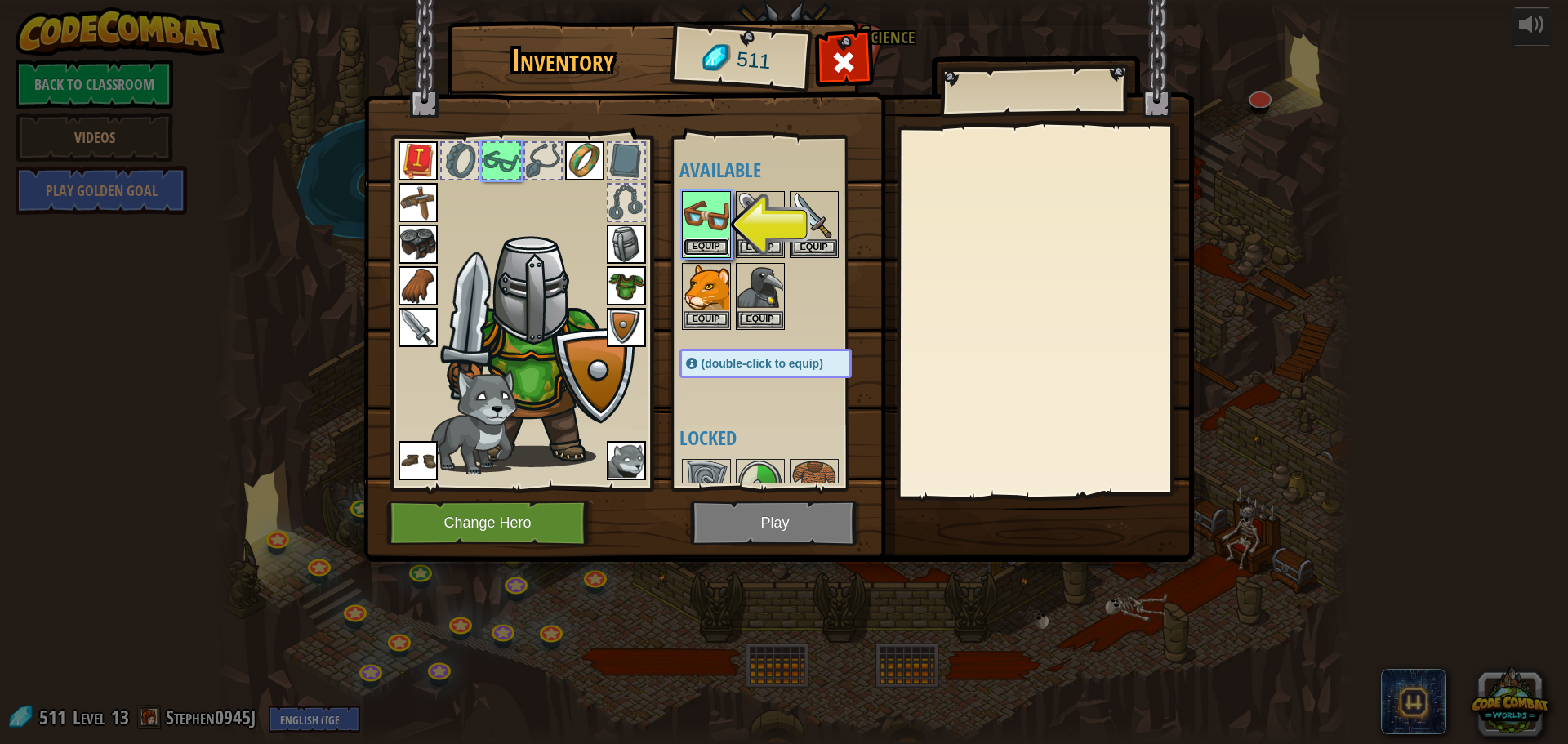
click at [700, 247] on button "Equip" at bounding box center [706, 247] width 45 height 17
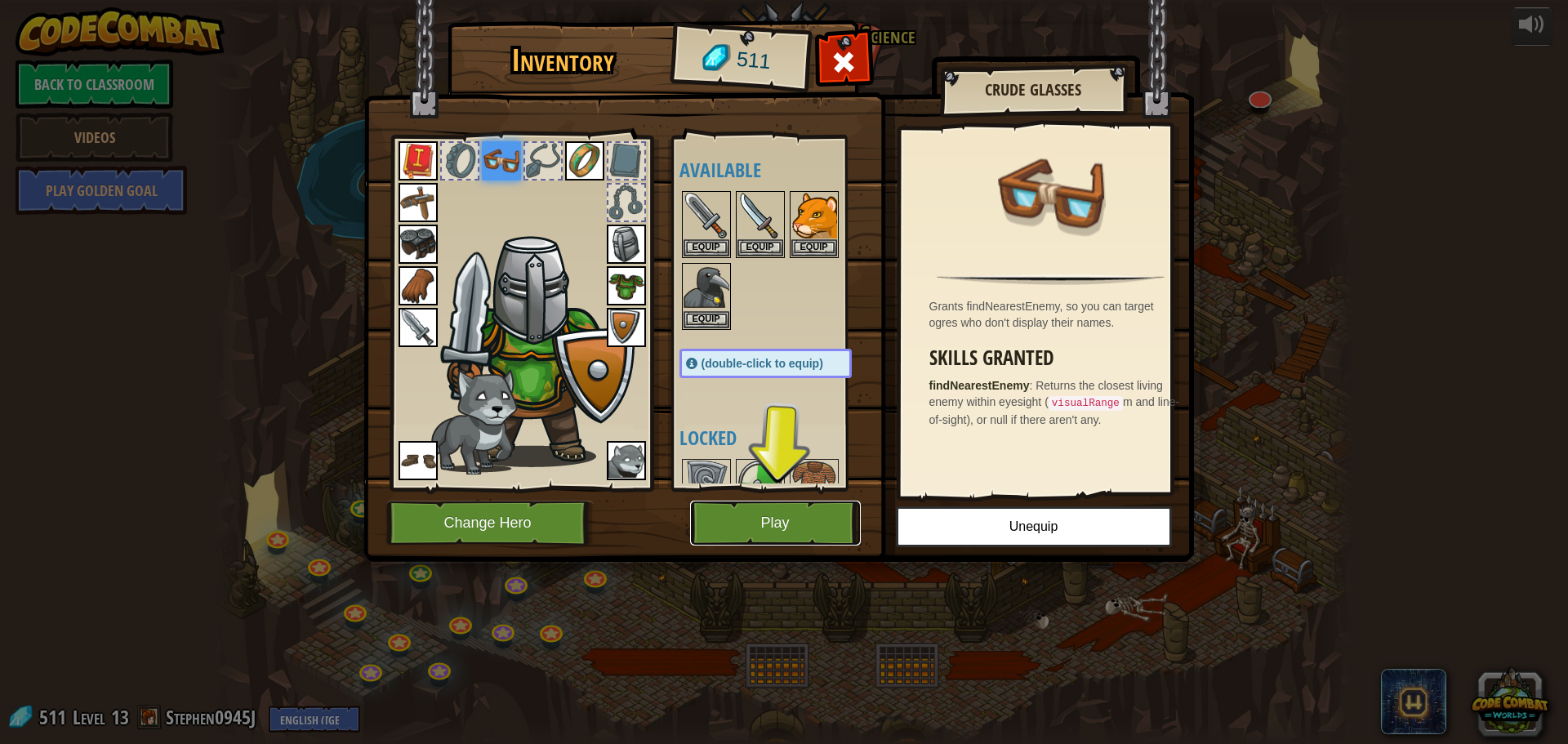
click at [822, 515] on button "Play" at bounding box center [775, 523] width 171 height 45
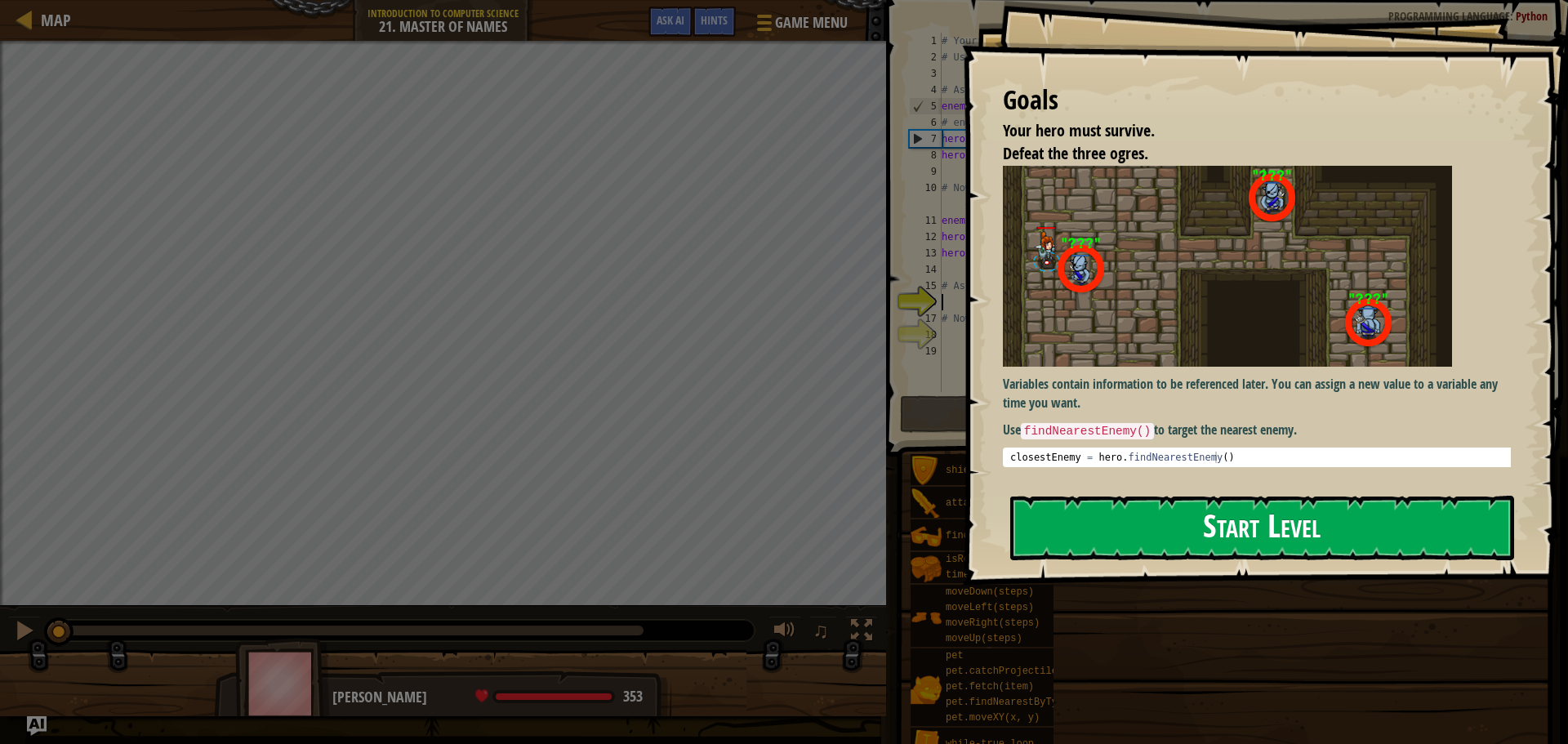
click at [1132, 518] on button "Start Level" at bounding box center [1262, 528] width 504 height 64
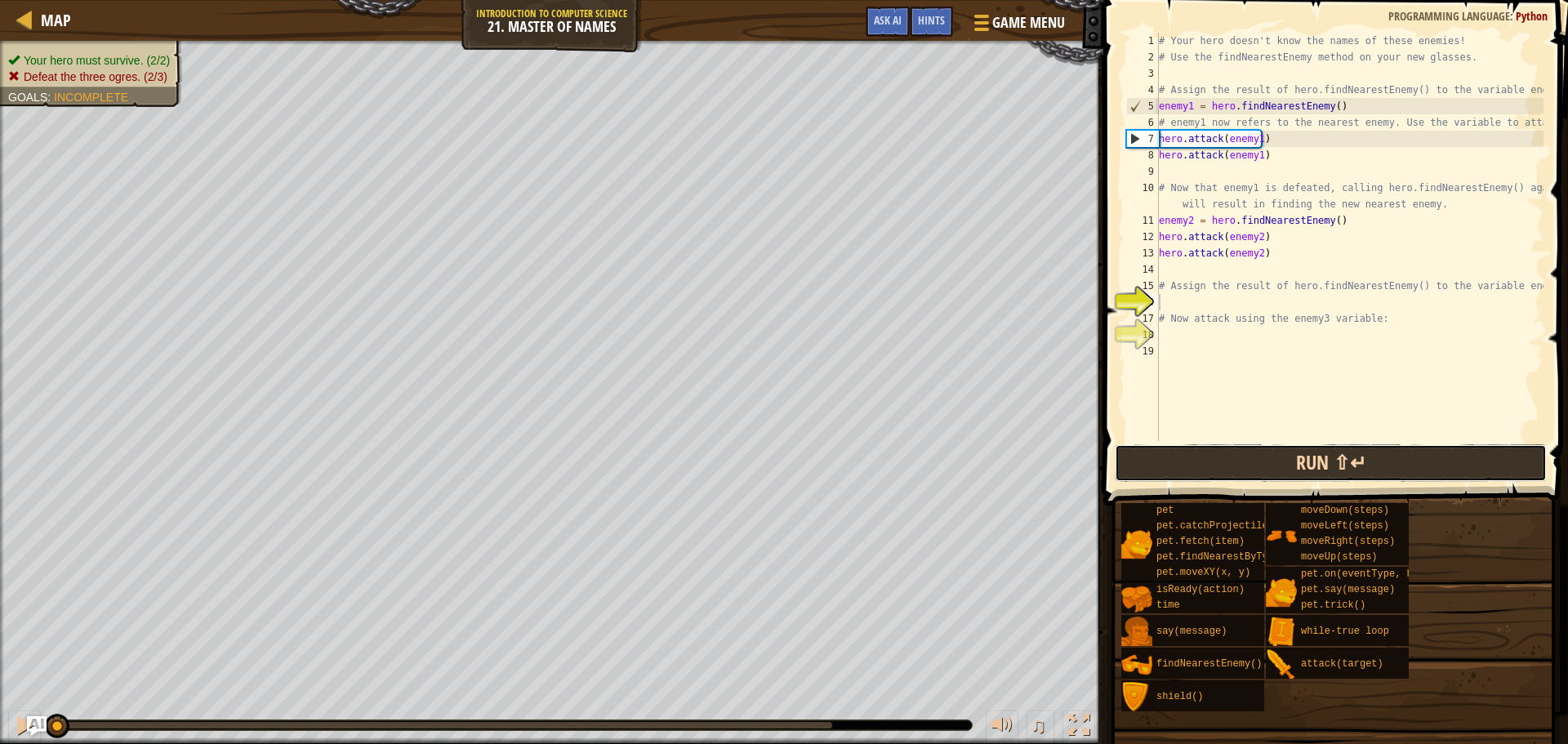
click at [1340, 454] on button "Run ⇧↵" at bounding box center [1331, 464] width 432 height 38
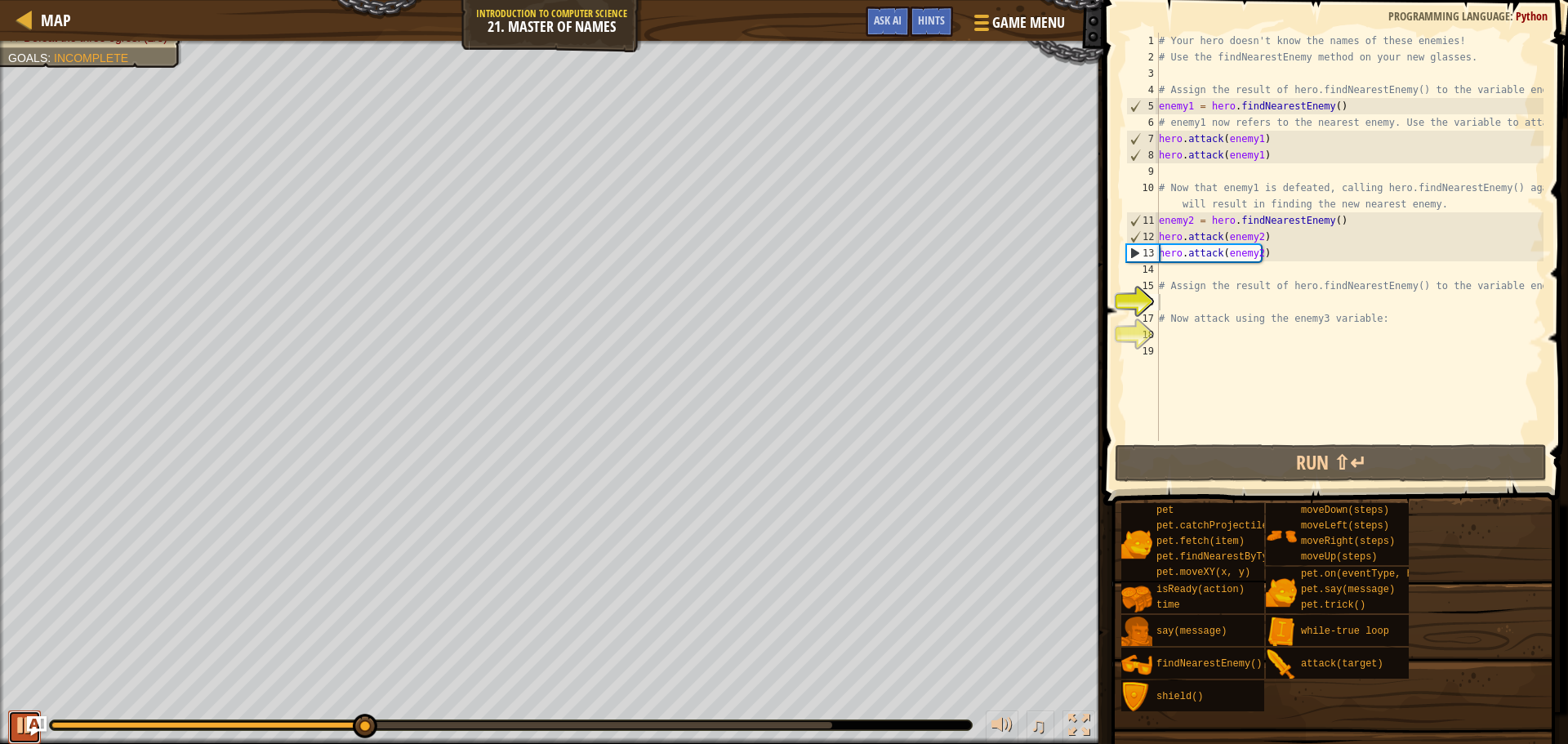
click at [14, 731] on div at bounding box center [25, 725] width 21 height 21
click at [104, 65] on div "Your hero must survive. (2/2) Defeat the three ogres. (2/3) Goals : Incomplete" at bounding box center [82, 68] width 201 height 77
click at [1161, 297] on div "# Your hero doesn't know the names of these enemies! # Use the findNearestEnemy…" at bounding box center [1349, 253] width 388 height 441
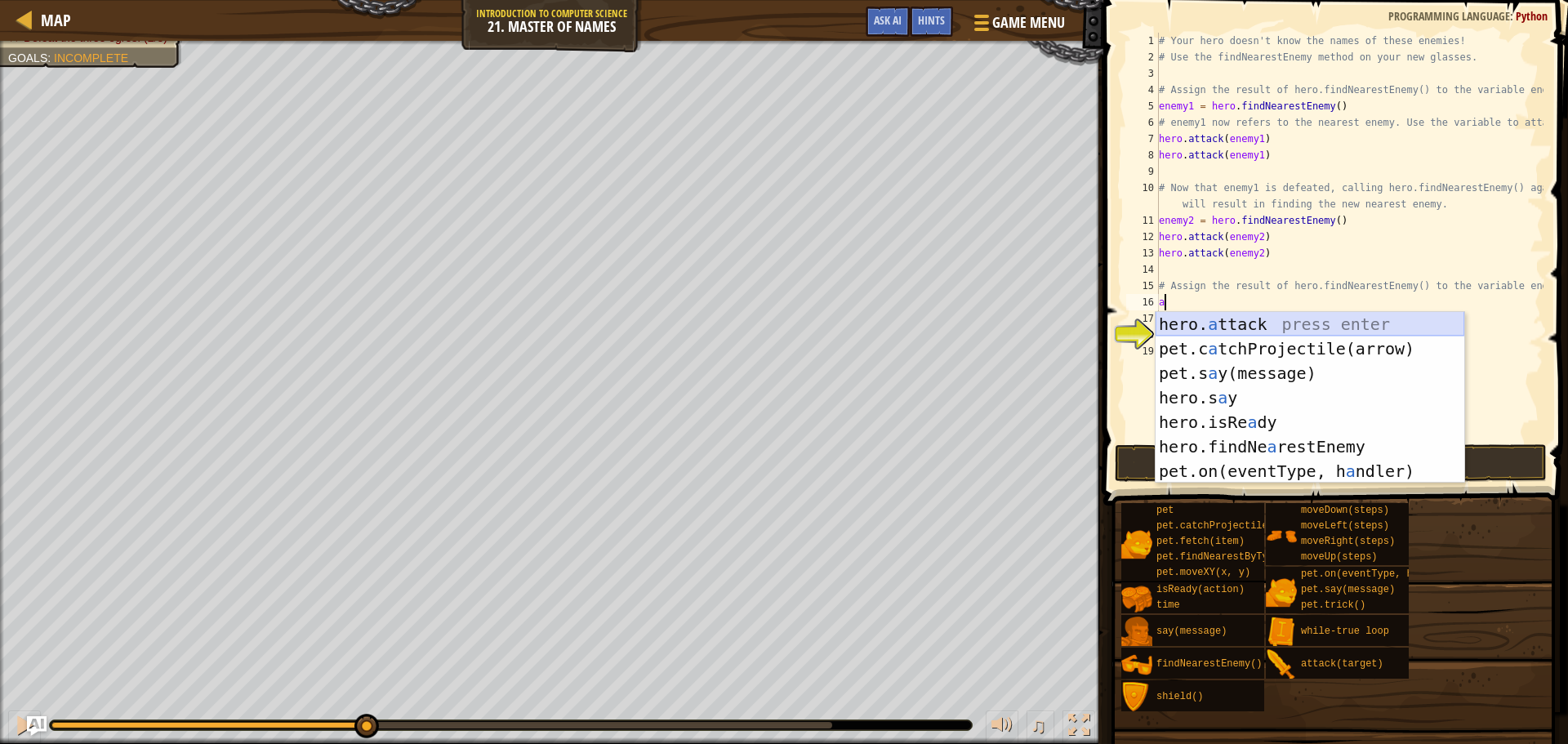
click at [1190, 320] on div "hero. a ttack press enter pet.c a tchProjectile(arrow) press enter pet.s a y(me…" at bounding box center [1310, 421] width 308 height 220
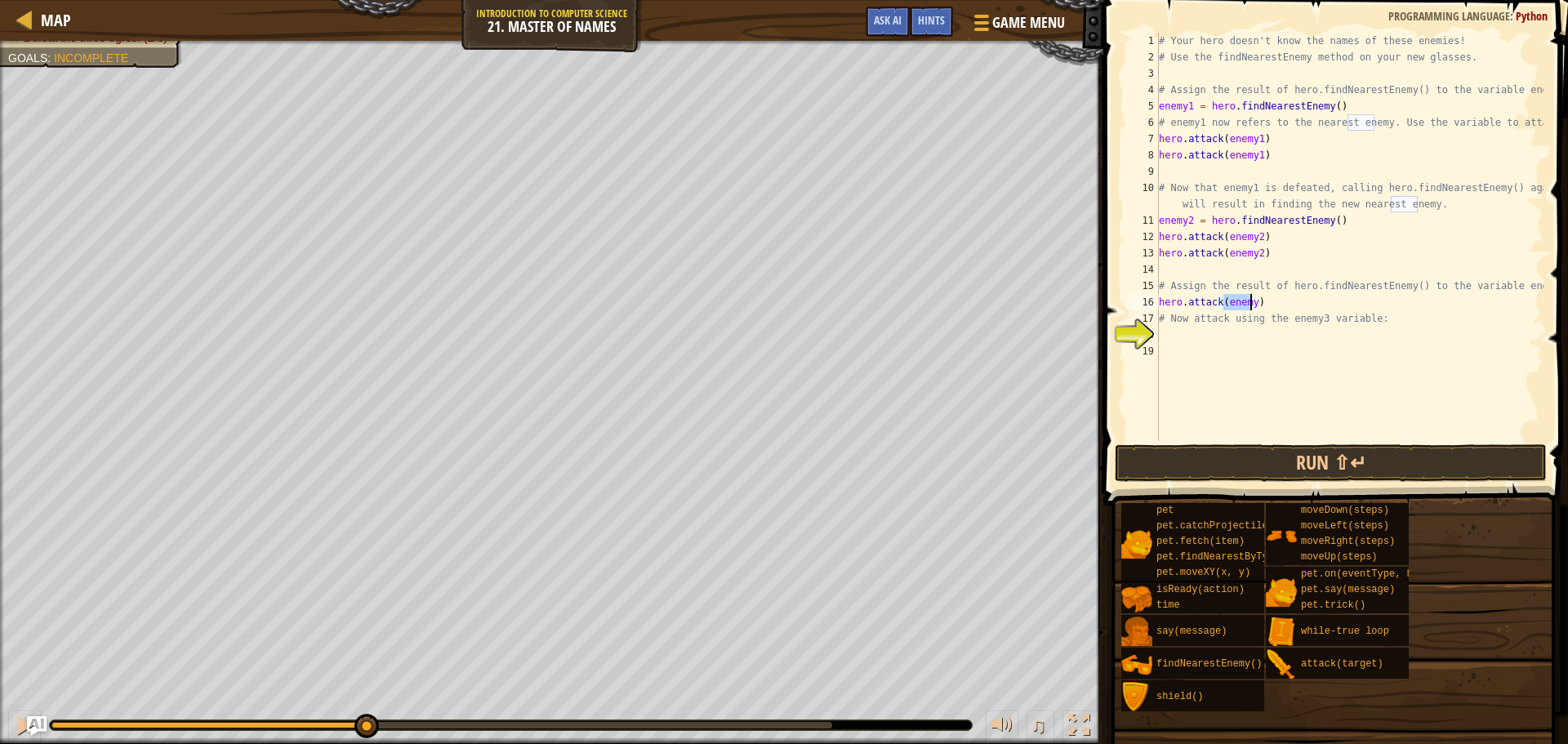
click at [1252, 297] on div "# Your hero doesn't know the names of these enemies! # Use the findNearestEnemy…" at bounding box center [1349, 237] width 388 height 408
type textarea "hero.attack(enemy3)"
drag, startPoint x: 1275, startPoint y: 308, endPoint x: 1118, endPoint y: 297, distance: 157.4
click at [1118, 297] on div "hero.attack(enemy3) 1 2 3 4 5 6 7 8 9 10 11 12 13 14 15 16 17 18 19 # Your hero…" at bounding box center [1333, 285] width 469 height 553
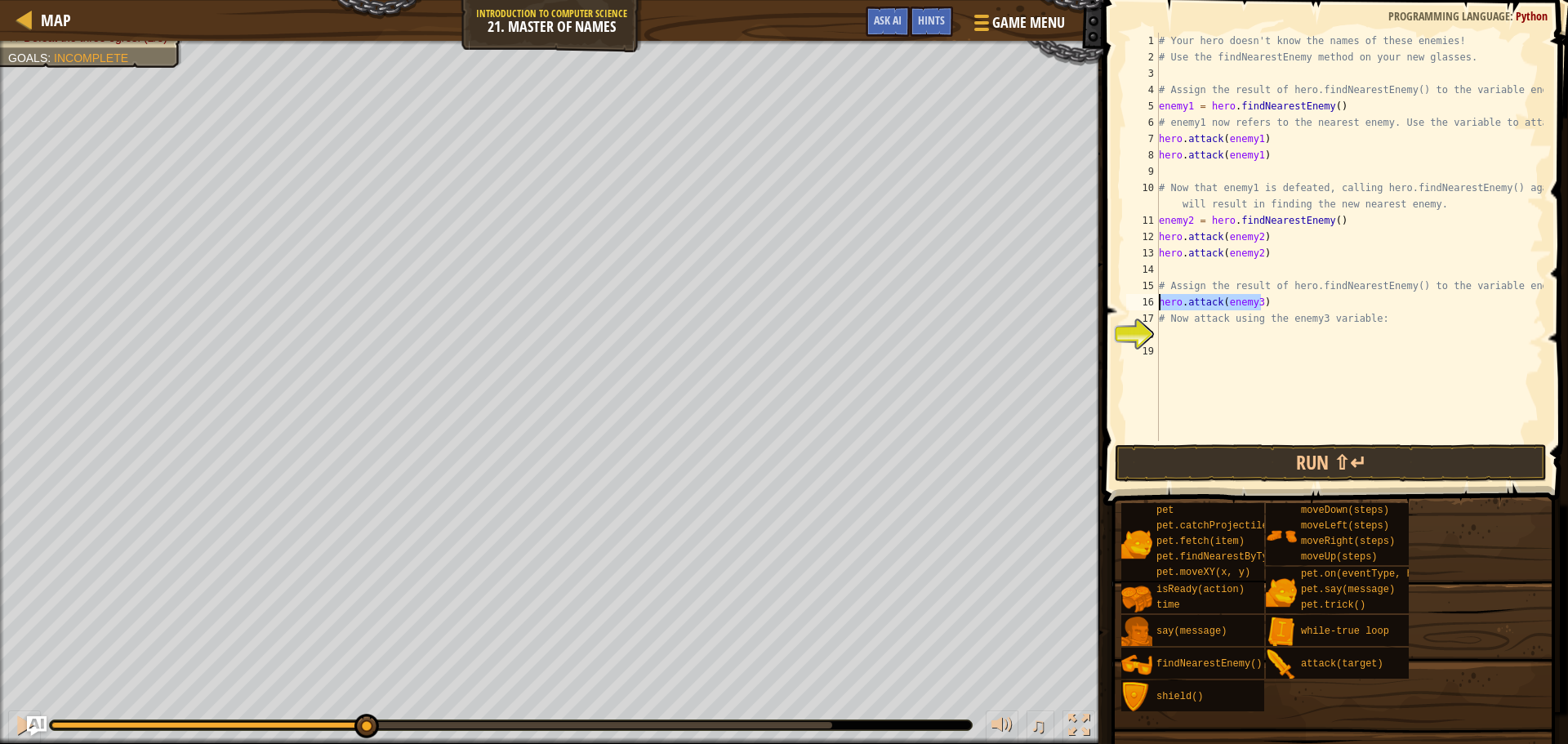
scroll to position [7, 0]
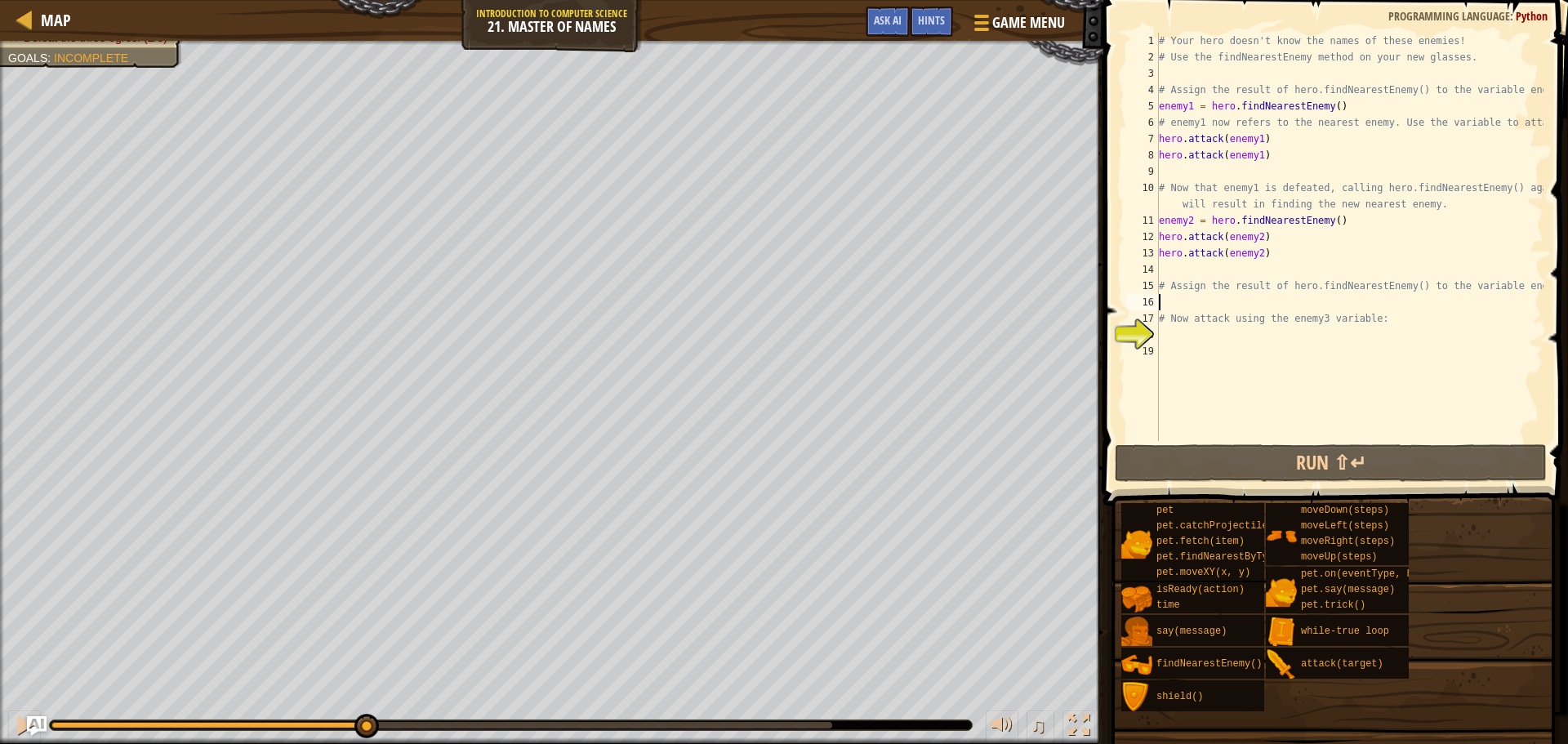
type textarea "h"
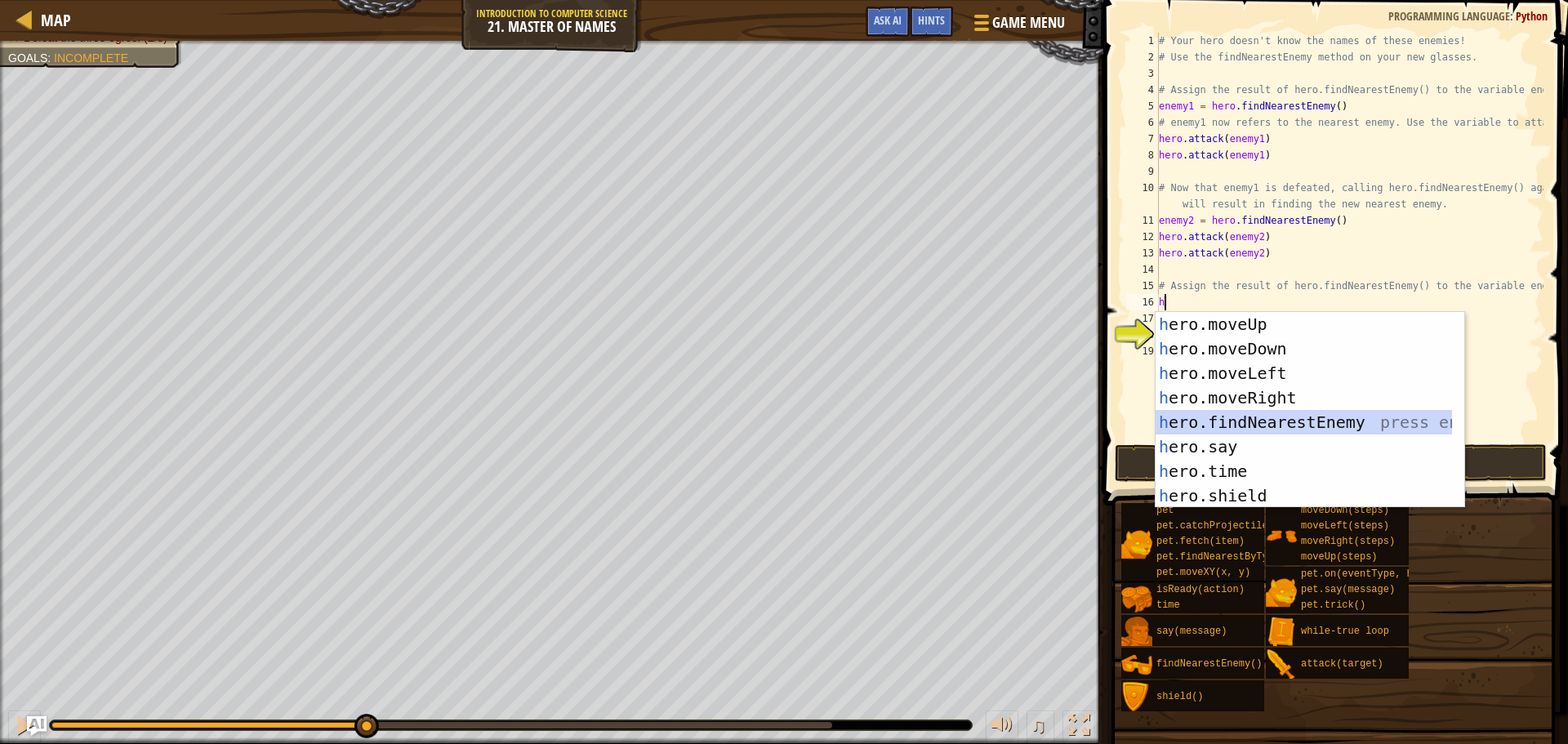
click at [1275, 411] on div "h ero.moveUp press enter h ero.moveDown press enter h ero.moveLeft press enter …" at bounding box center [1303, 434] width 296 height 245
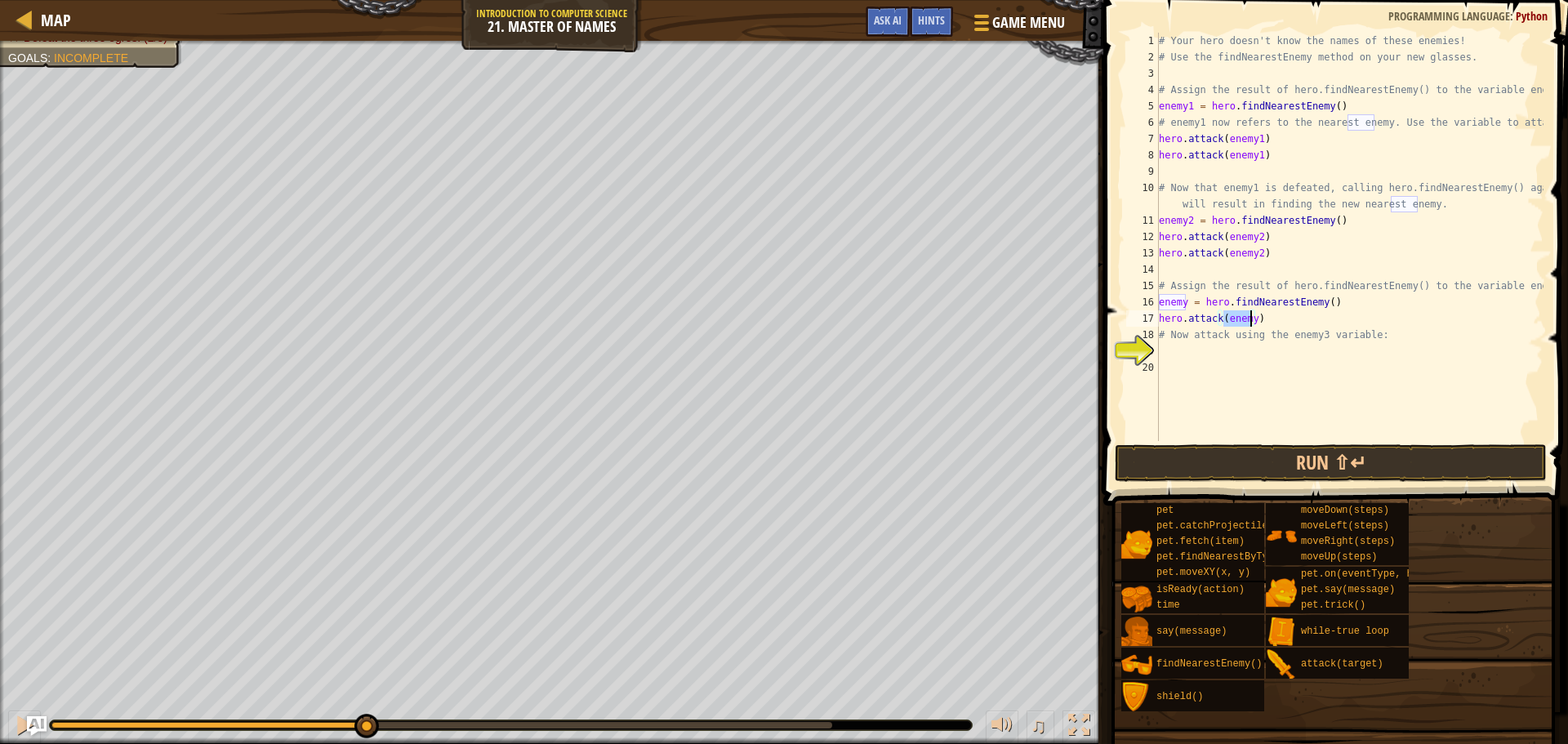
click at [1250, 315] on div "# Your hero doesn't know the names of these enemies! # Use the findNearestEnemy…" at bounding box center [1349, 237] width 388 height 408
type textarea "hero.attack(enemy3)"
click at [1201, 357] on div "# Your hero doesn't know the names of these enemies! # Use the findNearestEnemy…" at bounding box center [1349, 253] width 388 height 441
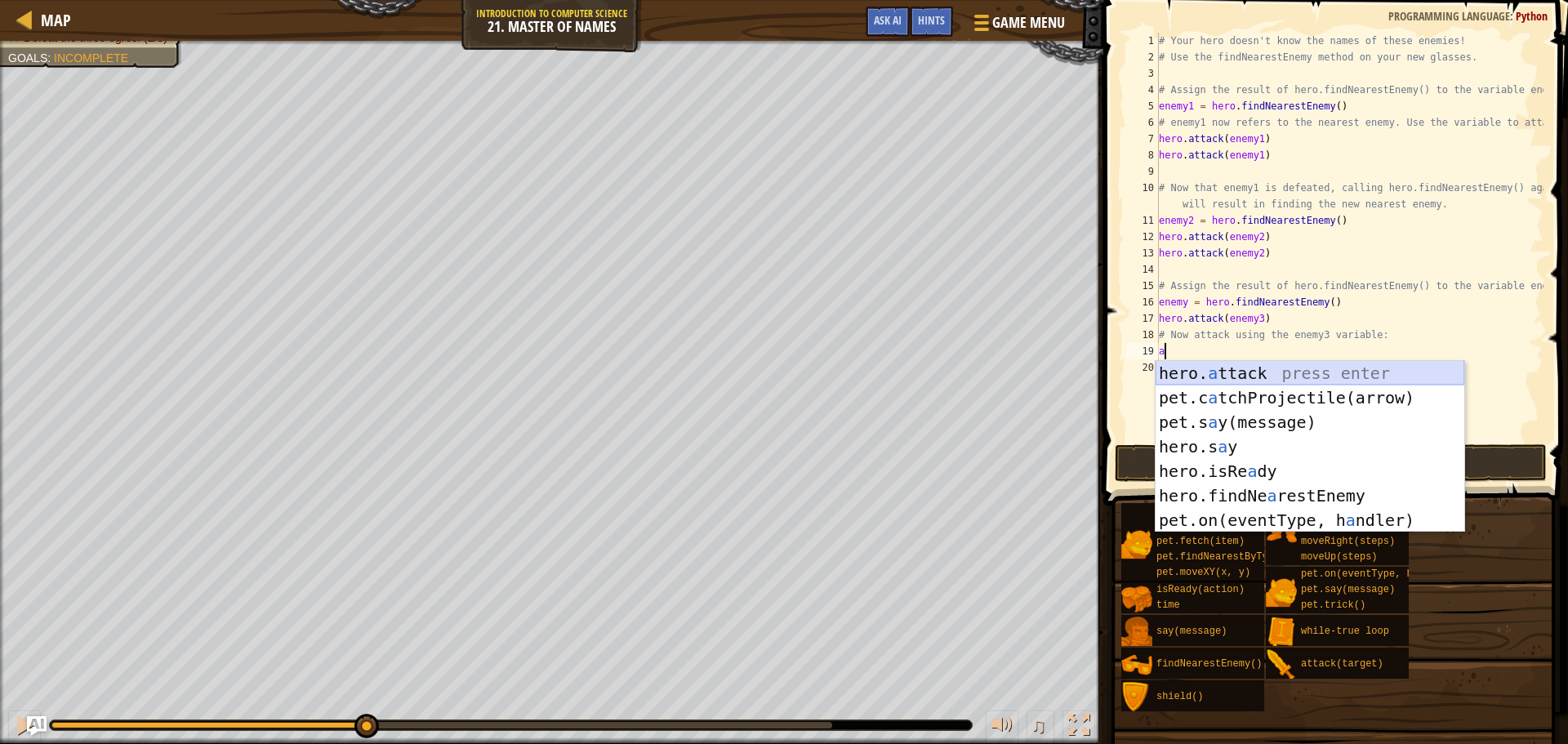
click at [1204, 370] on div "hero. a ttack press enter pet.c a tchProjectile(arrow) press enter pet.s a y(me…" at bounding box center [1310, 471] width 308 height 220
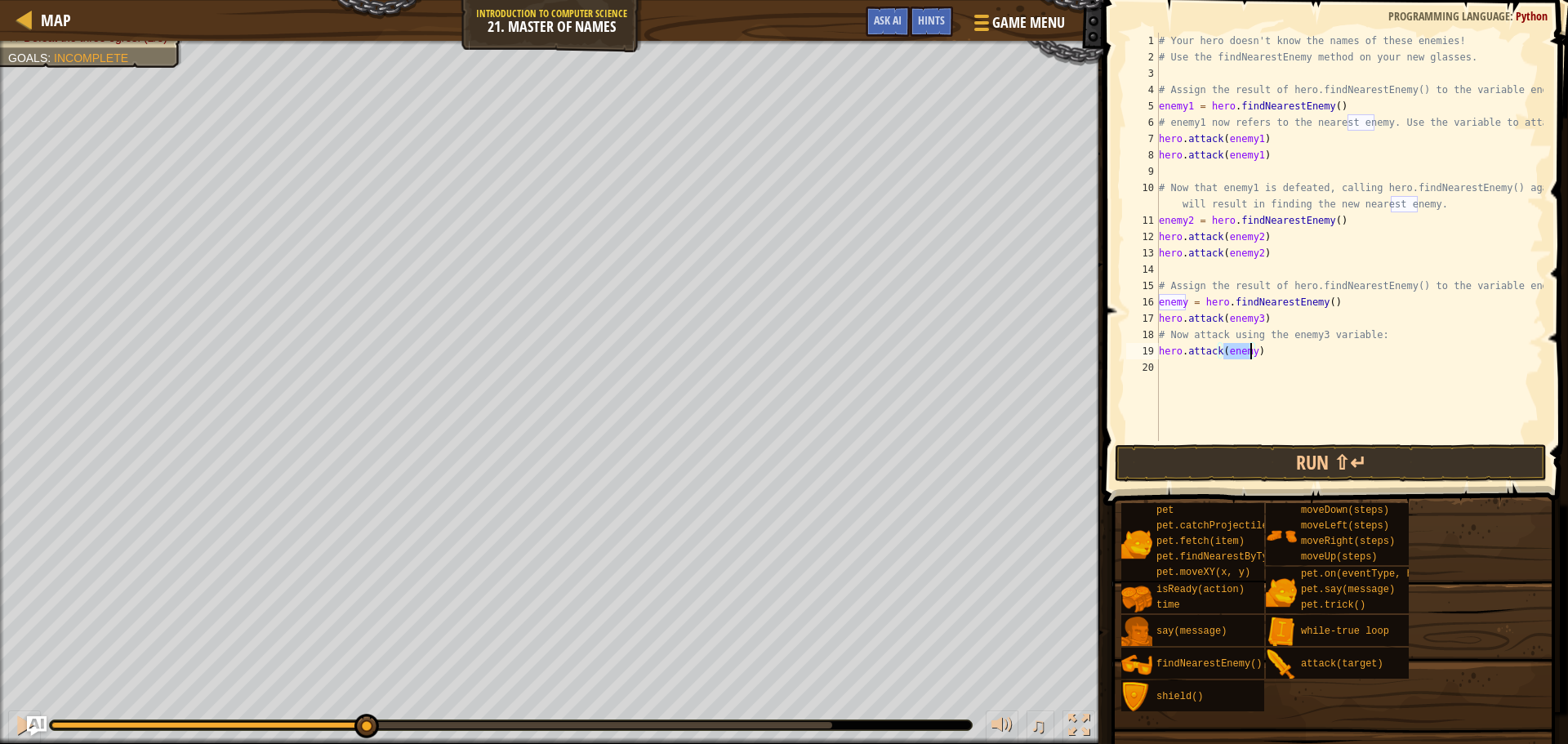
click at [1250, 351] on div "# Your hero doesn't know the names of these enemies! # Use the findNearestEnemy…" at bounding box center [1349, 237] width 388 height 408
type textarea "hero.attack(enemy3)"
click at [1223, 459] on button "Run ⇧↵" at bounding box center [1331, 464] width 432 height 38
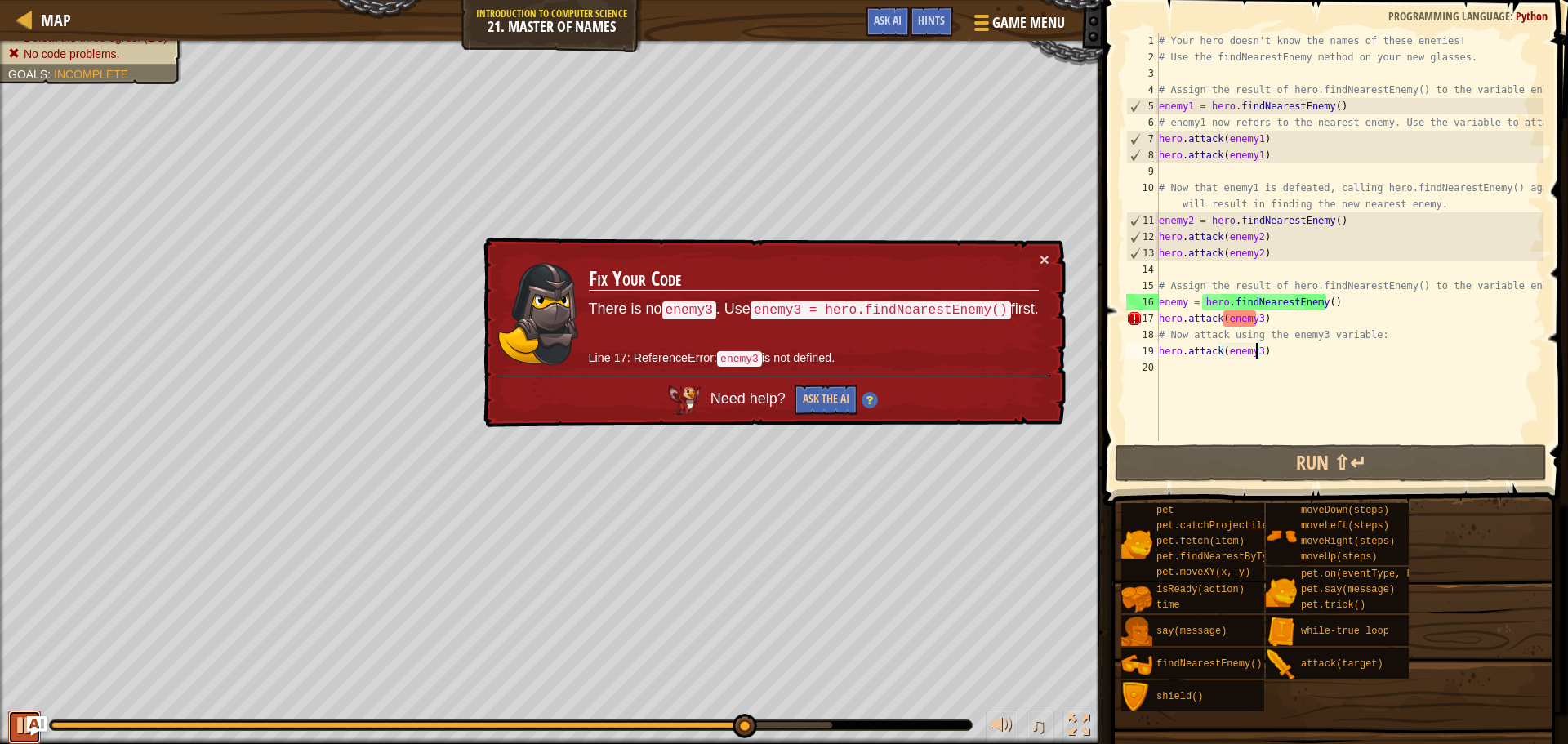
click at [16, 718] on div at bounding box center [25, 725] width 21 height 21
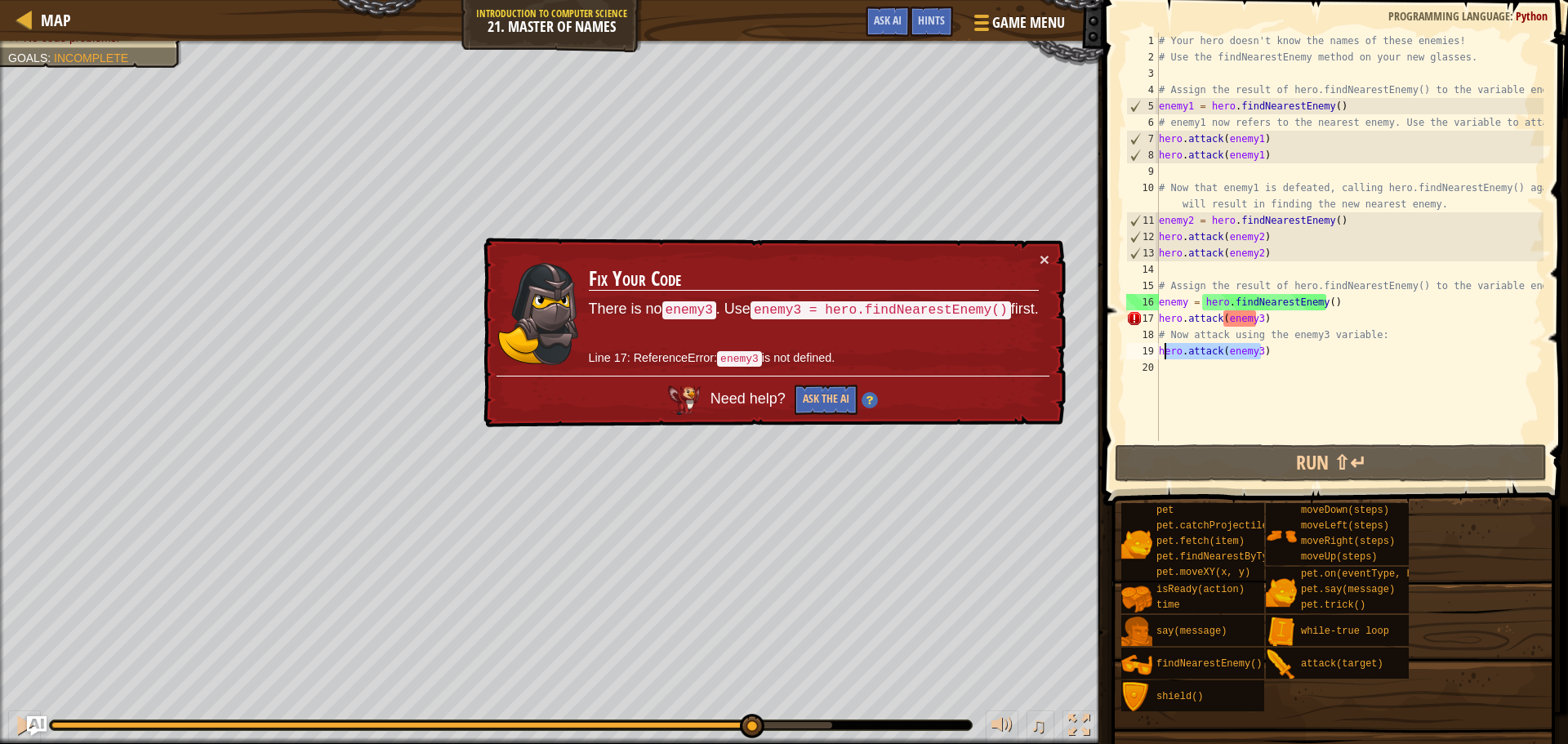
drag, startPoint x: 1271, startPoint y: 356, endPoint x: 1161, endPoint y: 356, distance: 110.0
click at [1161, 356] on div "# Your hero doesn't know the names of these enemies! # Use the findNearestEnemy…" at bounding box center [1349, 253] width 388 height 441
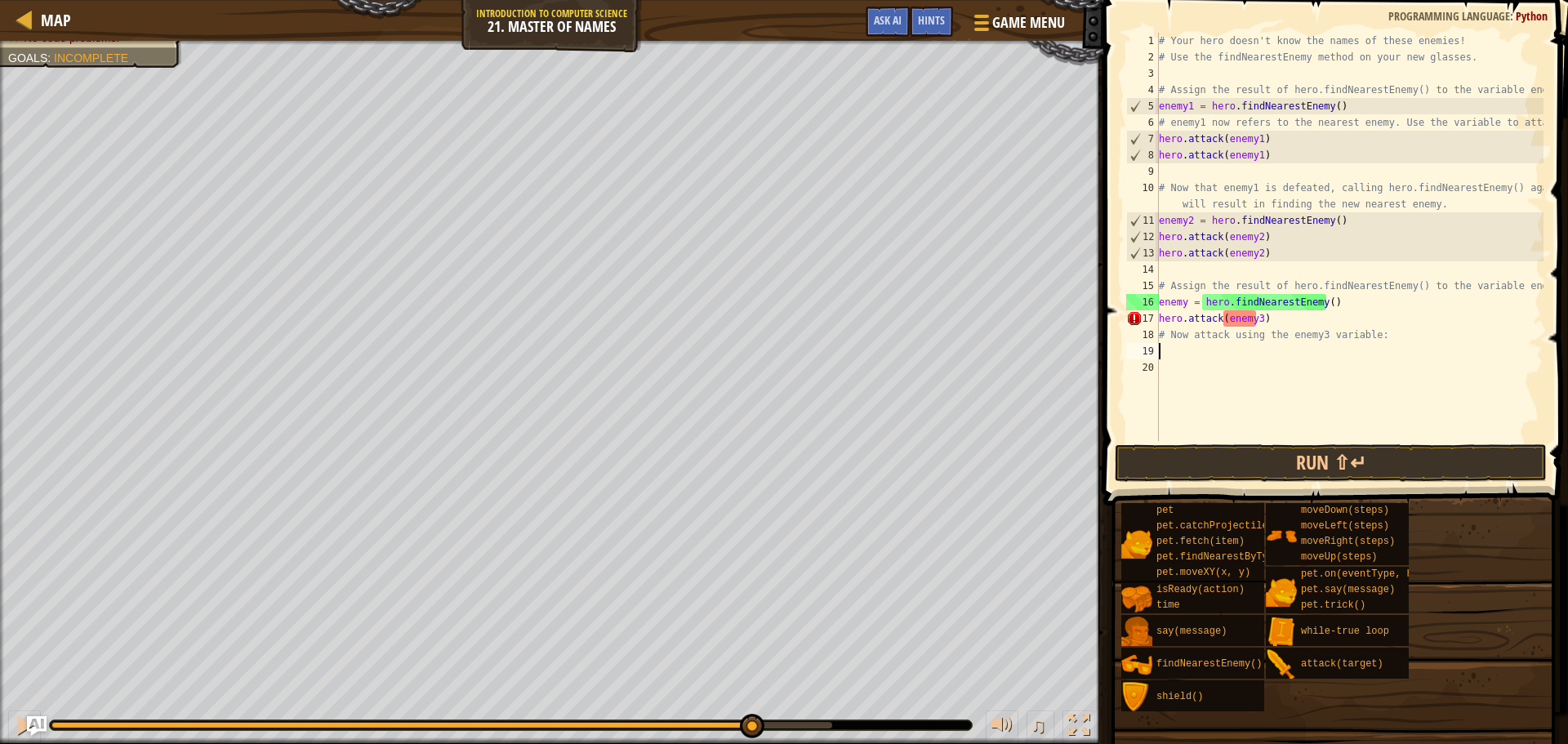
scroll to position [7, 0]
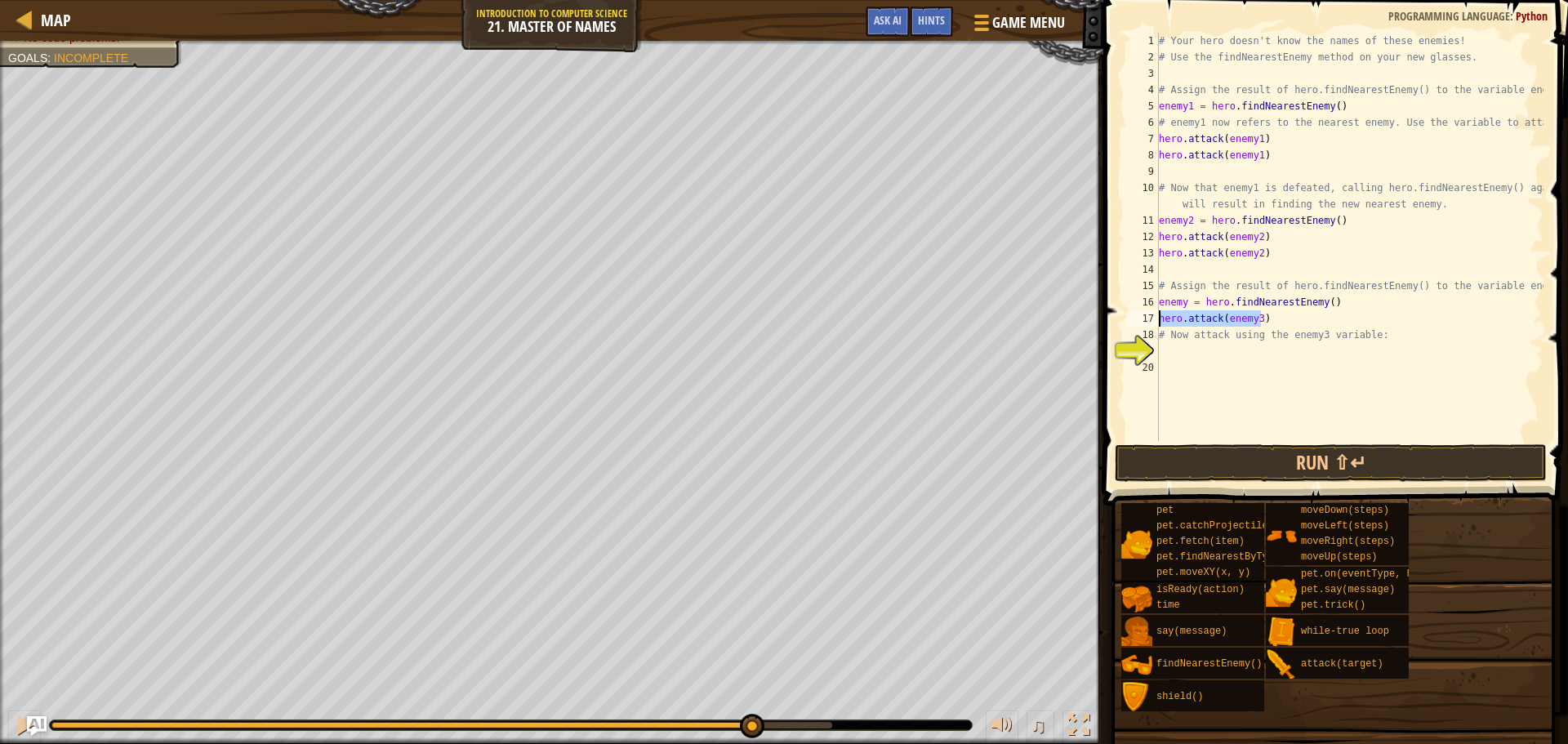
click at [1084, 322] on div "Map Introduction to Computer Science 21. Master of Names Game Menu Done Hints A…" at bounding box center [784, 372] width 1568 height 744
type textarea "hero.attack(enemy3)"
click at [1172, 446] on button "Run ⇧↵" at bounding box center [1331, 464] width 432 height 38
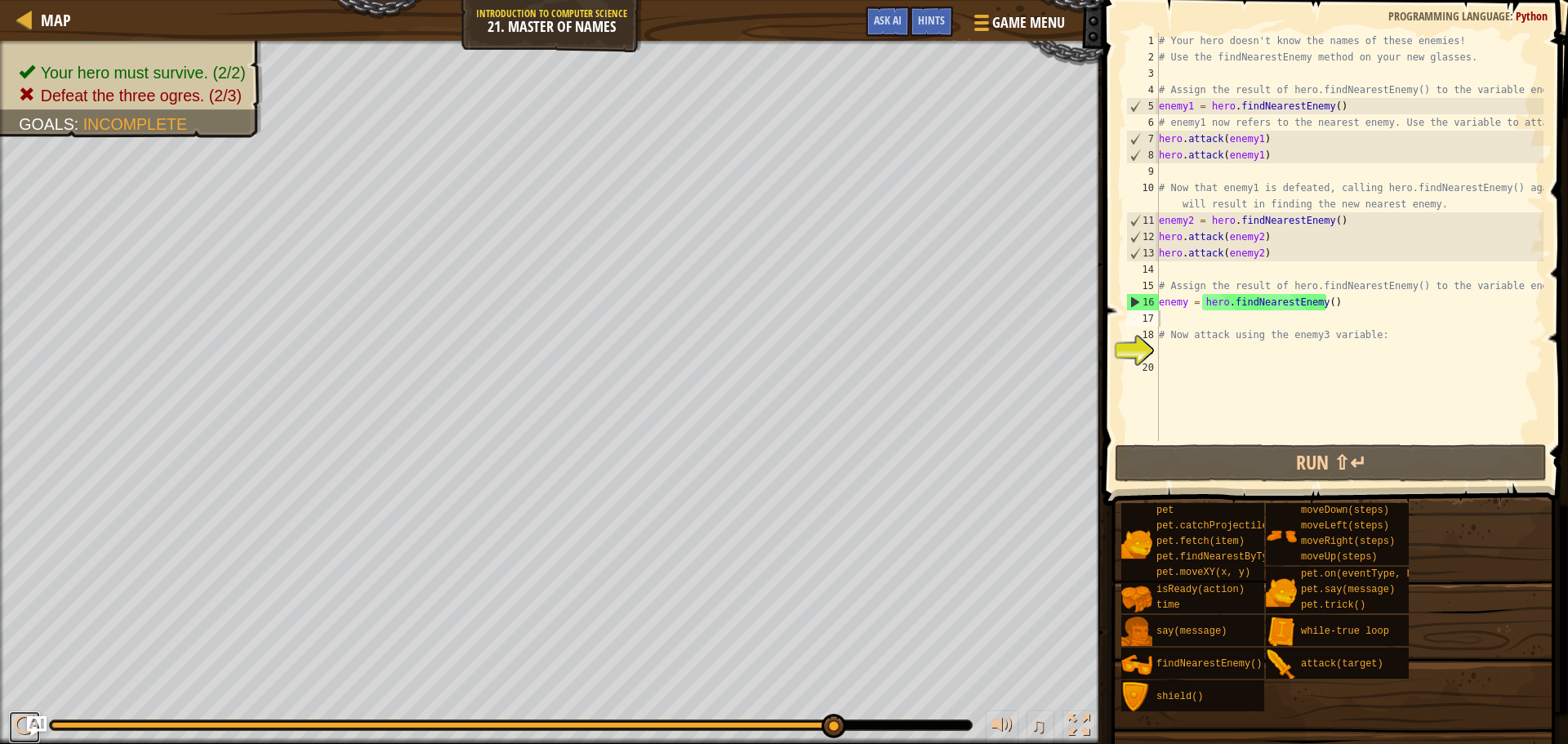
drag, startPoint x: 17, startPoint y: 727, endPoint x: 34, endPoint y: 699, distance: 32.8
click at [17, 728] on div at bounding box center [25, 725] width 21 height 21
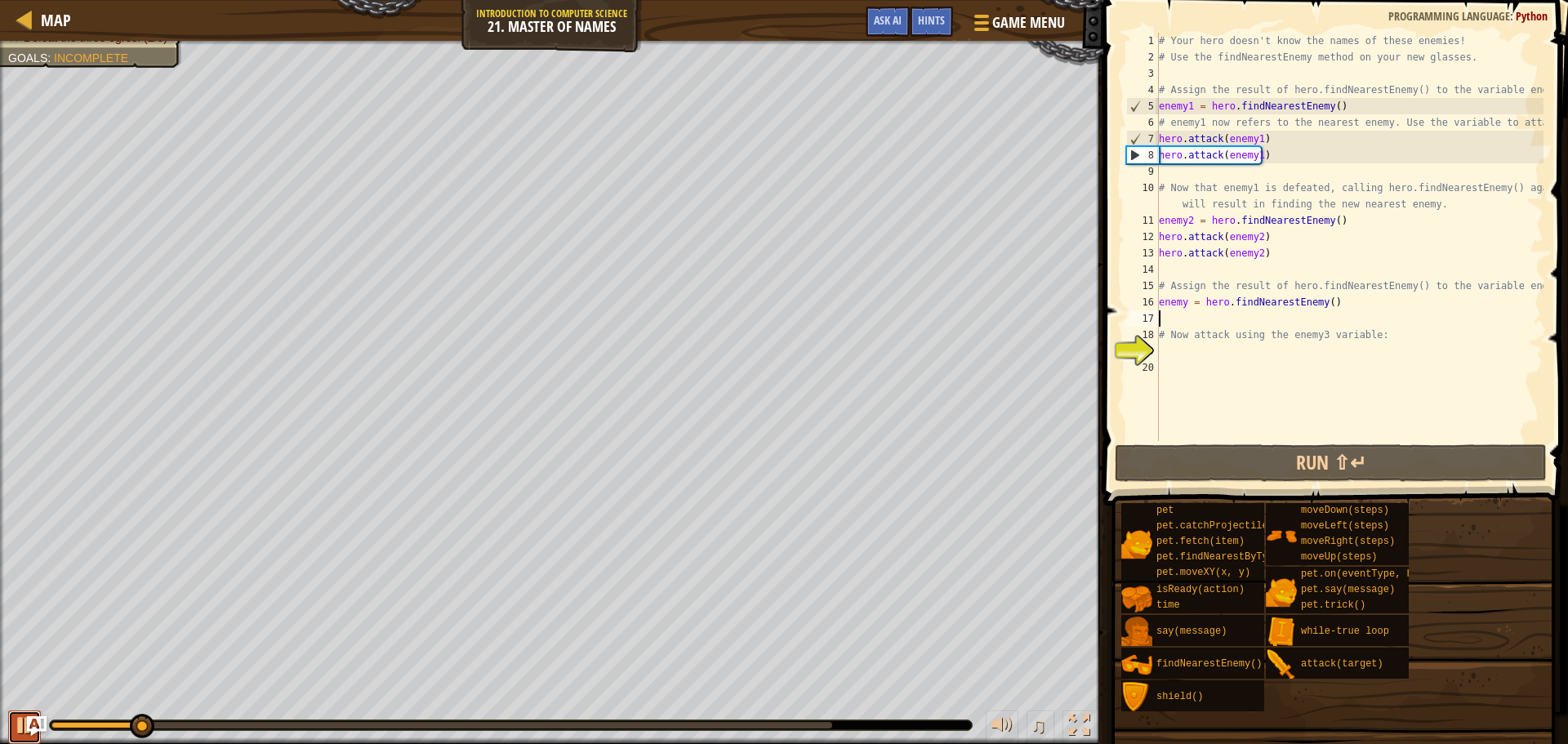
click at [11, 723] on button at bounding box center [25, 727] width 33 height 34
click at [1185, 360] on div "# Your hero doesn't know the names of these enemies! # Use the findNearestEnemy…" at bounding box center [1349, 253] width 388 height 441
click at [1185, 350] on div "# Your hero doesn't know the names of these enemies! # Use the findNearestEnemy…" at bounding box center [1349, 253] width 388 height 441
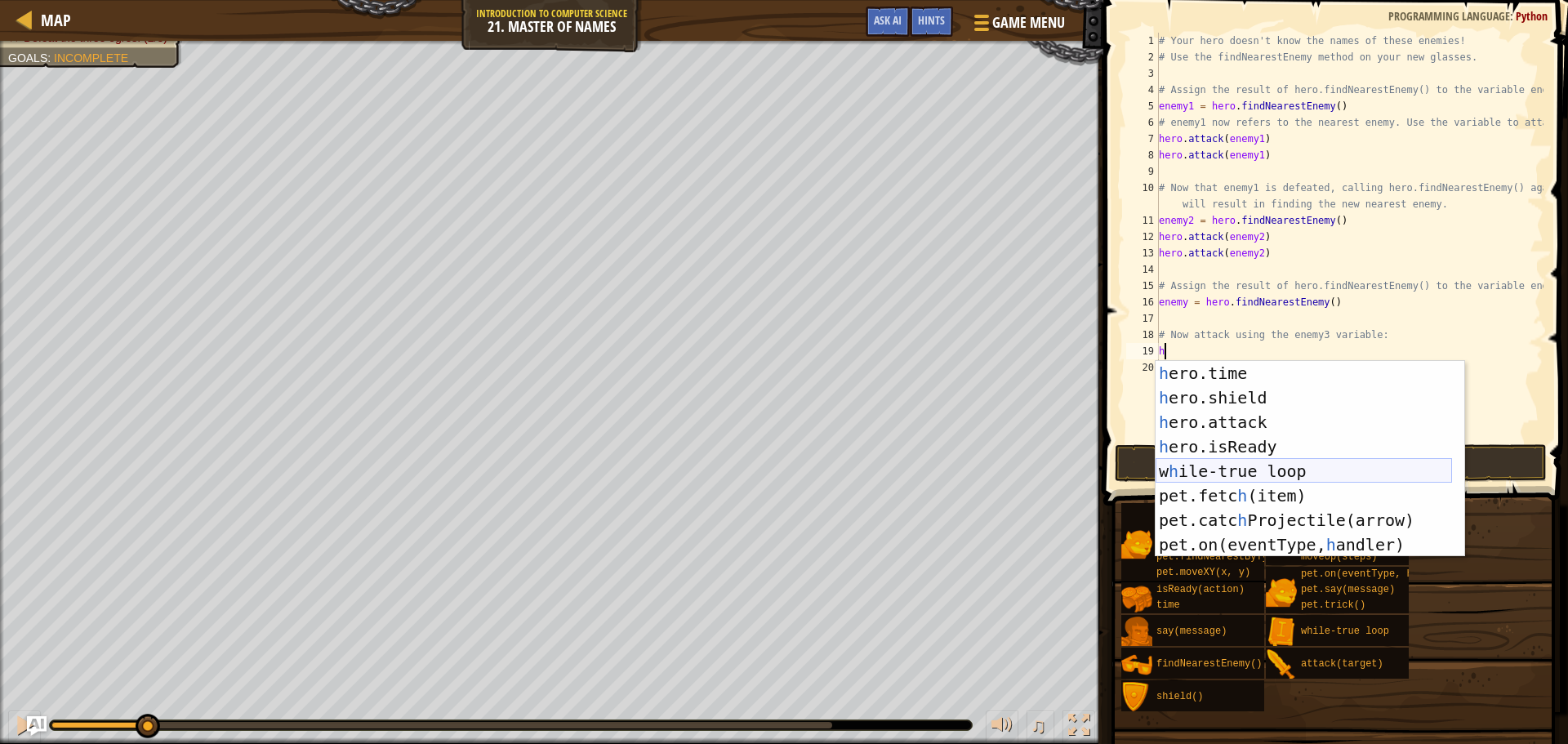
scroll to position [147, 0]
click at [1230, 420] on div "h ero.time press enter h ero.shield press enter h ero.attack press enter h ero.…" at bounding box center [1303, 483] width 296 height 245
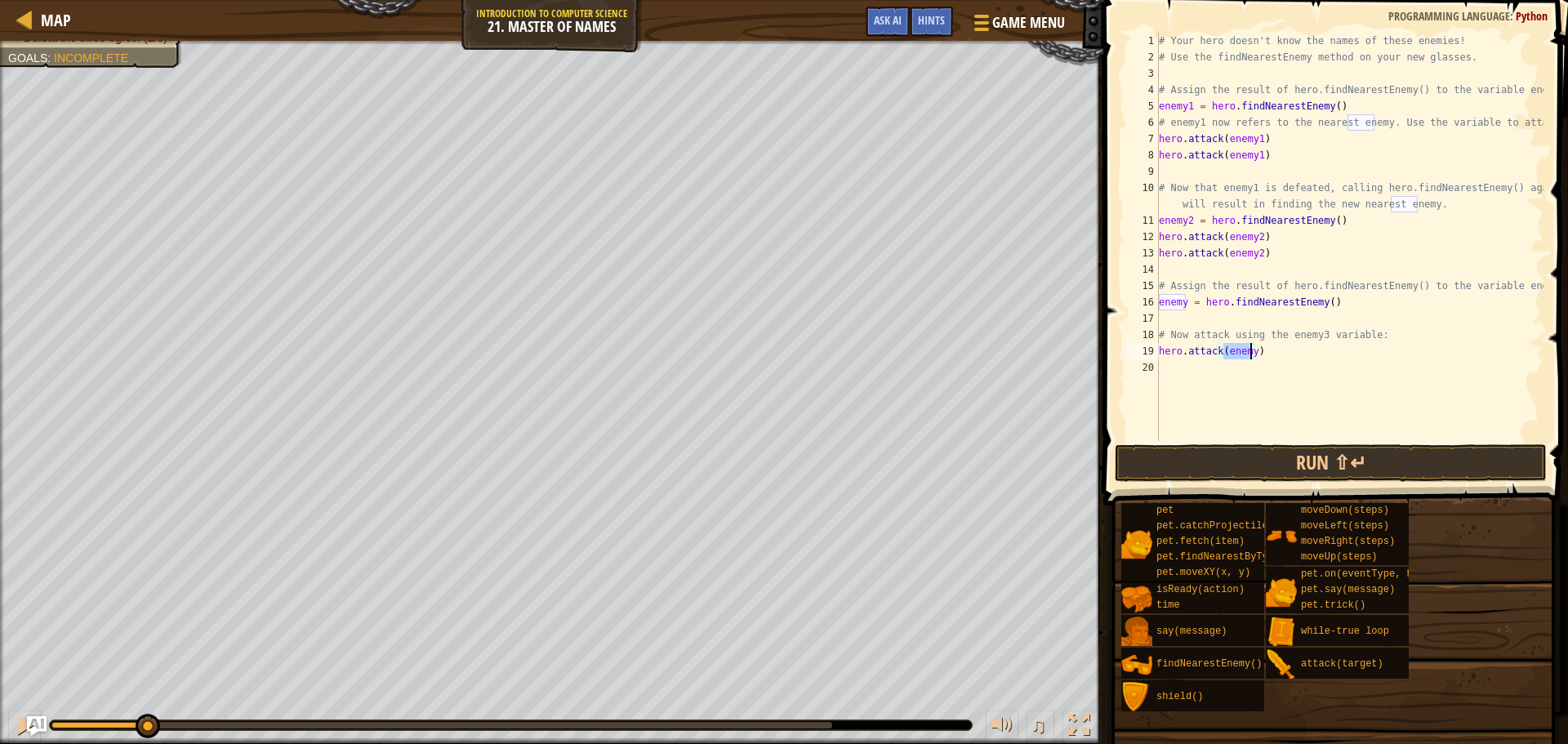
click at [1247, 354] on div "# Your hero doesn't know the names of these enemies! # Use the findNearestEnemy…" at bounding box center [1349, 237] width 388 height 408
click at [1250, 354] on div "# Your hero doesn't know the names of these enemies! # Use the findNearestEnemy…" at bounding box center [1349, 253] width 388 height 441
type textarea "hero.attack(enemy3)"
click at [1215, 459] on button "Run ⇧↵" at bounding box center [1331, 464] width 432 height 38
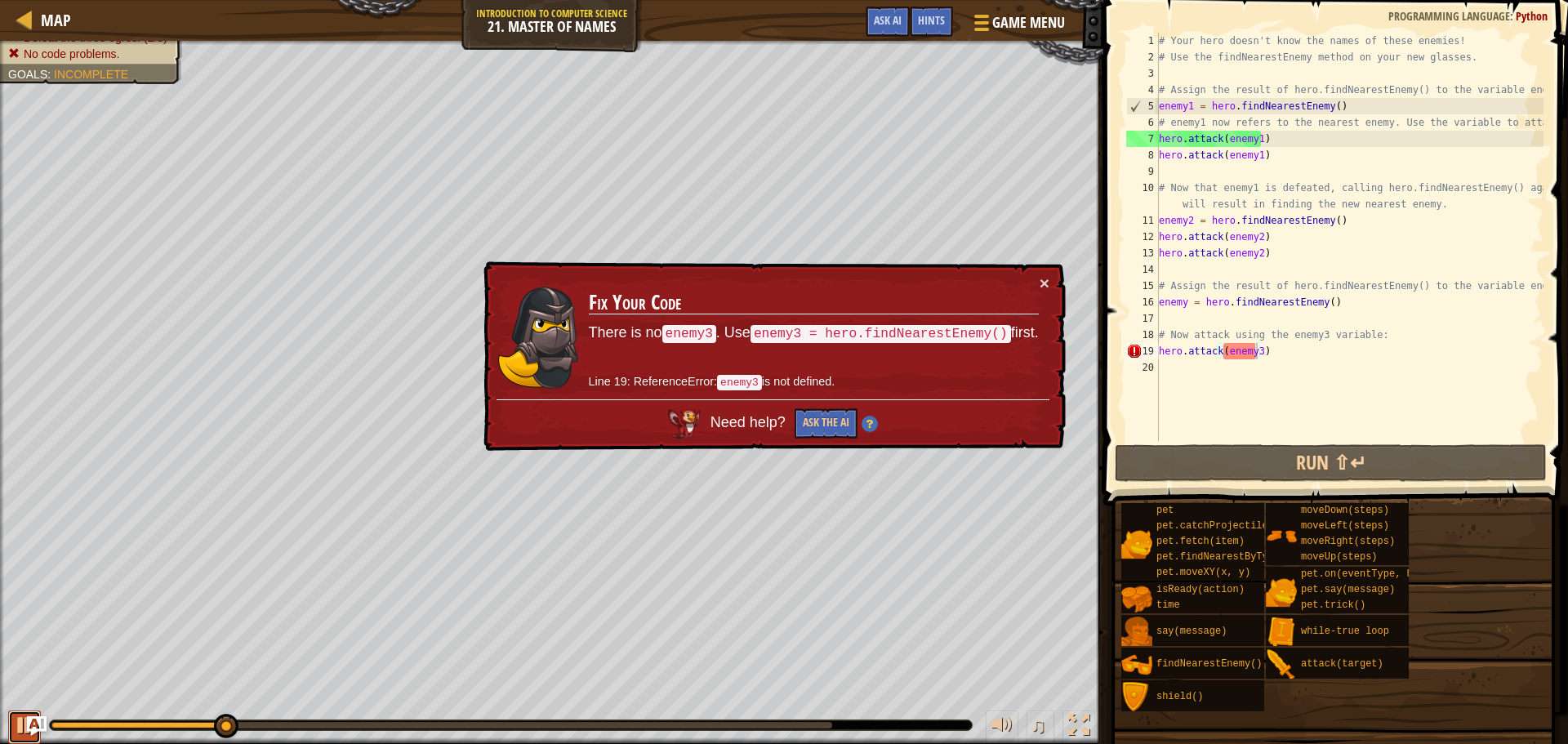
click at [20, 711] on button at bounding box center [25, 727] width 33 height 34
drag, startPoint x: 0, startPoint y: 722, endPoint x: 47, endPoint y: 783, distance: 77.0
